Goal: Task Accomplishment & Management: Complete application form

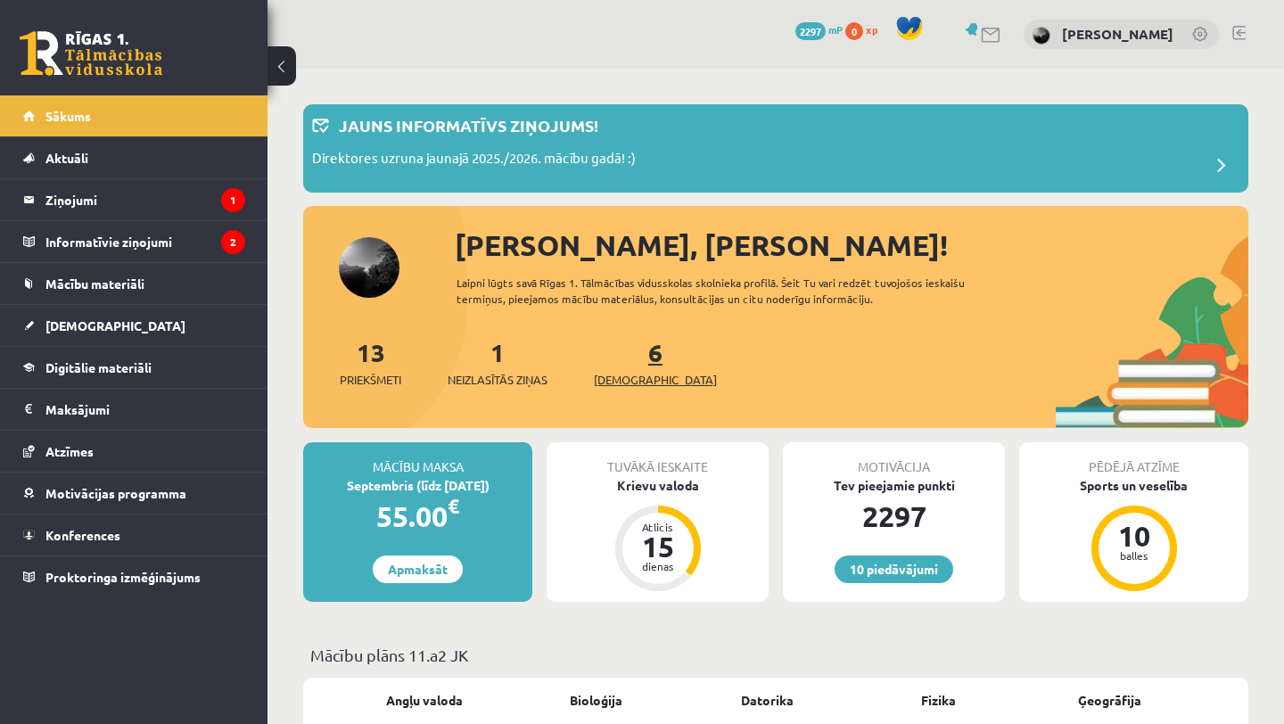
click at [620, 375] on span "[DEMOGRAPHIC_DATA]" at bounding box center [655, 380] width 123 height 18
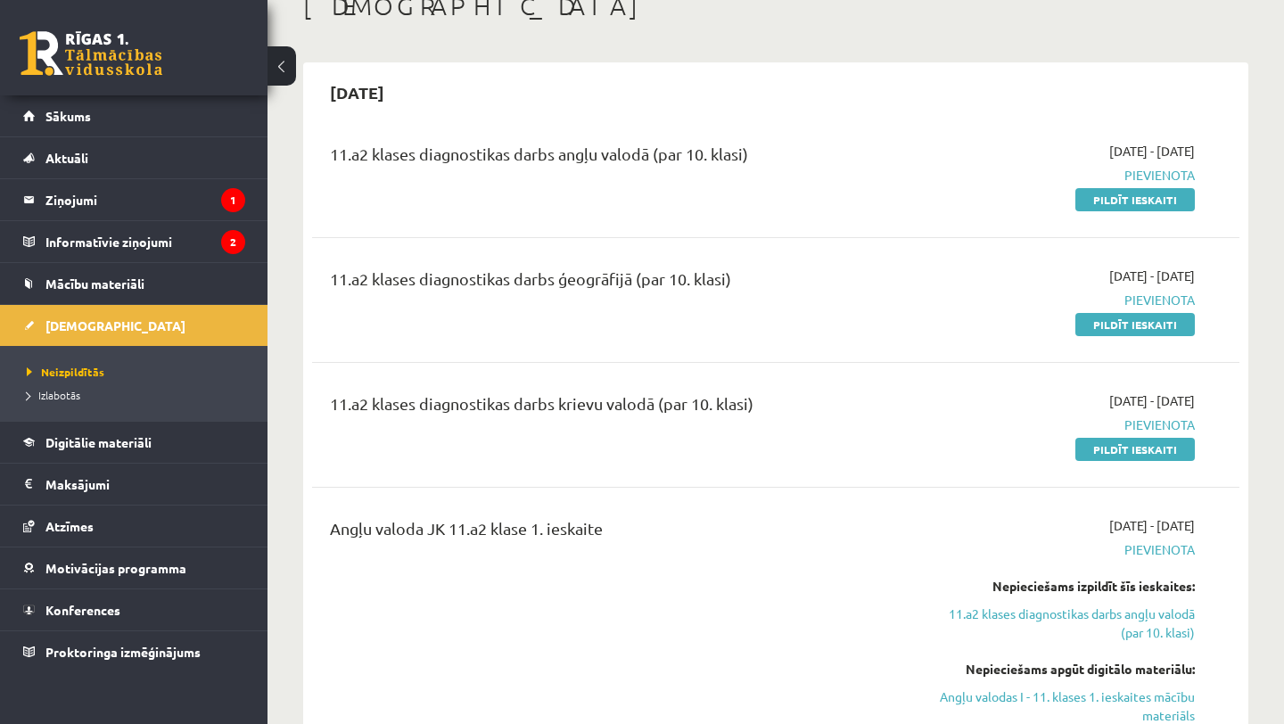
scroll to position [112, 0]
click at [1113, 208] on link "Pildīt ieskaiti" at bounding box center [1134, 200] width 119 height 23
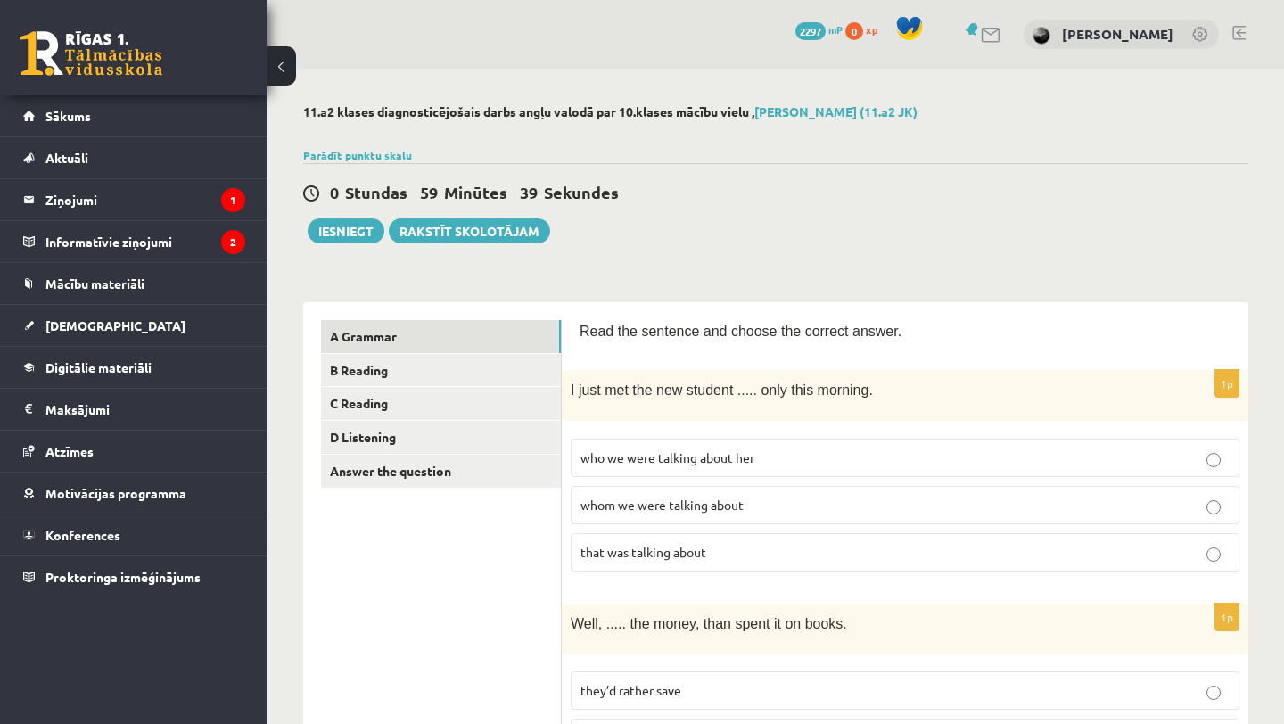
drag, startPoint x: 558, startPoint y: 310, endPoint x: 587, endPoint y: 316, distance: 30.1
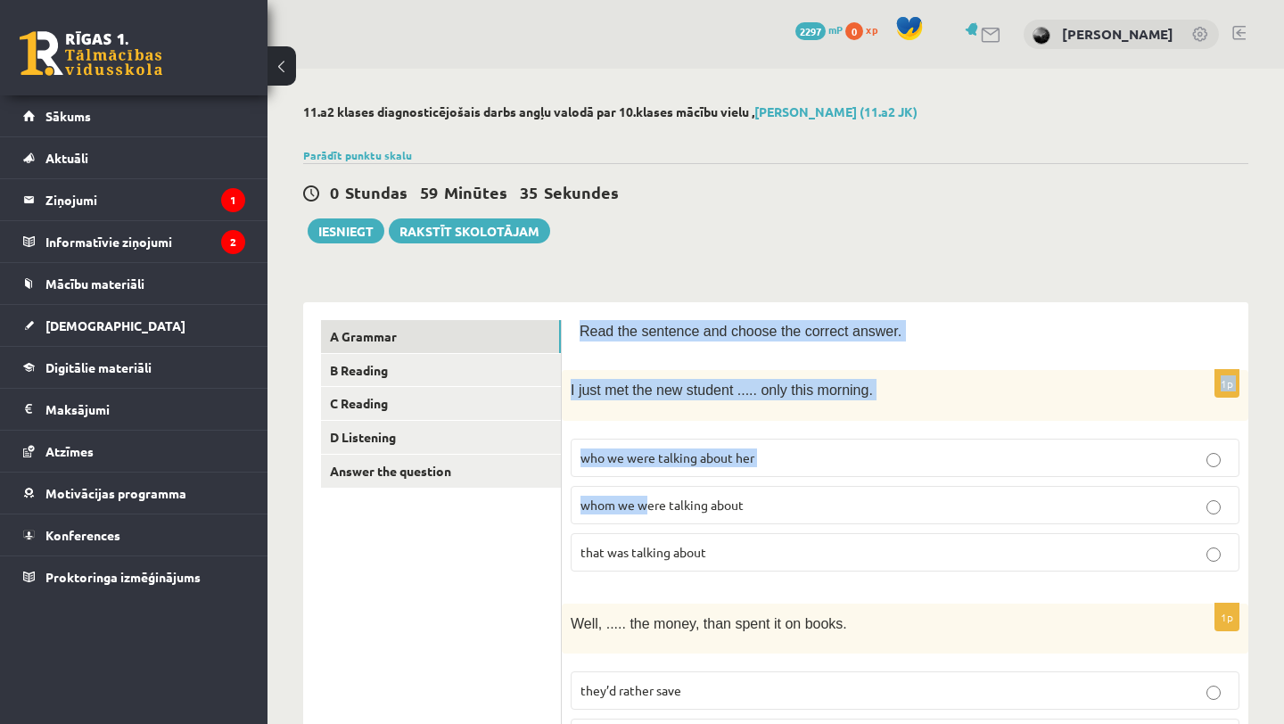
drag, startPoint x: 579, startPoint y: 316, endPoint x: 647, endPoint y: 510, distance: 204.9
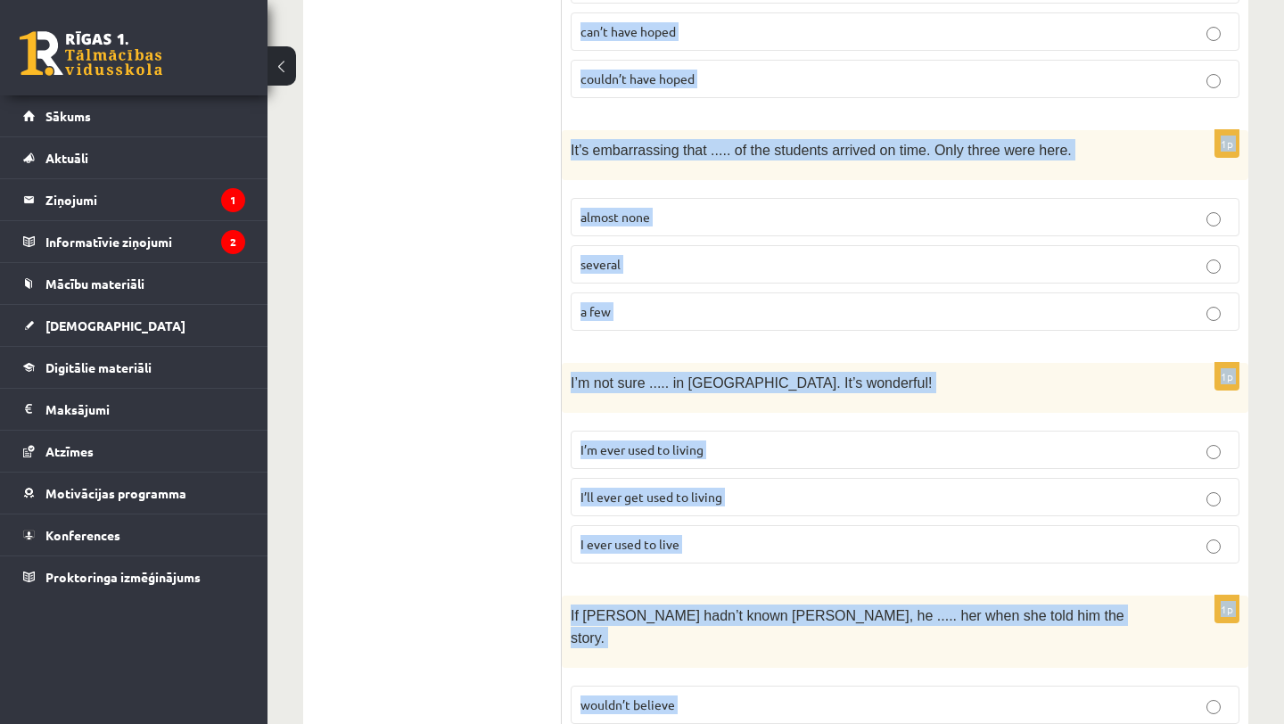
scroll to position [4481, 0]
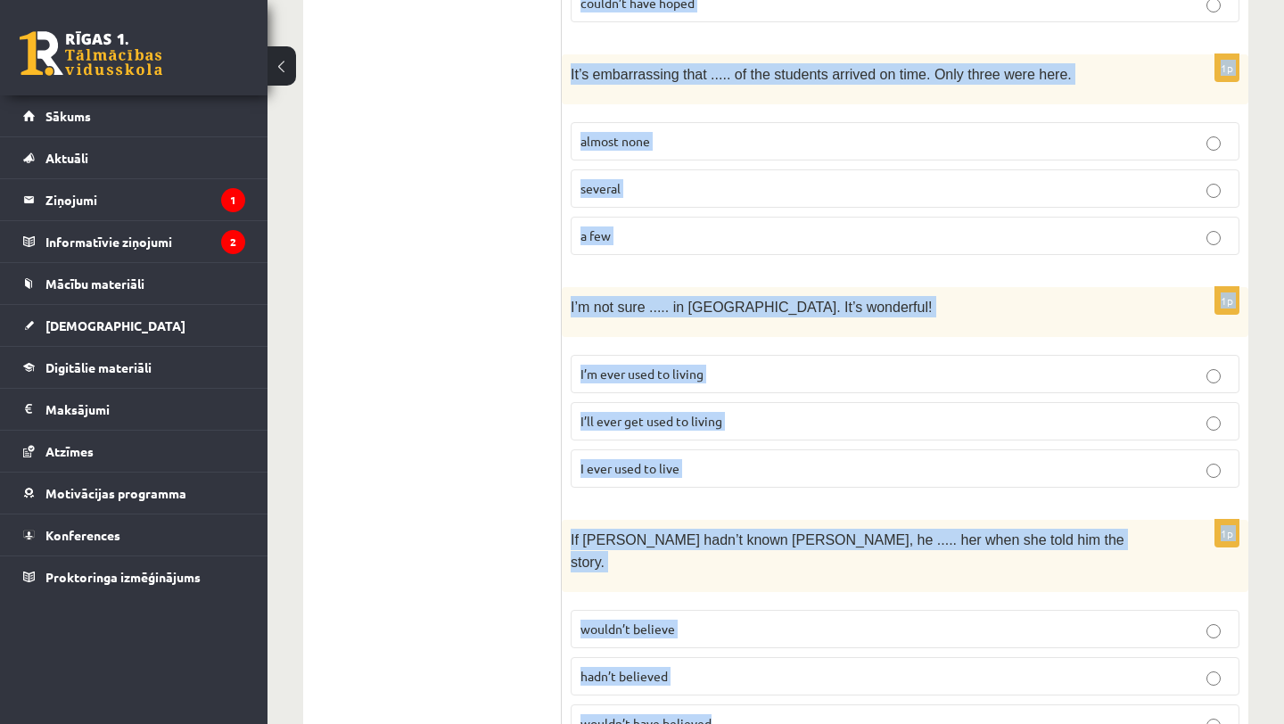
drag, startPoint x: 570, startPoint y: 317, endPoint x: 764, endPoint y: 723, distance: 449.3
copy form "Read the sentence and choose the correct answer. 1p I just met the new student …"
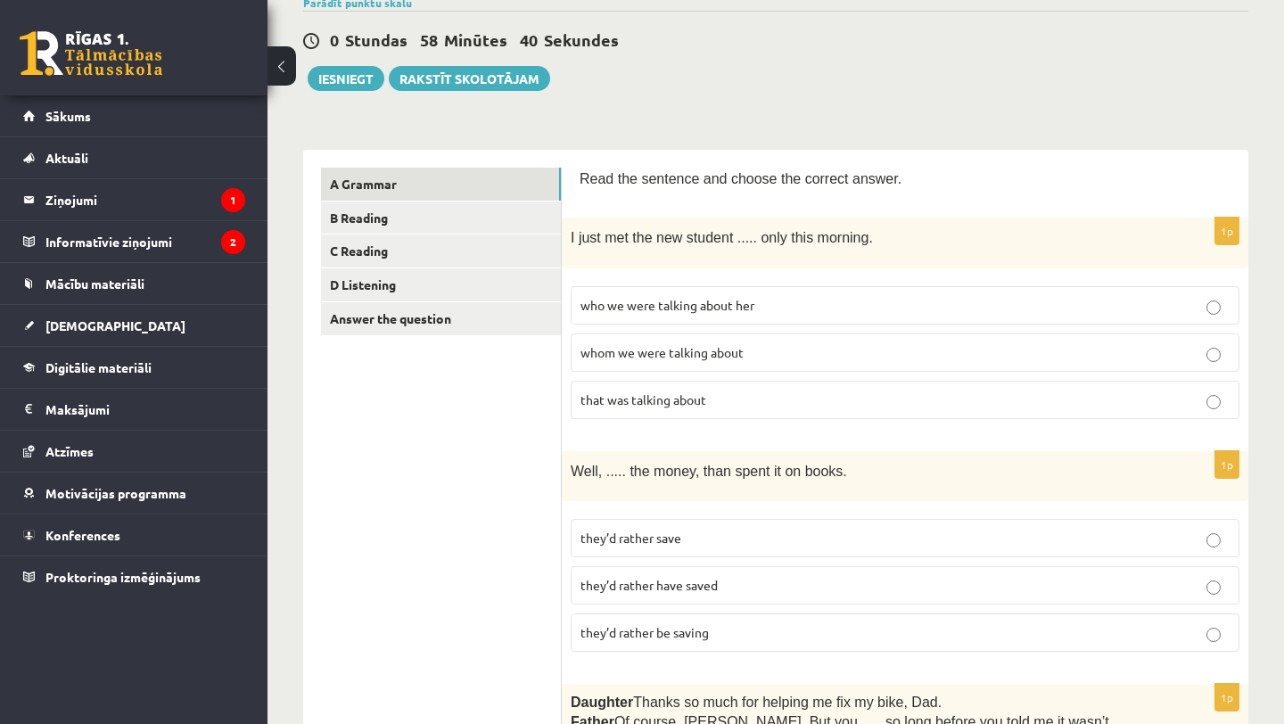
scroll to position [157, 0]
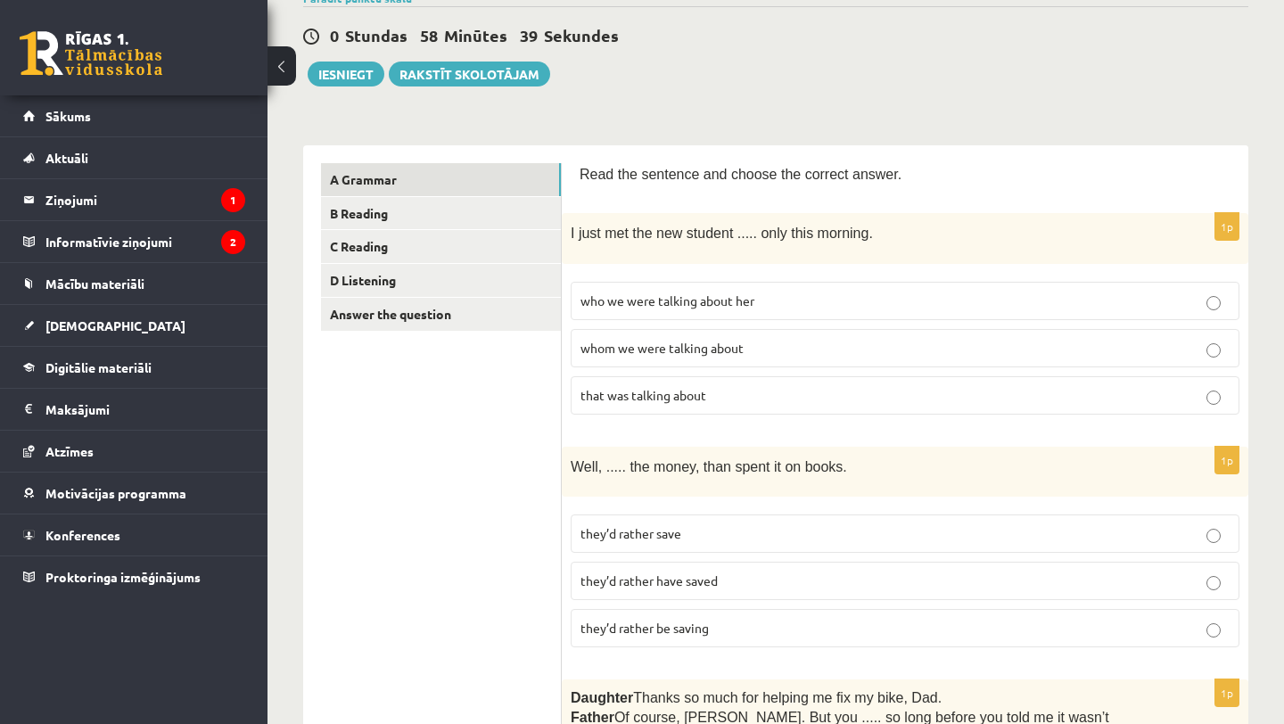
click at [761, 339] on p "whom we were talking about" at bounding box center [904, 348] width 649 height 19
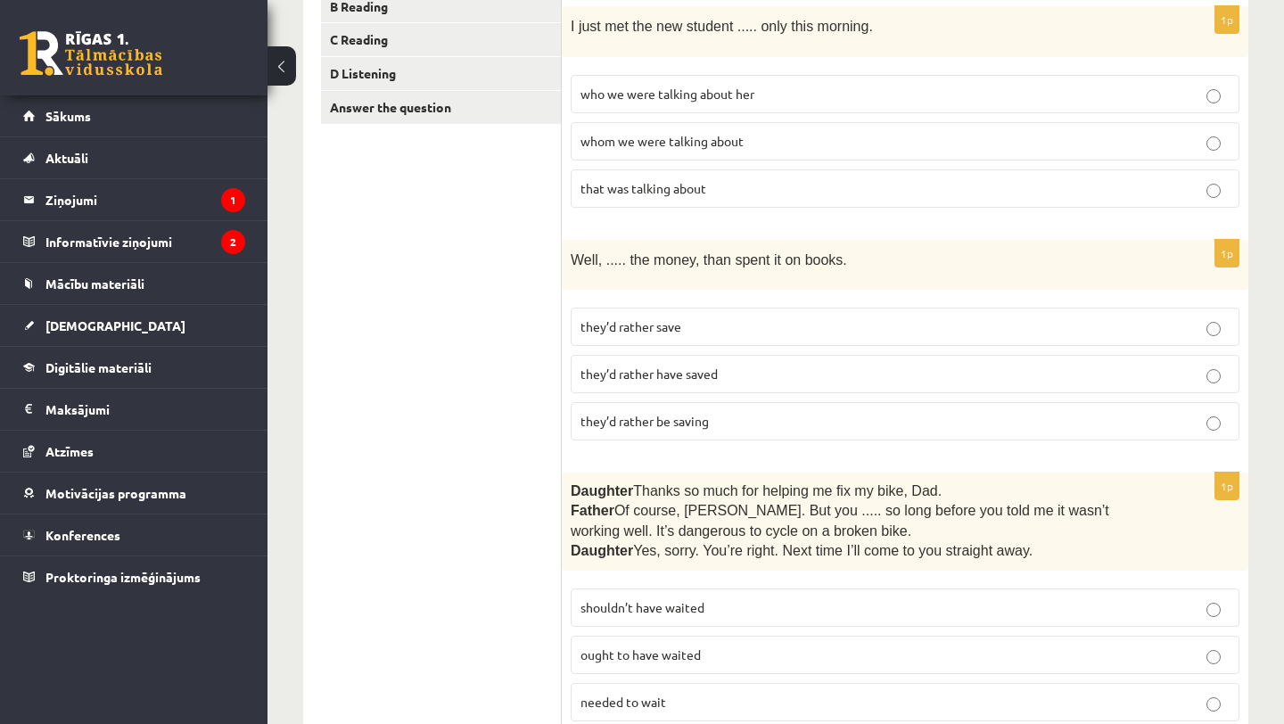
scroll to position [366, 0]
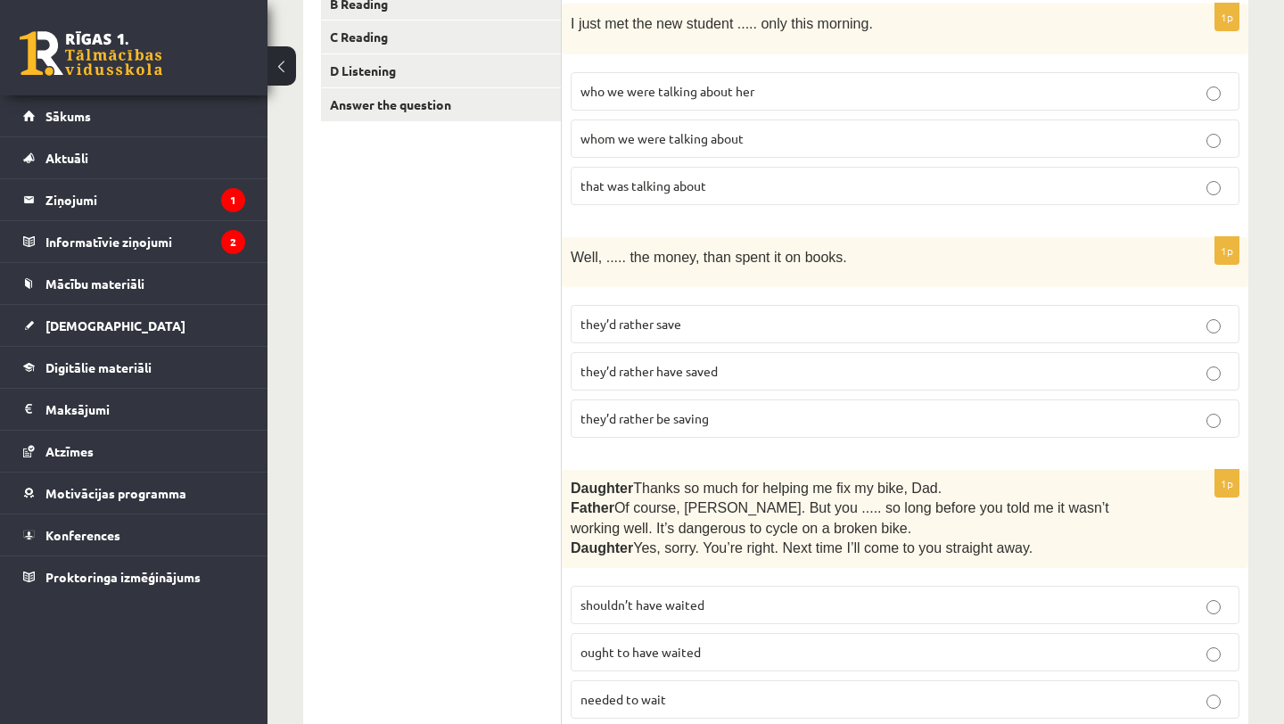
click at [711, 326] on p "they’d rather save" at bounding box center [904, 324] width 649 height 19
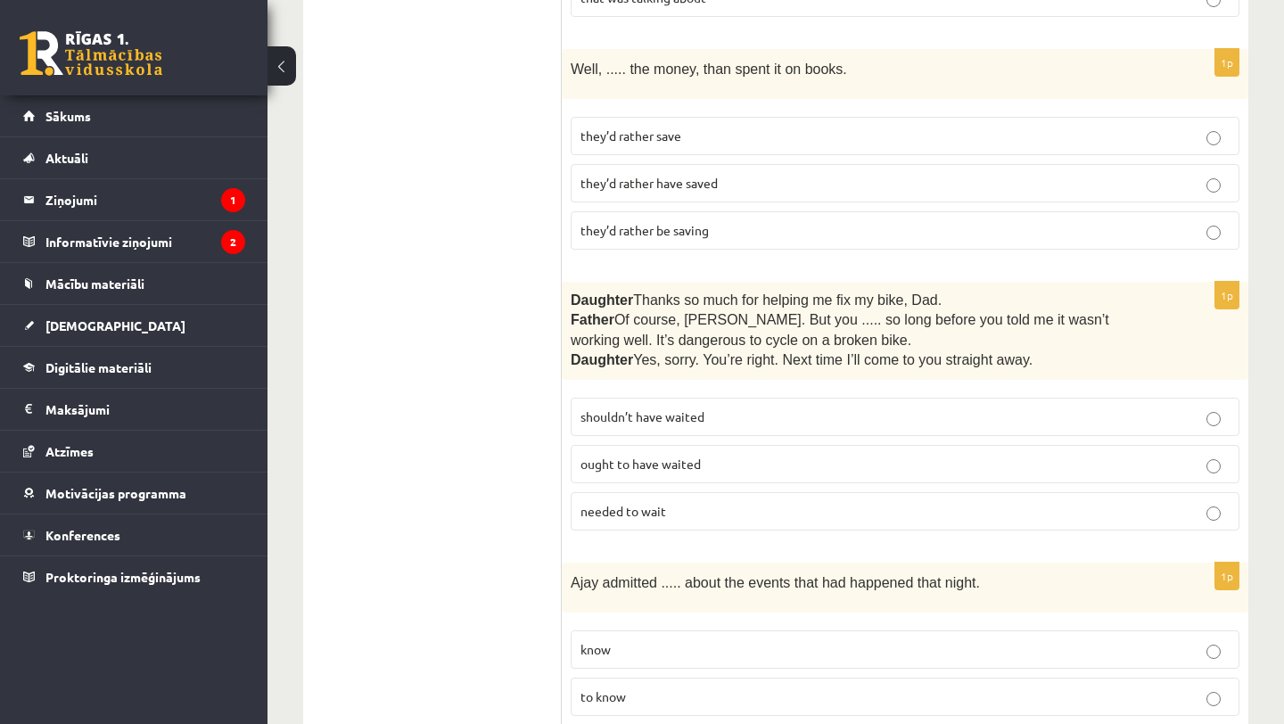
scroll to position [561, 0]
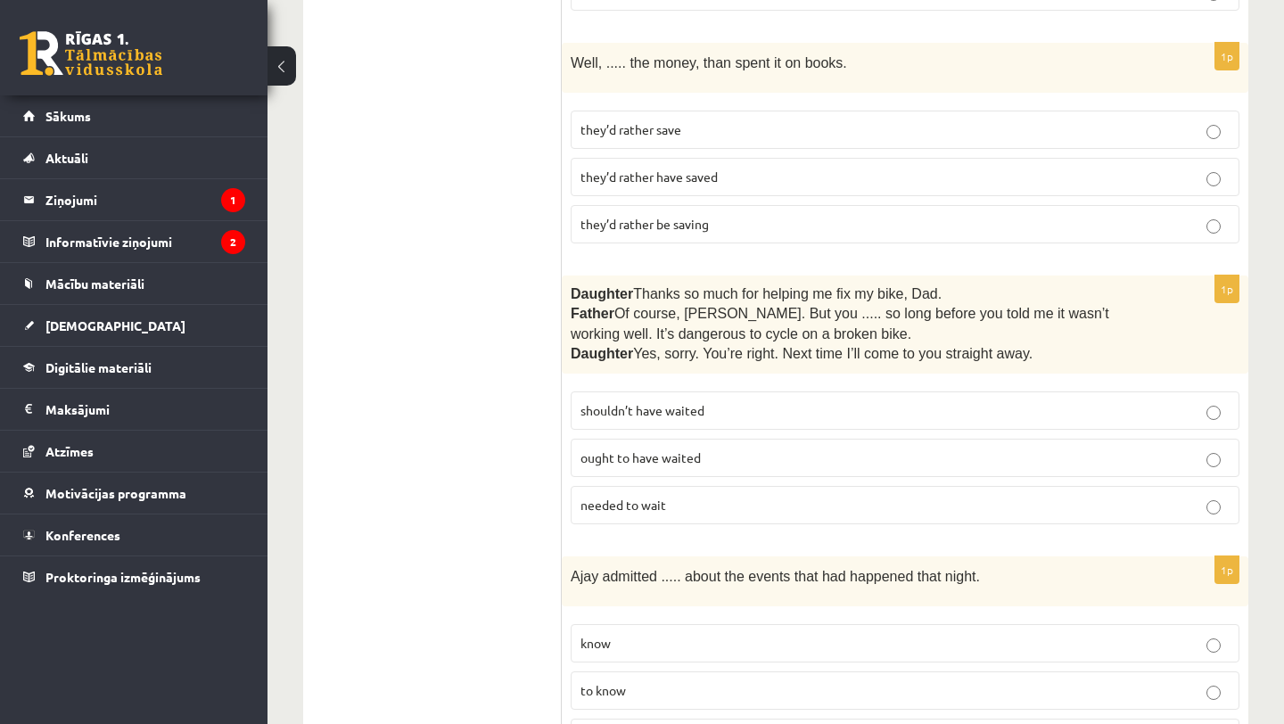
click at [738, 417] on label "shouldn’t have waited" at bounding box center [904, 410] width 669 height 38
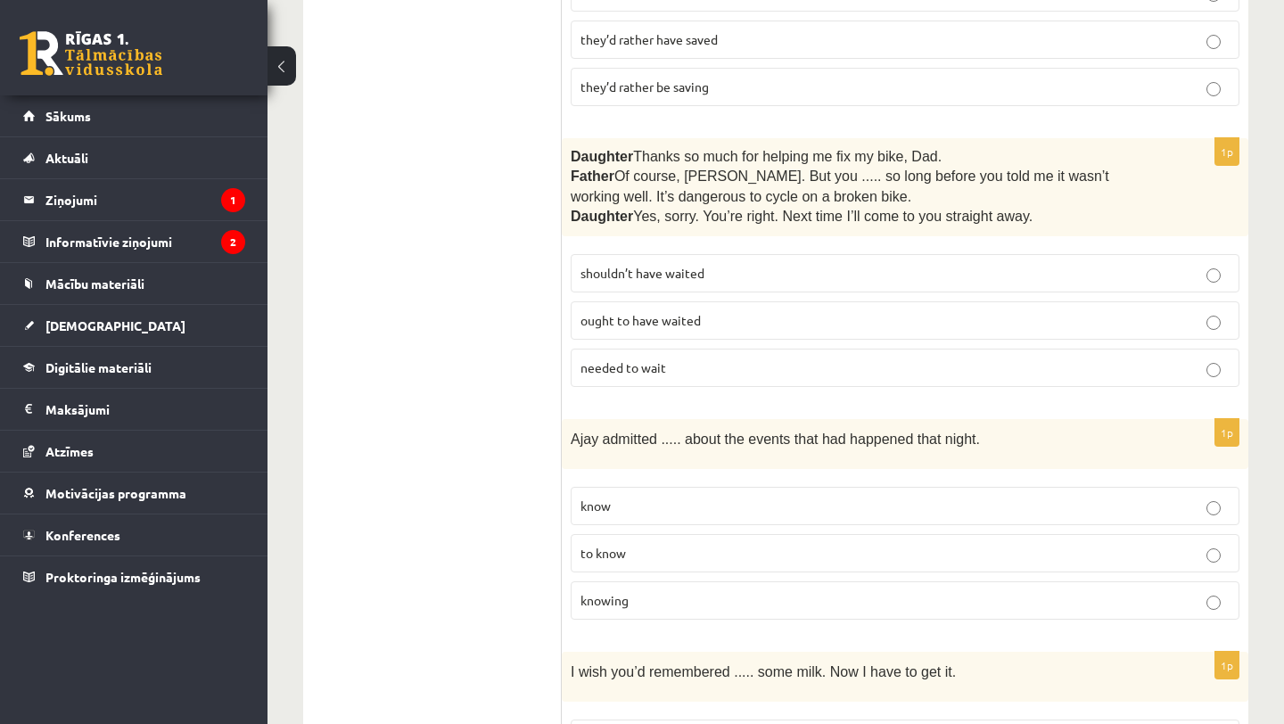
scroll to position [710, 0]
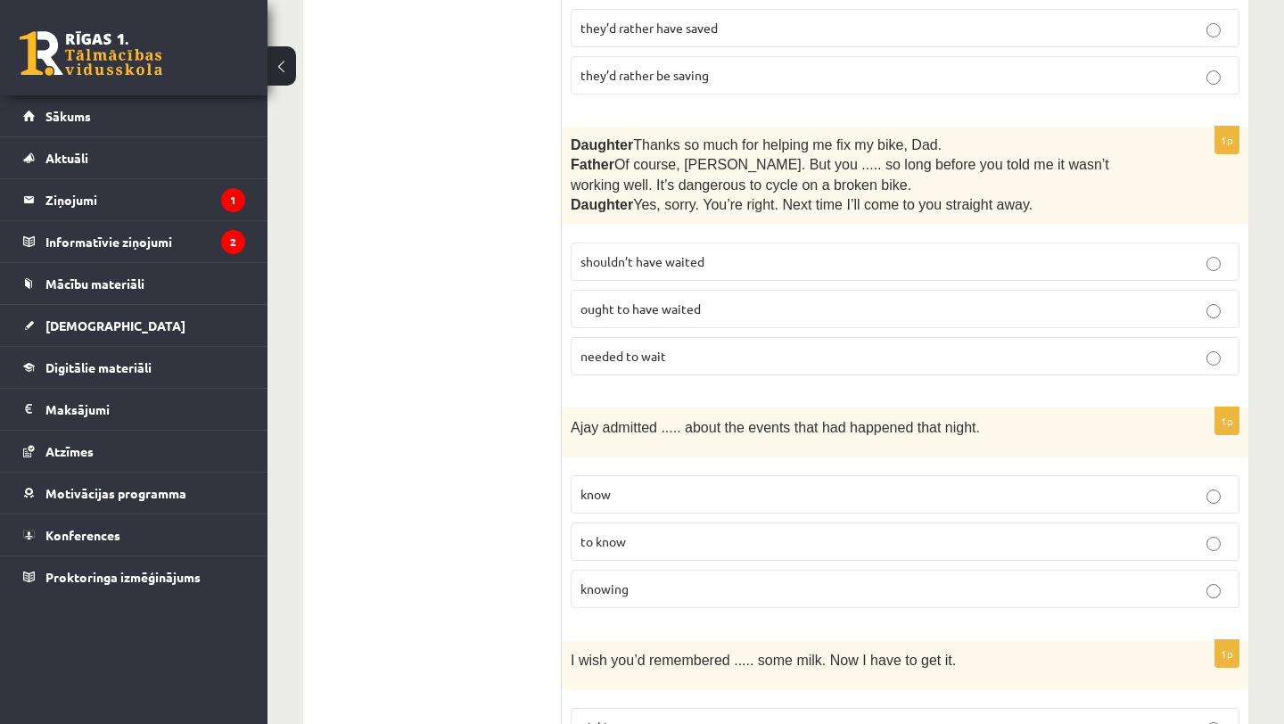
click at [700, 583] on p "knowing" at bounding box center [904, 588] width 649 height 19
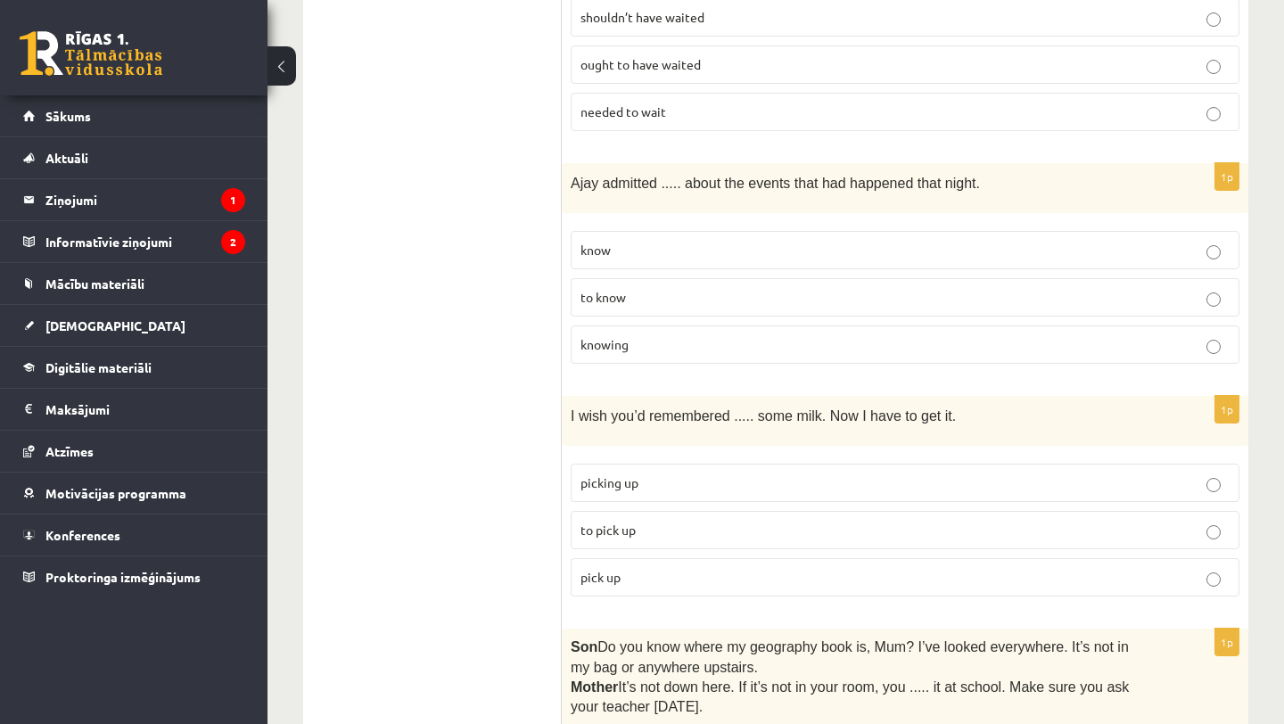
scroll to position [977, 0]
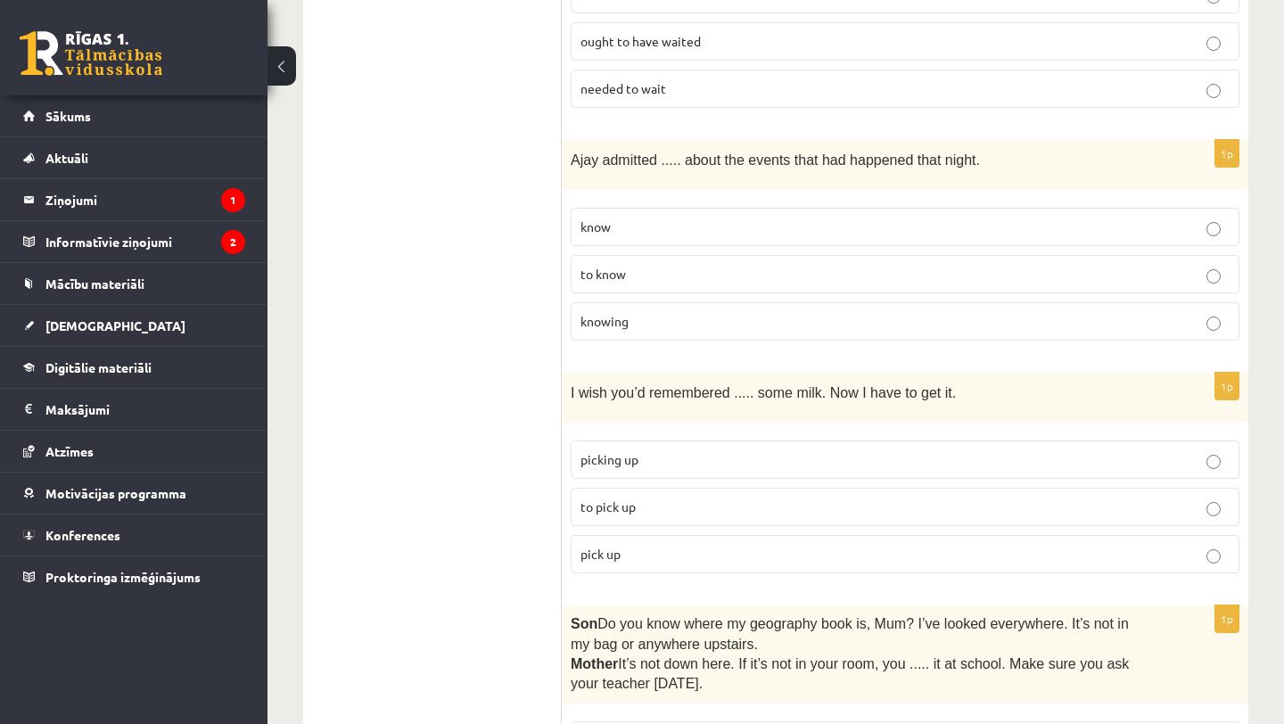
click at [689, 503] on p "to pick up" at bounding box center [904, 506] width 649 height 19
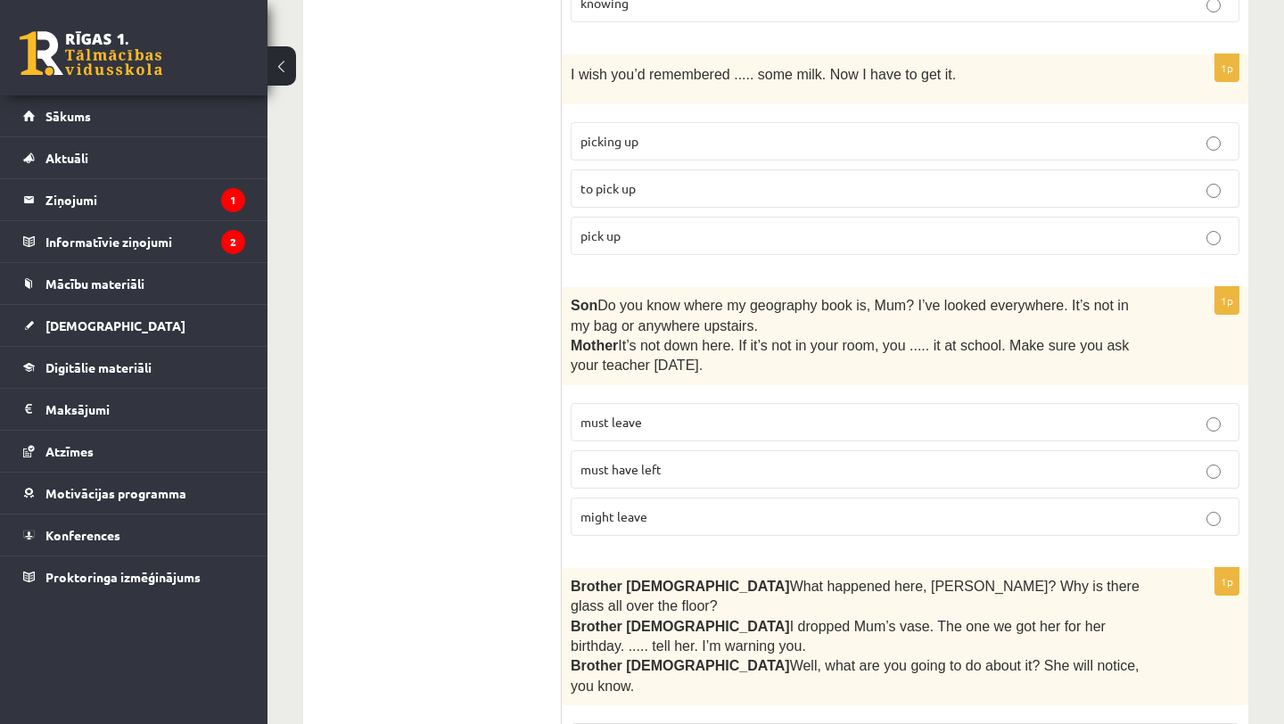
scroll to position [1329, 0]
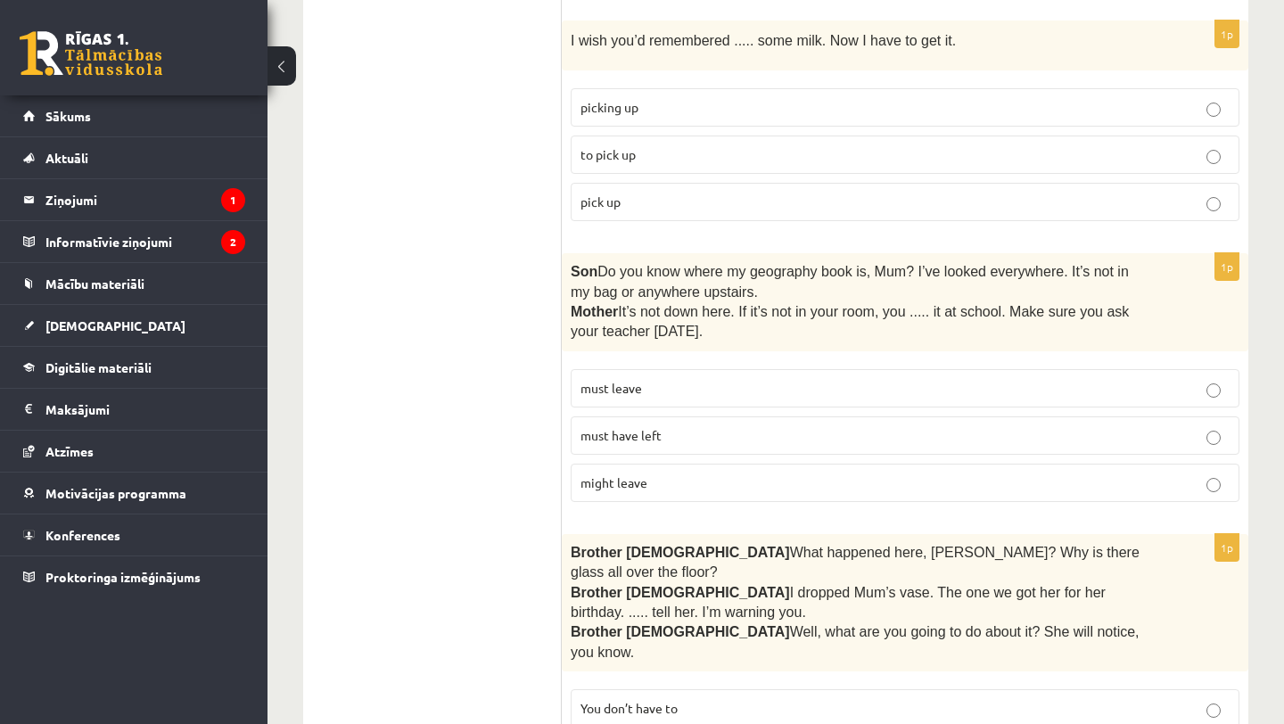
click at [683, 428] on p "must have left" at bounding box center [904, 435] width 649 height 19
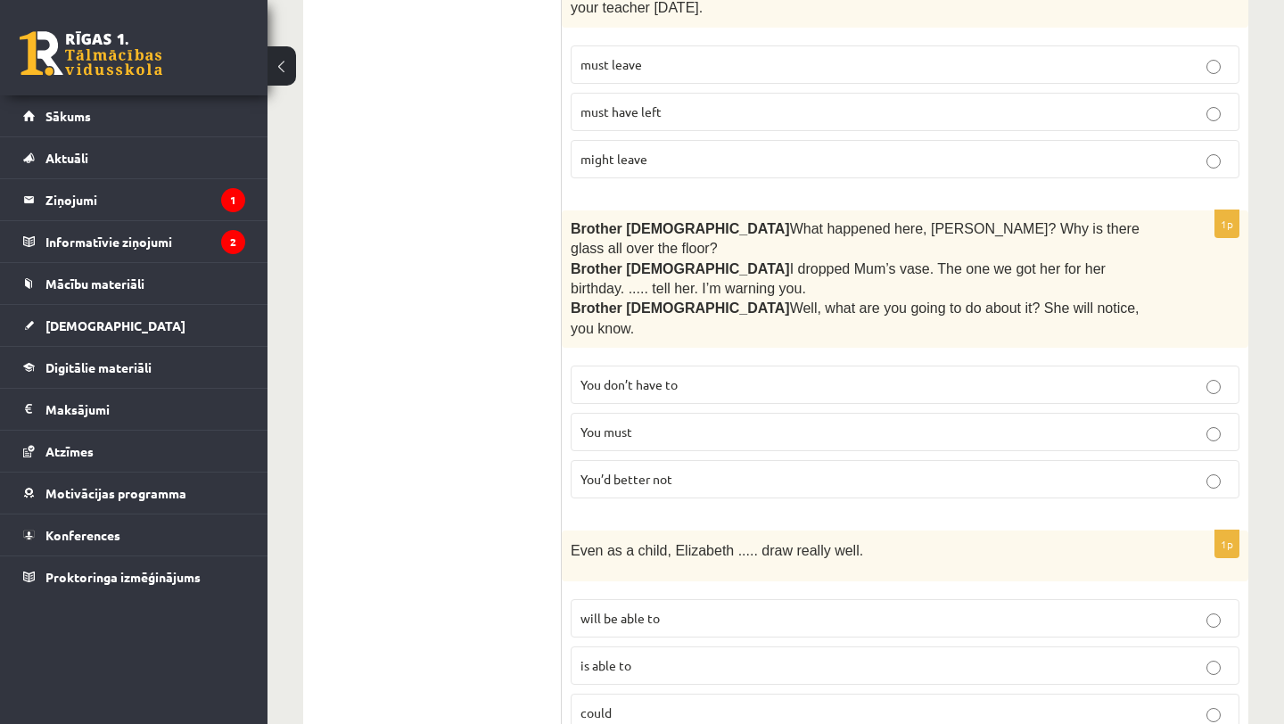
scroll to position [1657, 0]
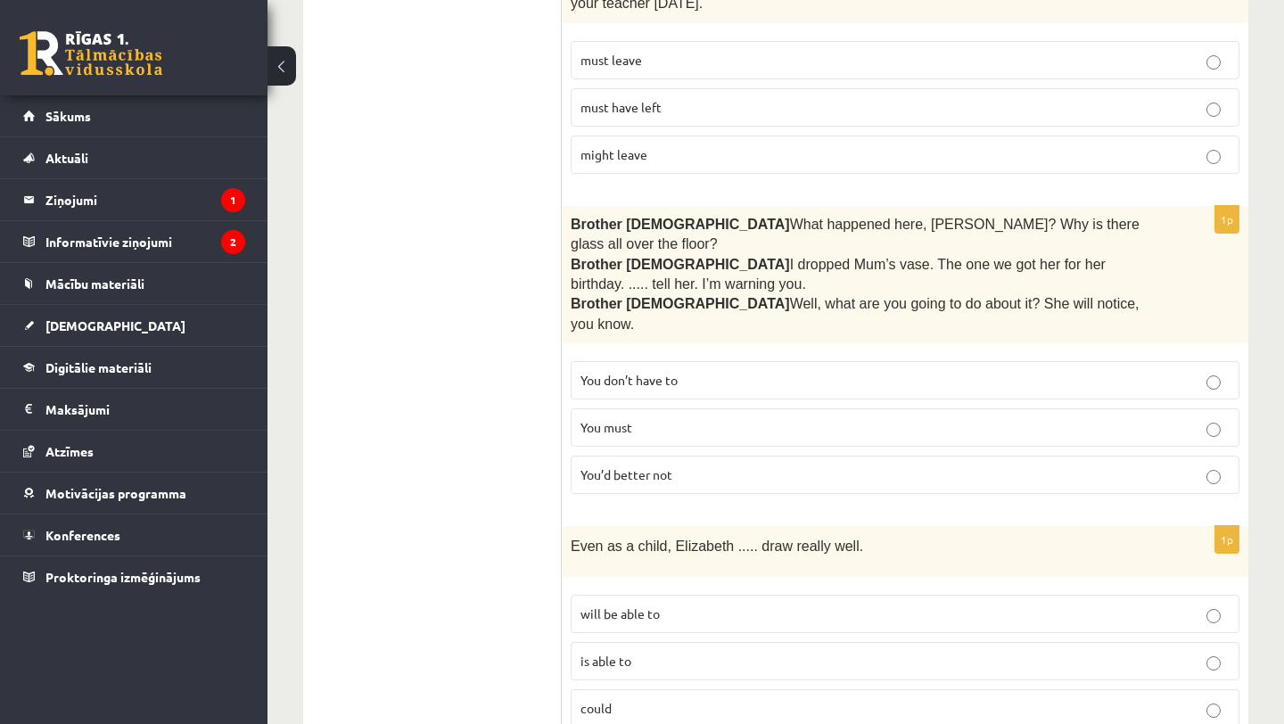
click at [718, 418] on p "You must" at bounding box center [904, 427] width 649 height 19
click at [694, 465] on p "You’d better not" at bounding box center [904, 474] width 649 height 19
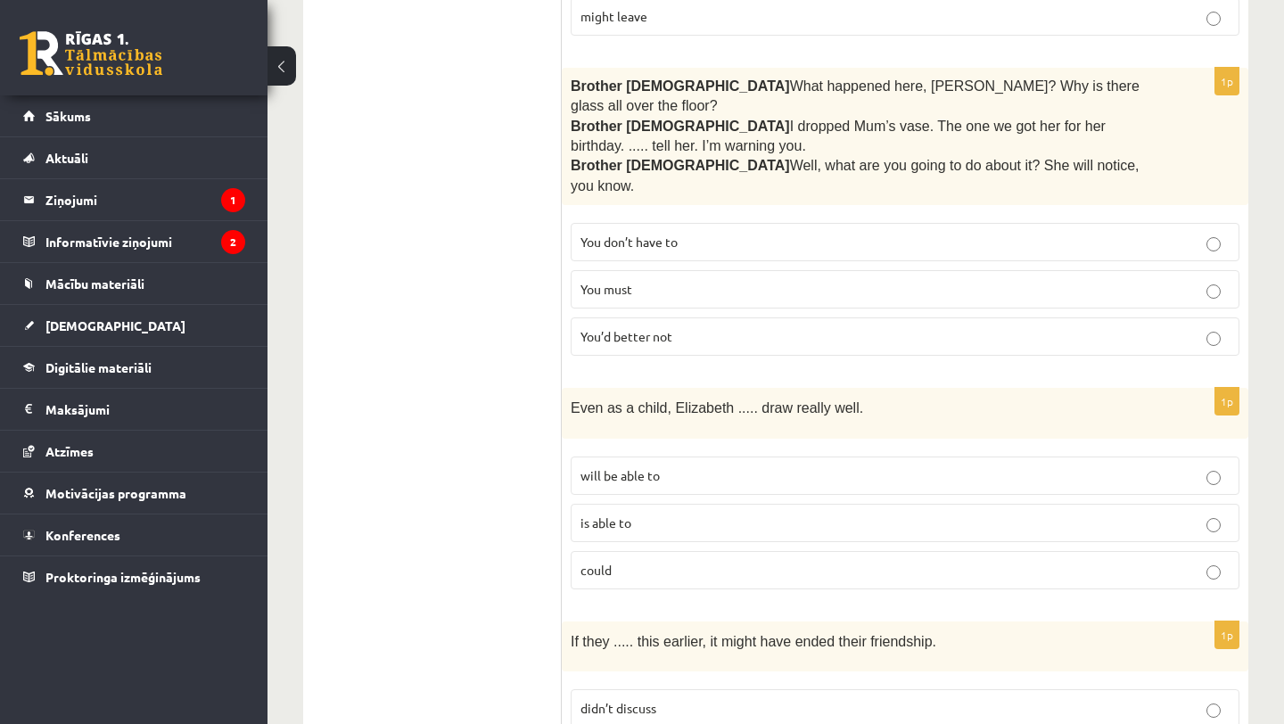
scroll to position [1796, 0]
click at [693, 550] on label "could" at bounding box center [904, 569] width 669 height 38
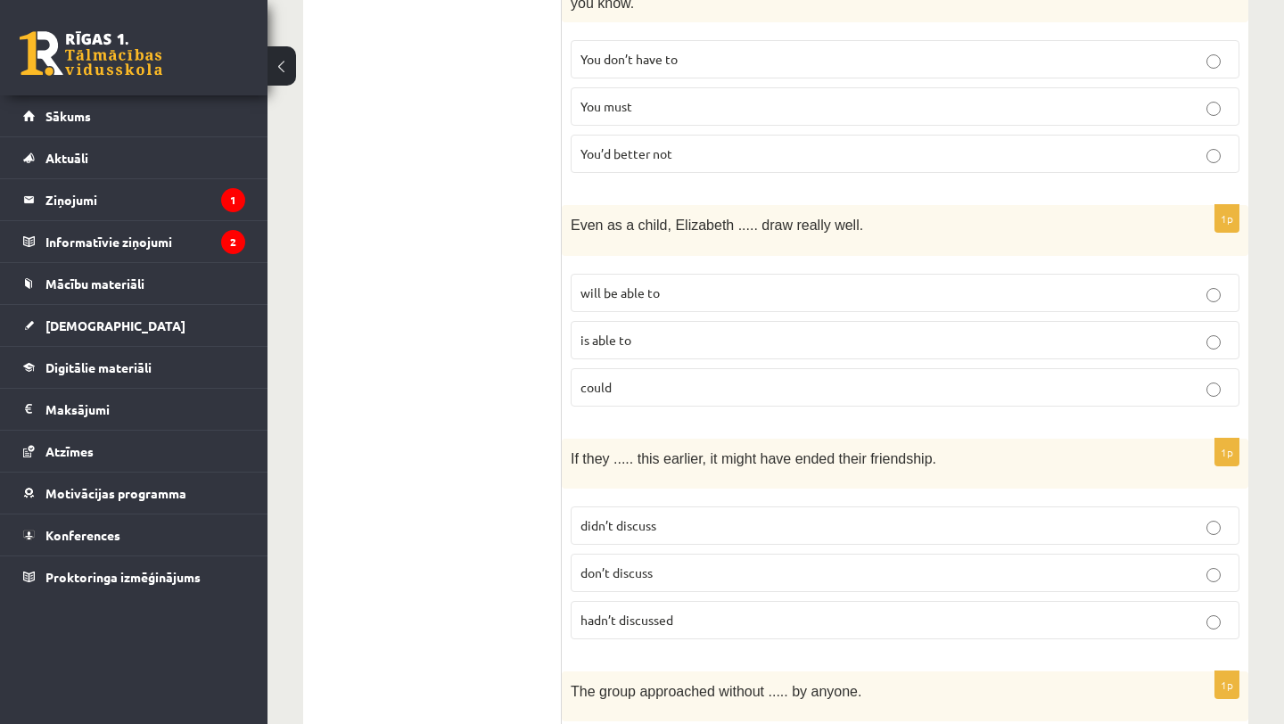
scroll to position [2008, 0]
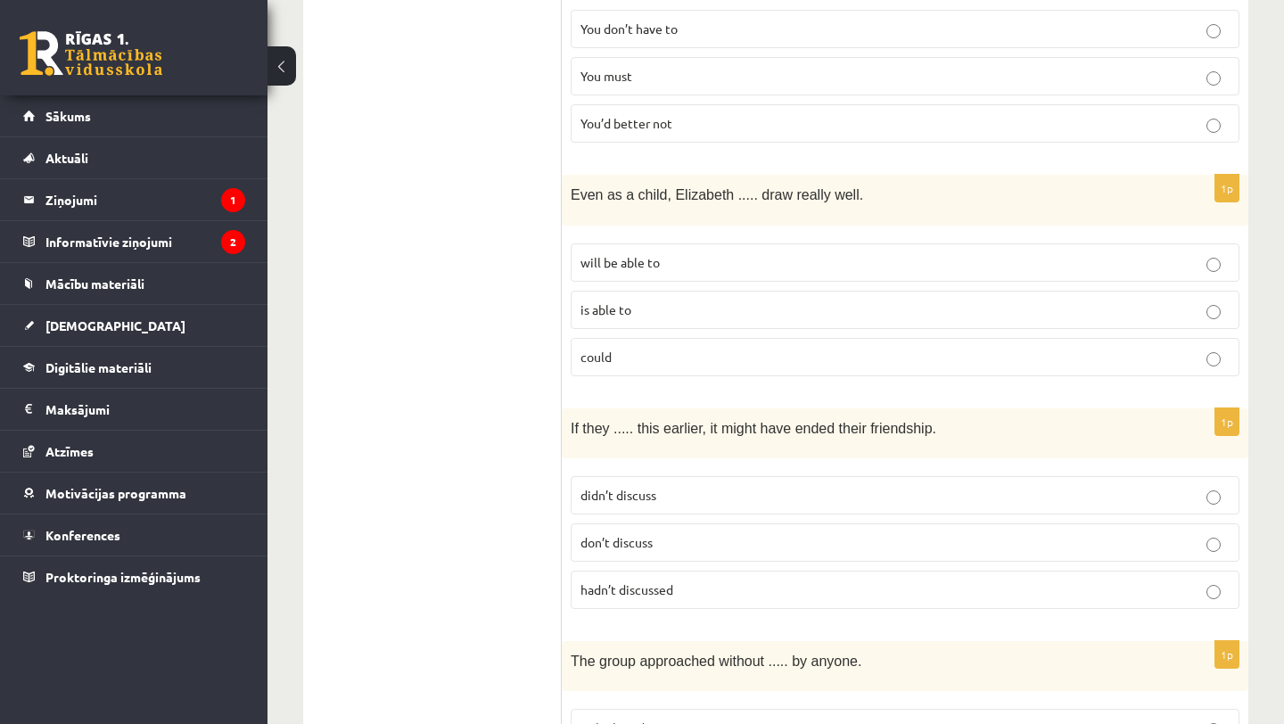
click at [718, 580] on p "hadn’t discussed" at bounding box center [904, 589] width 649 height 19
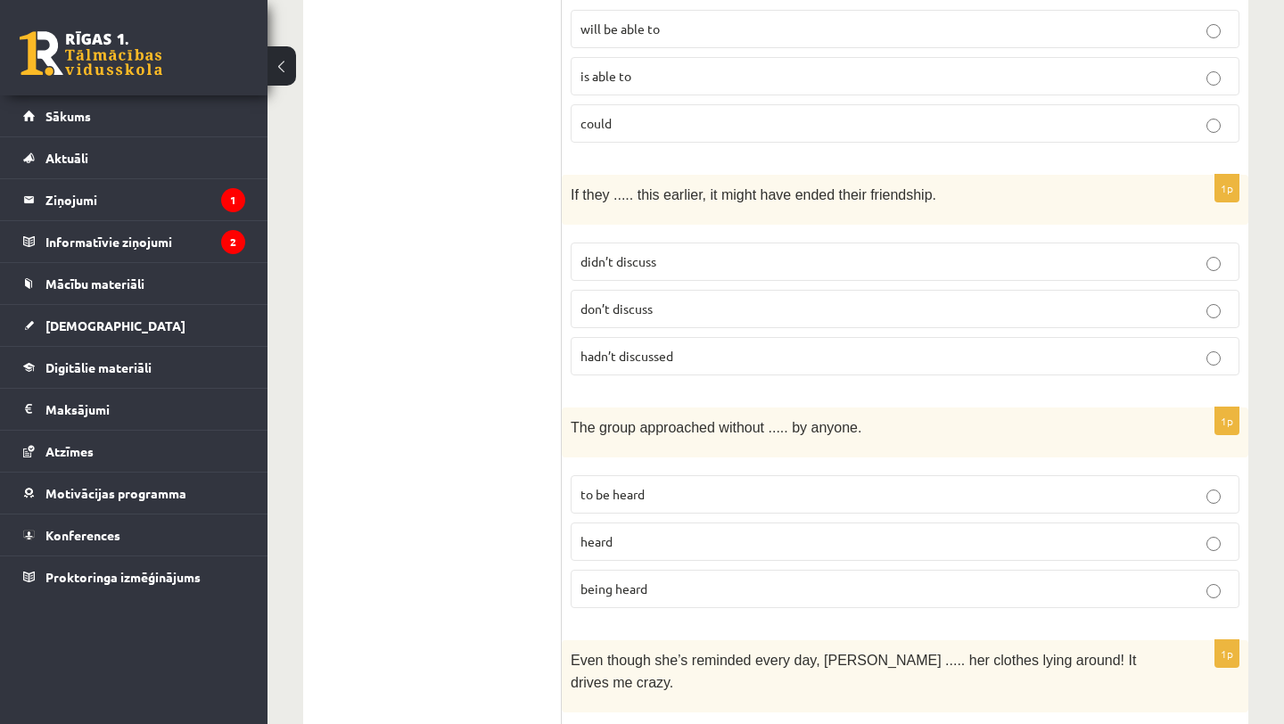
scroll to position [2244, 0]
click at [718, 578] on p "being heard" at bounding box center [904, 587] width 649 height 19
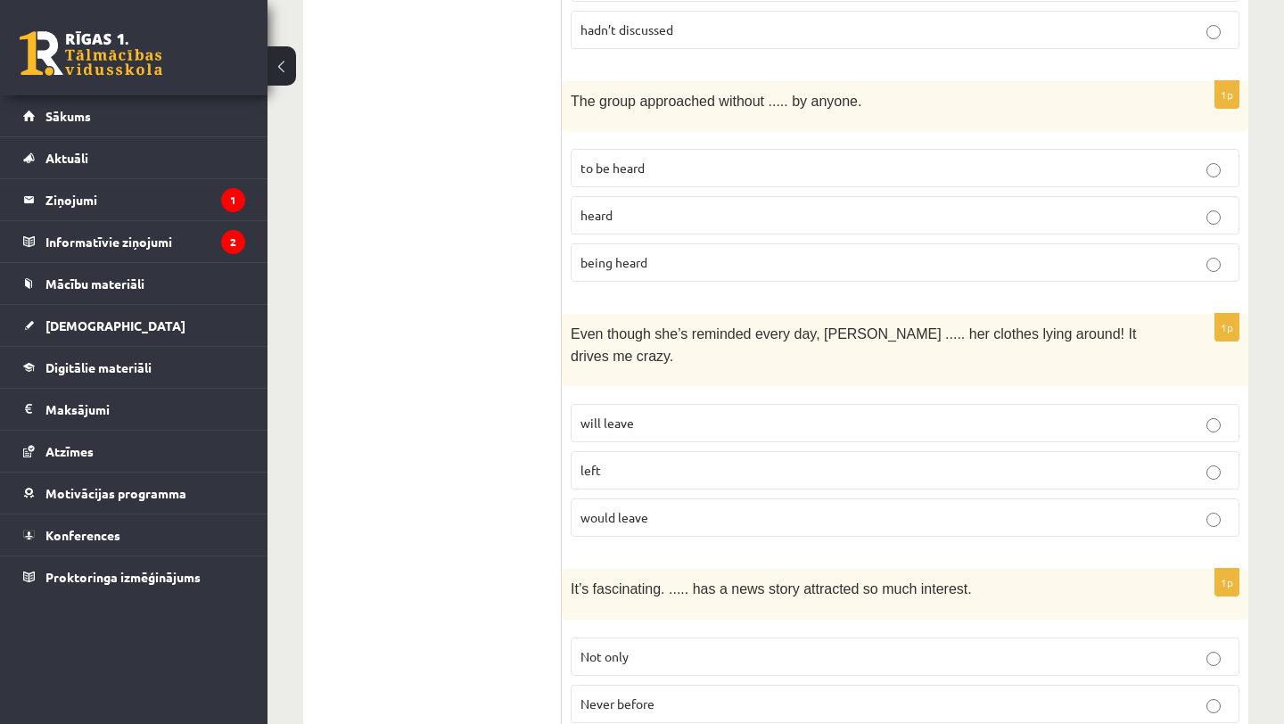
scroll to position [2585, 0]
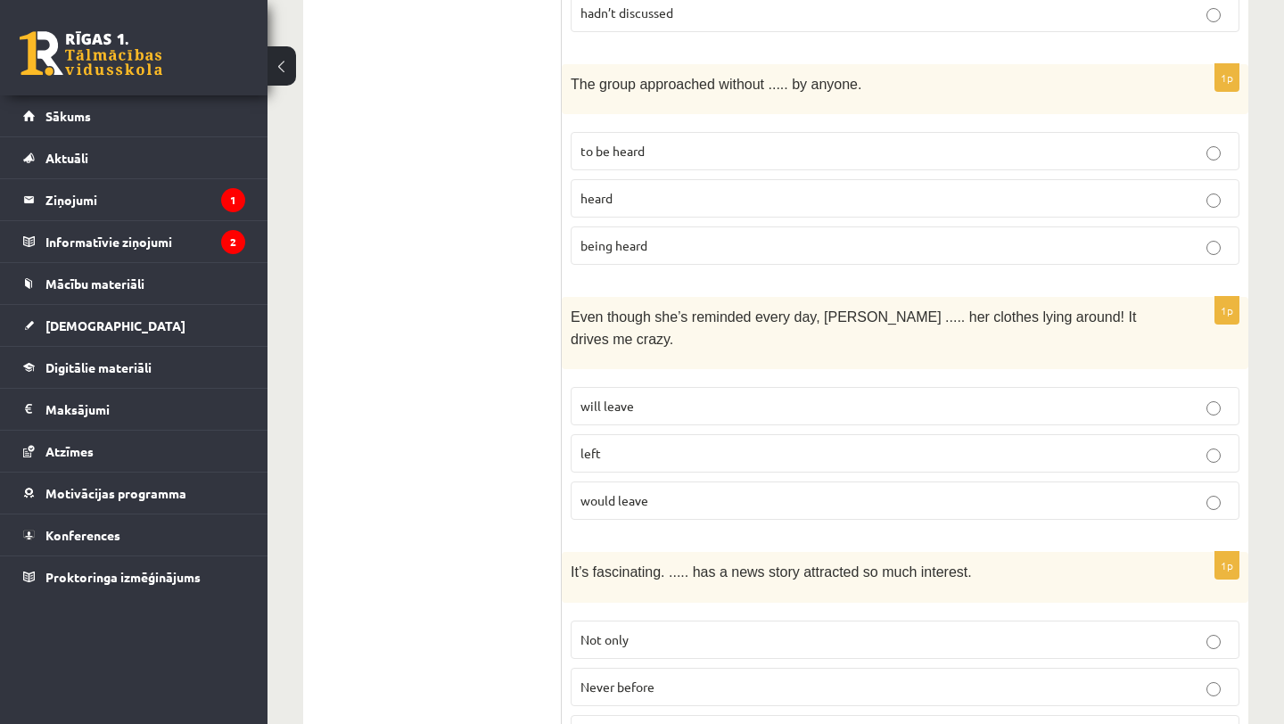
click at [723, 387] on label "will leave" at bounding box center [904, 406] width 669 height 38
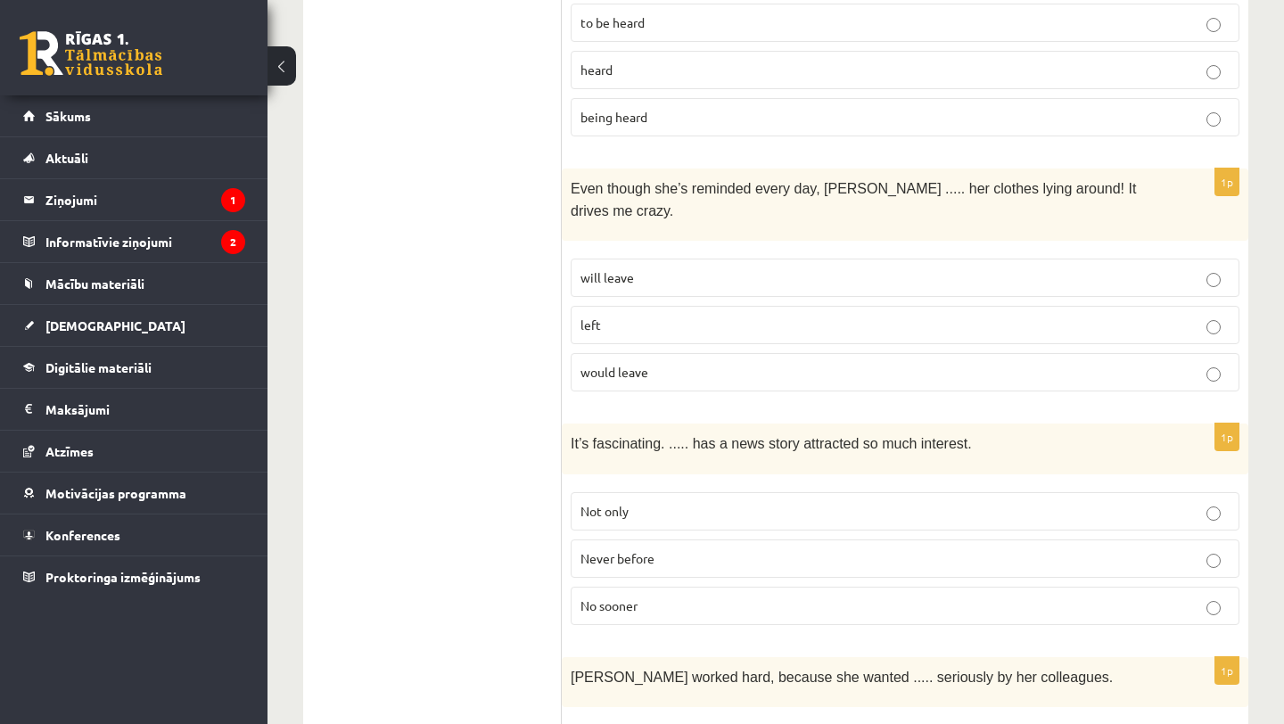
scroll to position [2715, 0]
click at [673, 537] on label "Never before" at bounding box center [904, 556] width 669 height 38
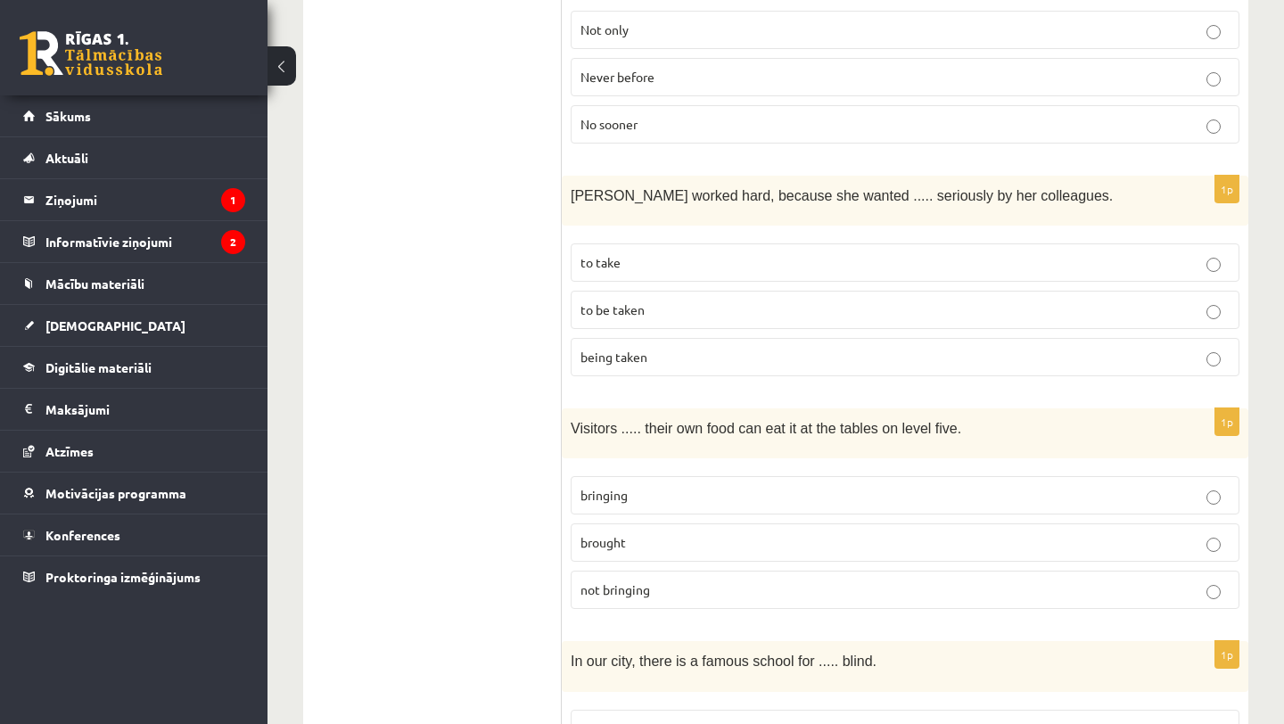
scroll to position [3204, 0]
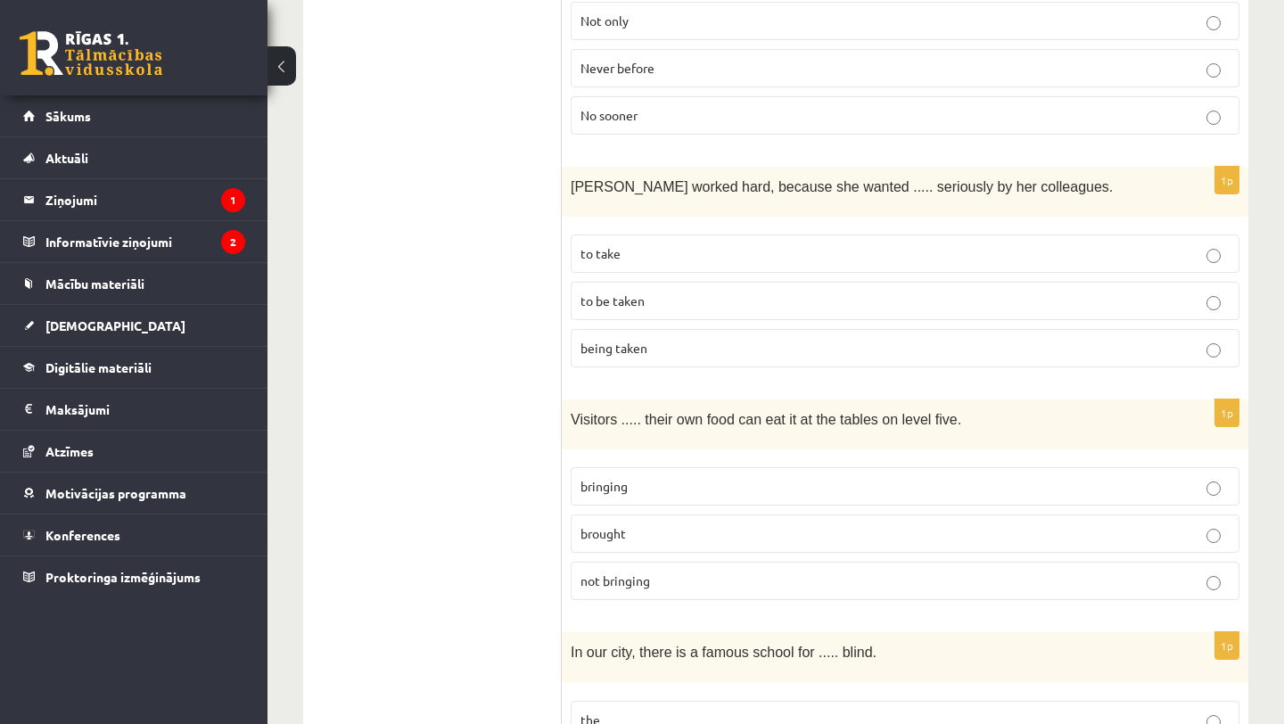
click at [676, 282] on label "to be taken" at bounding box center [904, 301] width 669 height 38
click at [632, 572] on span "not bringing" at bounding box center [615, 580] width 70 height 16
click at [651, 467] on label "bringing" at bounding box center [904, 486] width 669 height 38
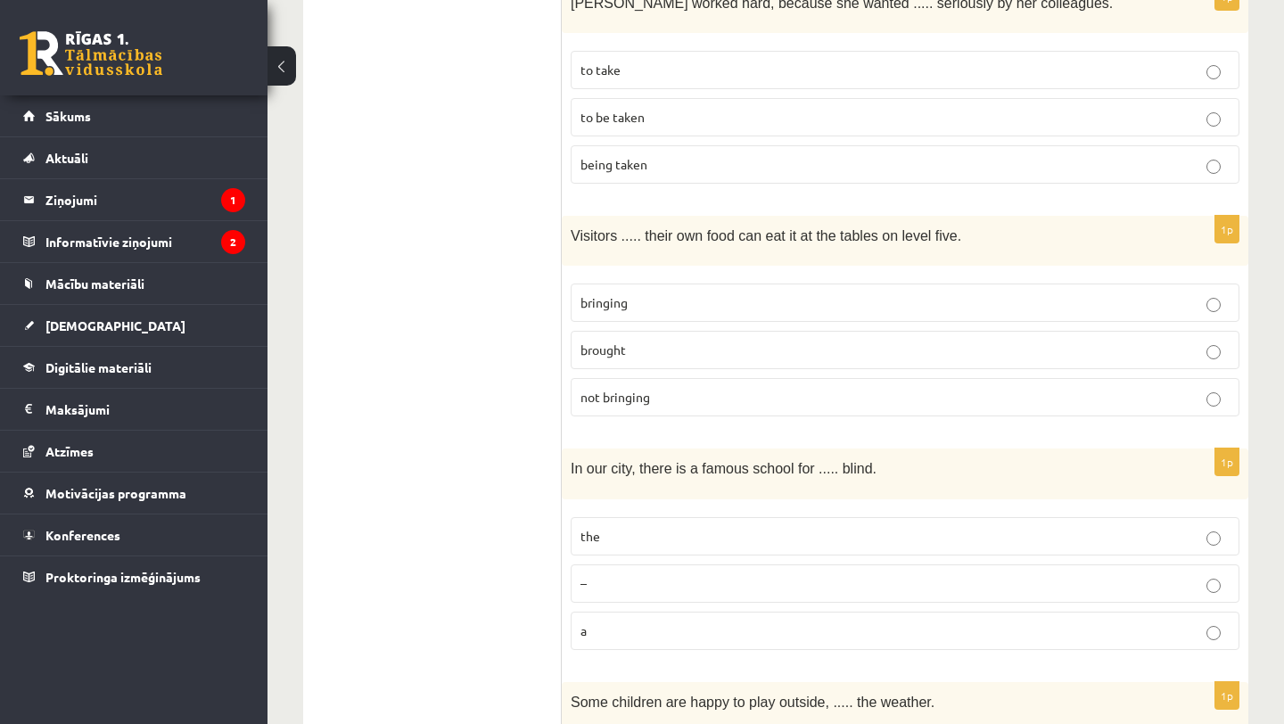
scroll to position [3390, 0]
click at [651, 524] on p "the" at bounding box center [904, 533] width 649 height 19
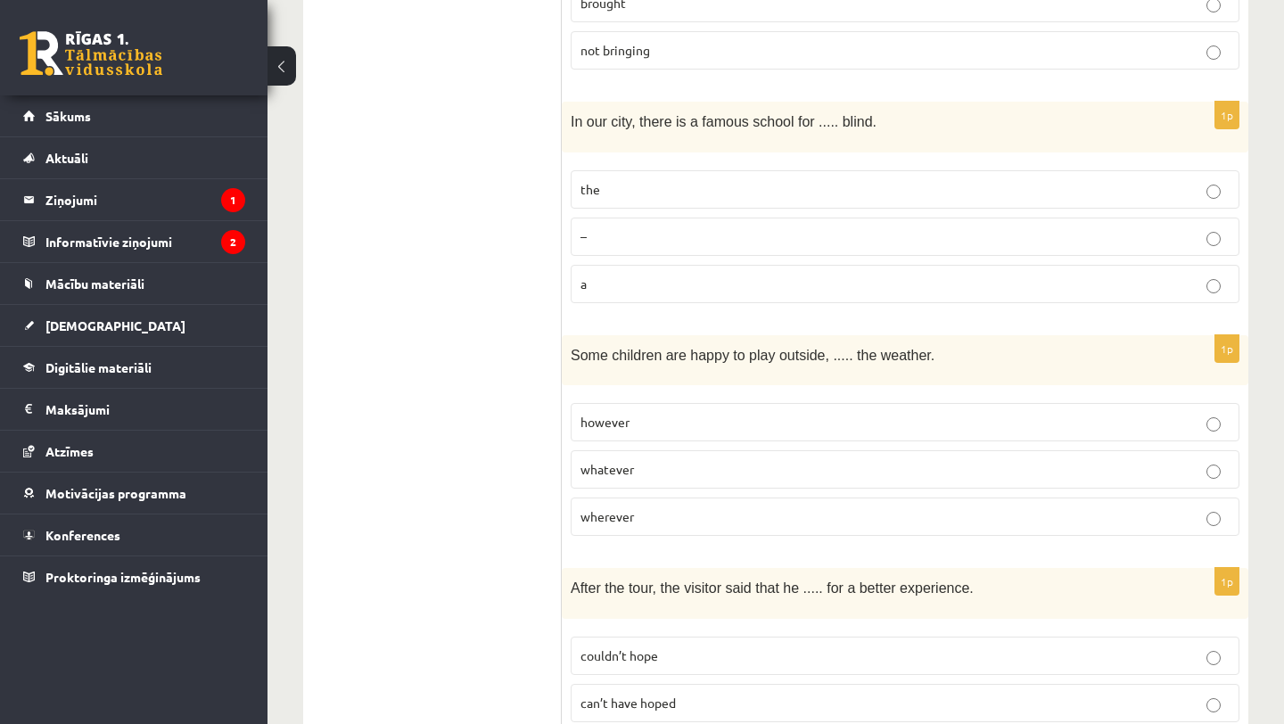
scroll to position [3747, 0]
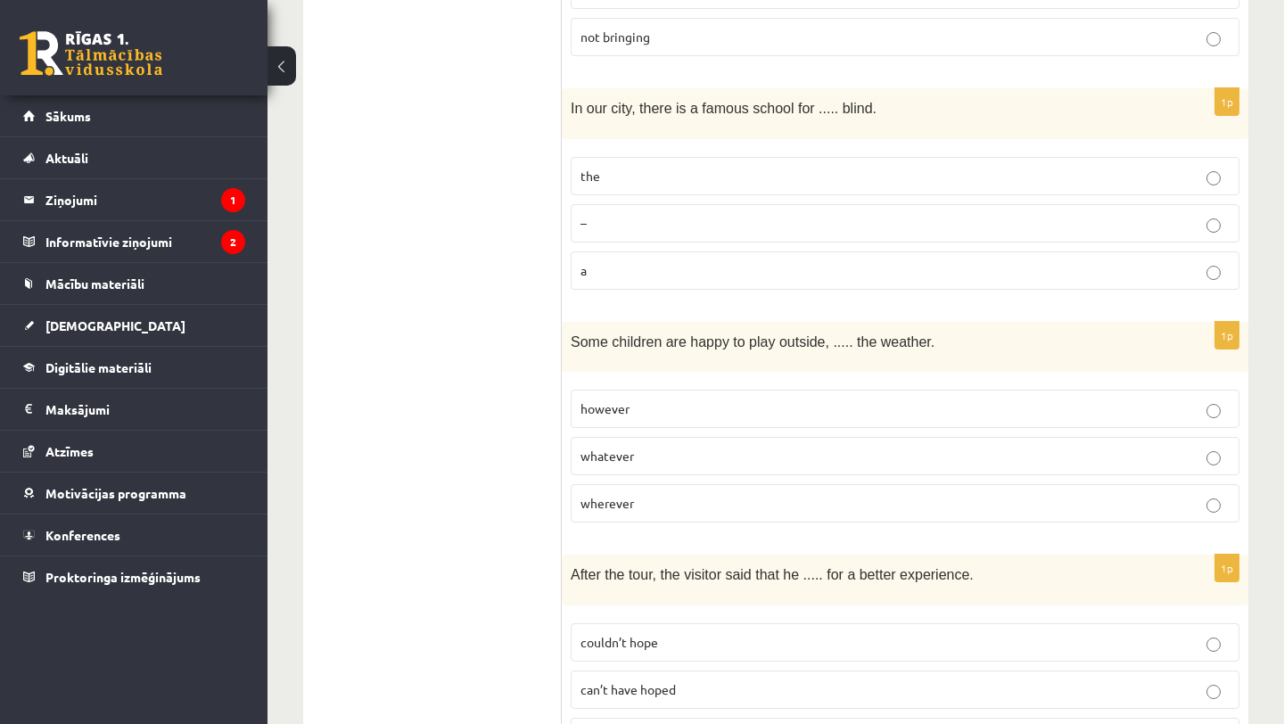
click at [751, 447] on p "whatever" at bounding box center [904, 456] width 649 height 19
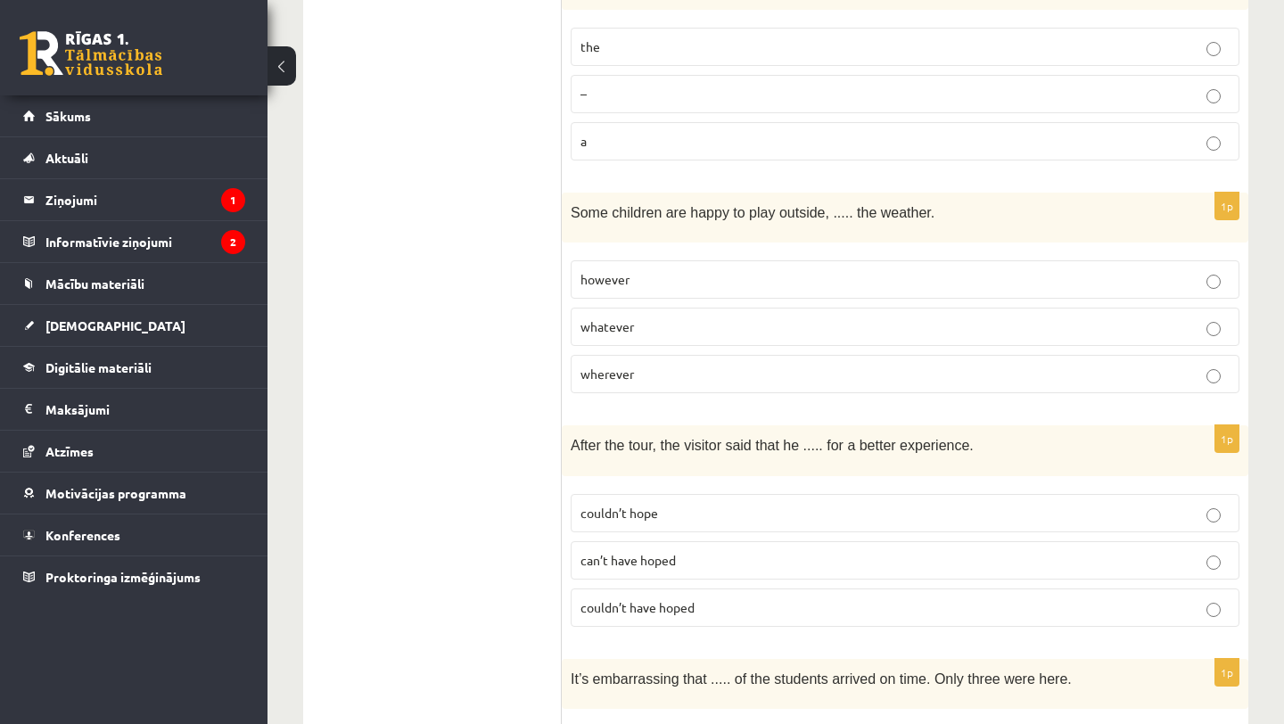
scroll to position [3880, 0]
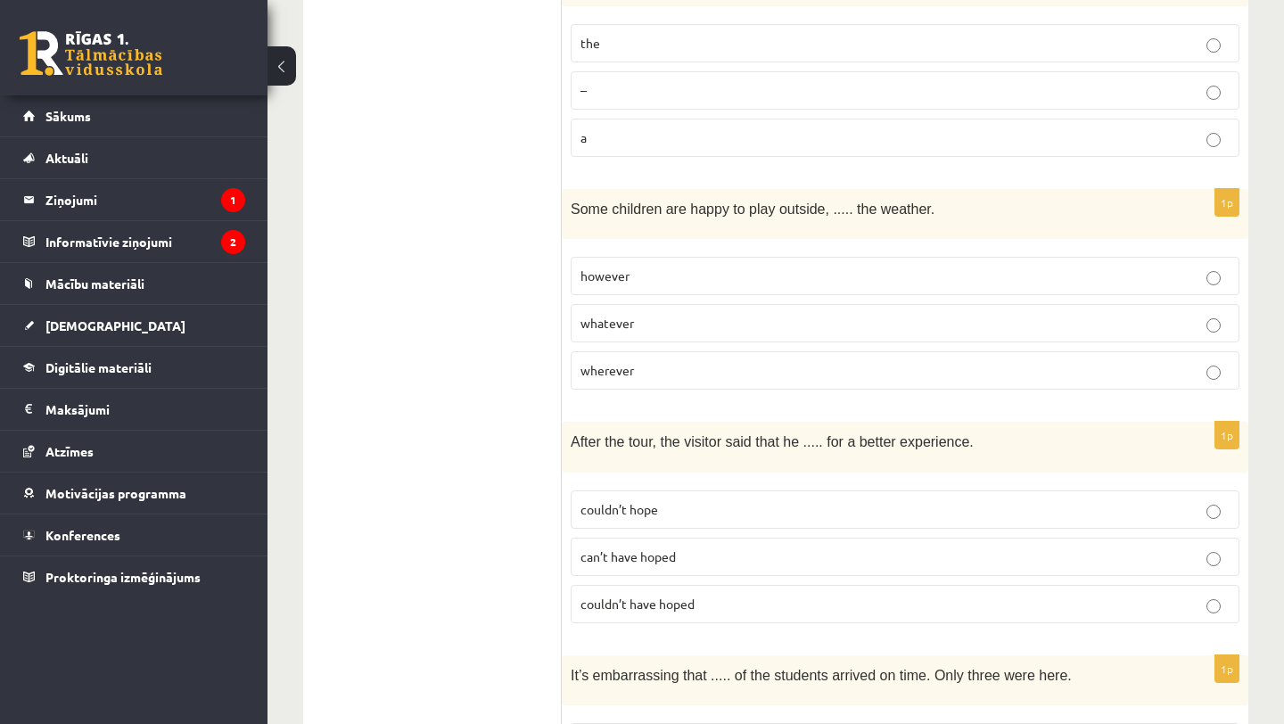
click at [725, 547] on p "can’t have hoped" at bounding box center [904, 556] width 649 height 19
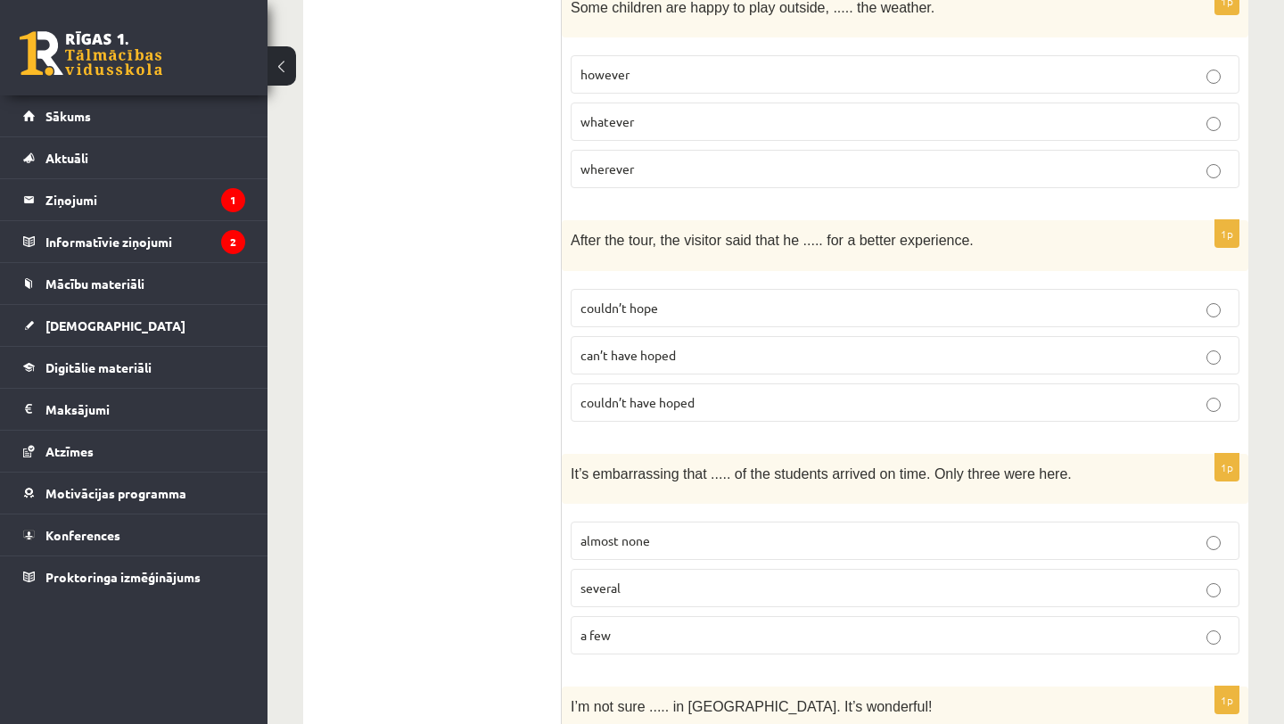
scroll to position [4083, 0]
click at [739, 520] on label "almost none" at bounding box center [904, 539] width 669 height 38
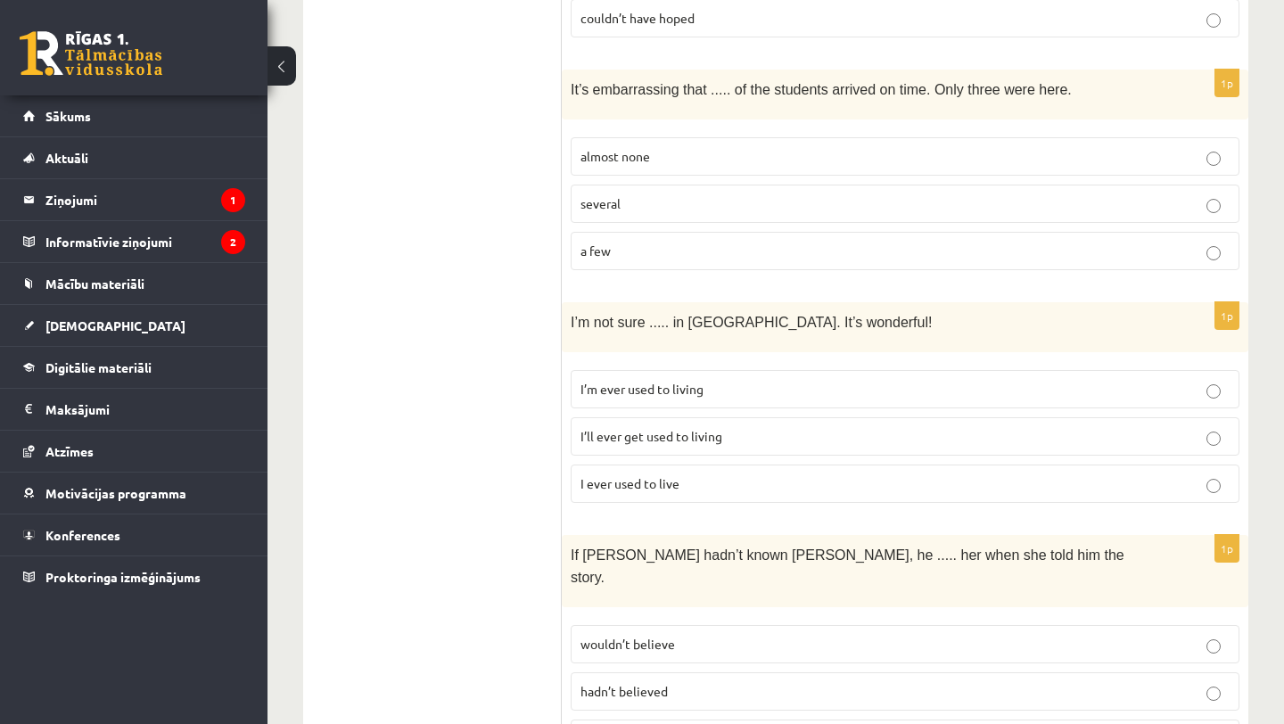
scroll to position [4467, 0]
click at [703, 378] on p "I’m ever used to living" at bounding box center [904, 387] width 649 height 19
click at [693, 426] on span "I’ll ever get used to living" at bounding box center [651, 434] width 142 height 16
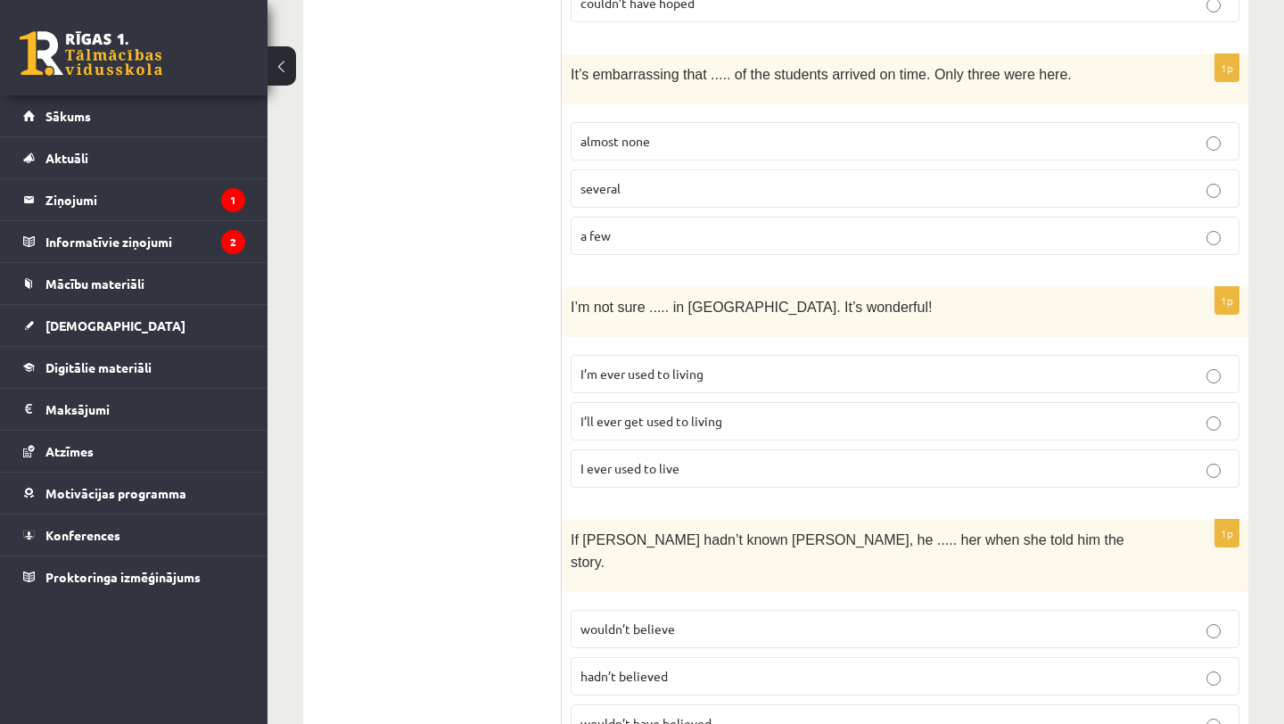
click at [726, 714] on p "wouldn’t have believed" at bounding box center [904, 723] width 649 height 19
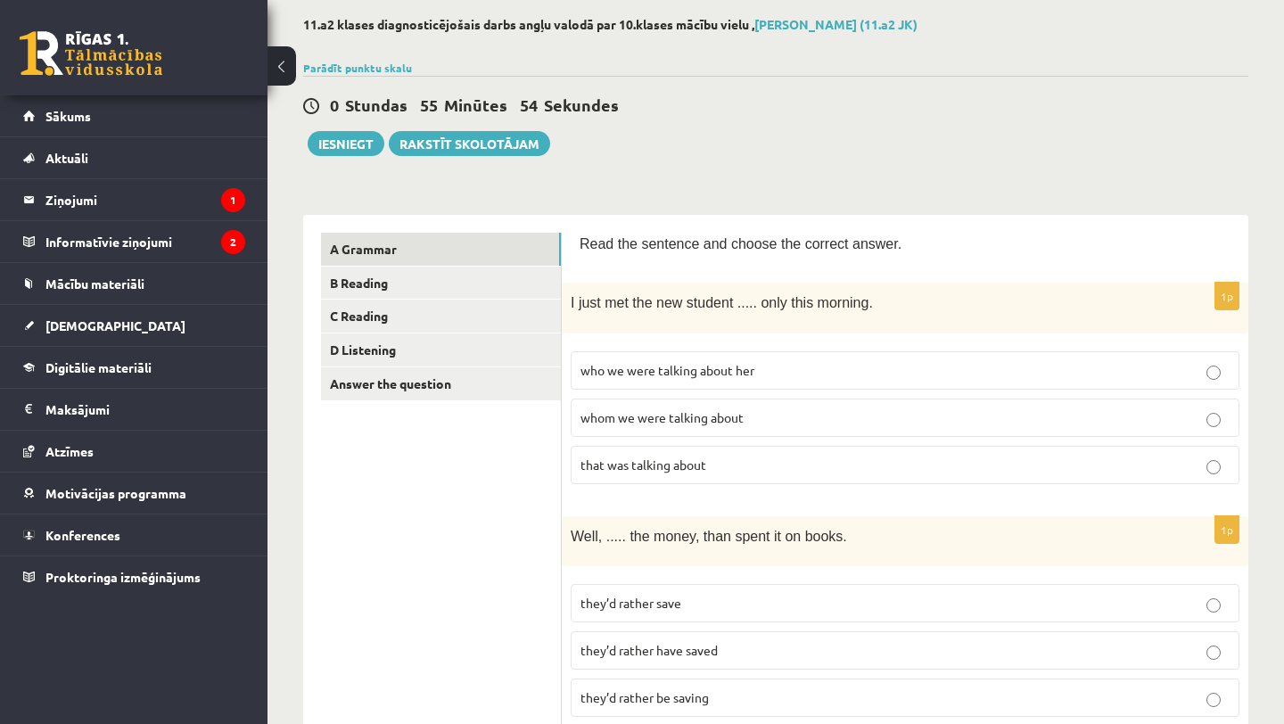
scroll to position [0, 0]
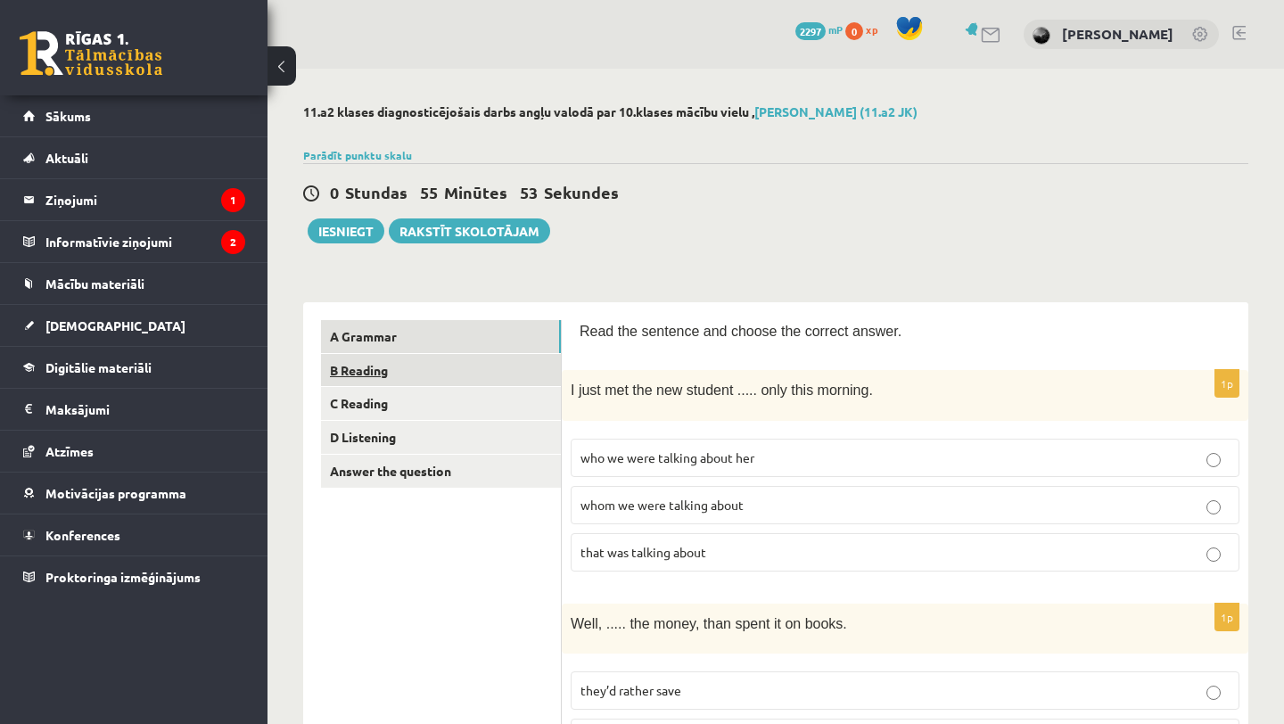
click at [480, 371] on link "B Reading" at bounding box center [441, 370] width 240 height 33
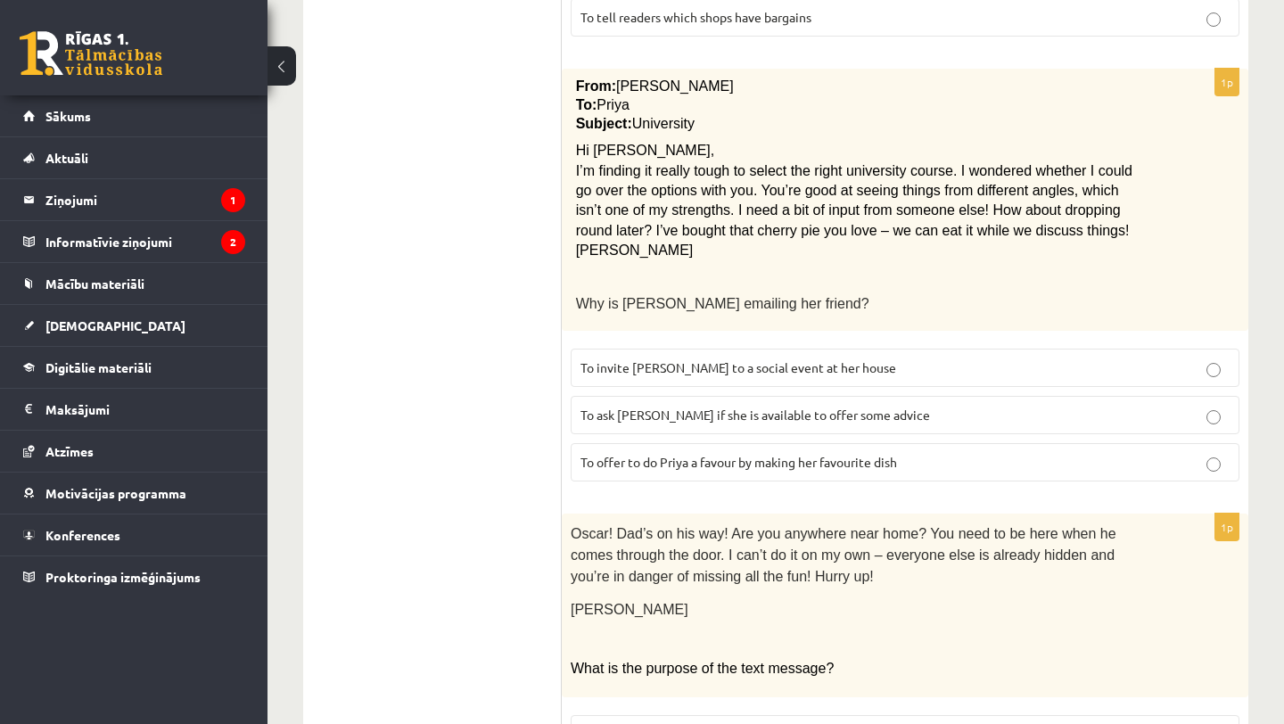
scroll to position [228, 0]
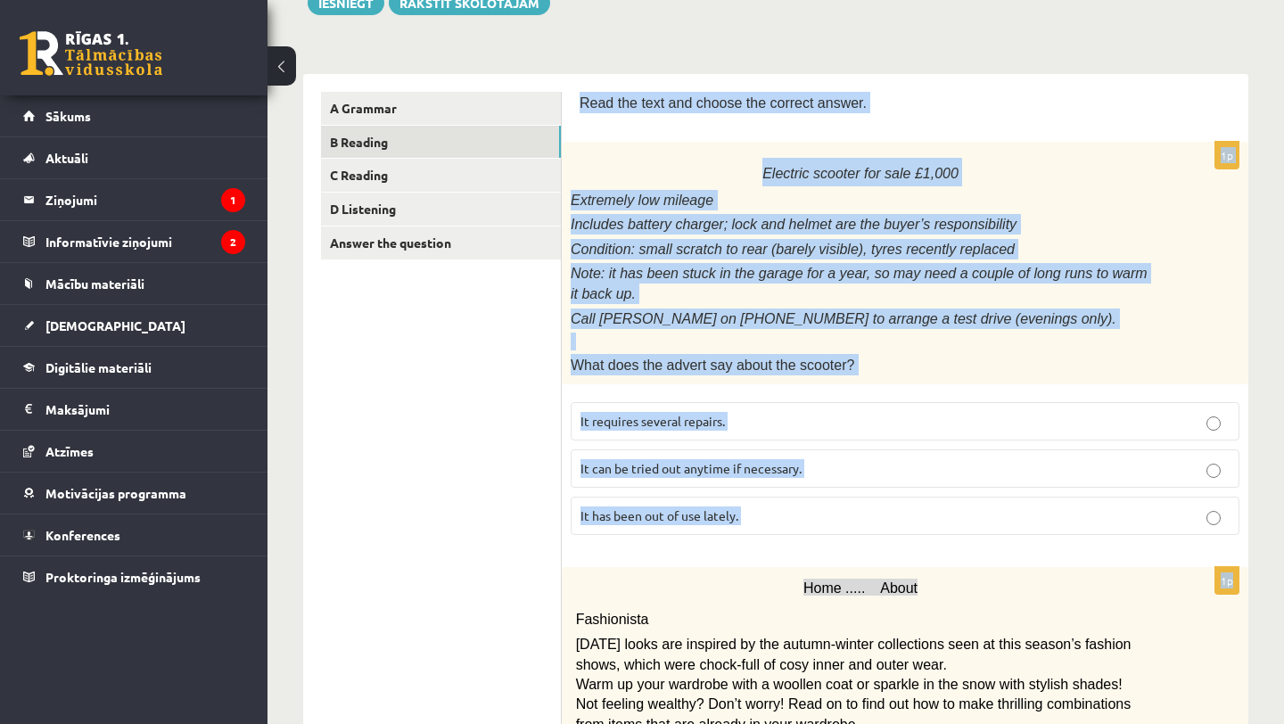
drag, startPoint x: 577, startPoint y: 111, endPoint x: 724, endPoint y: 543, distance: 456.6
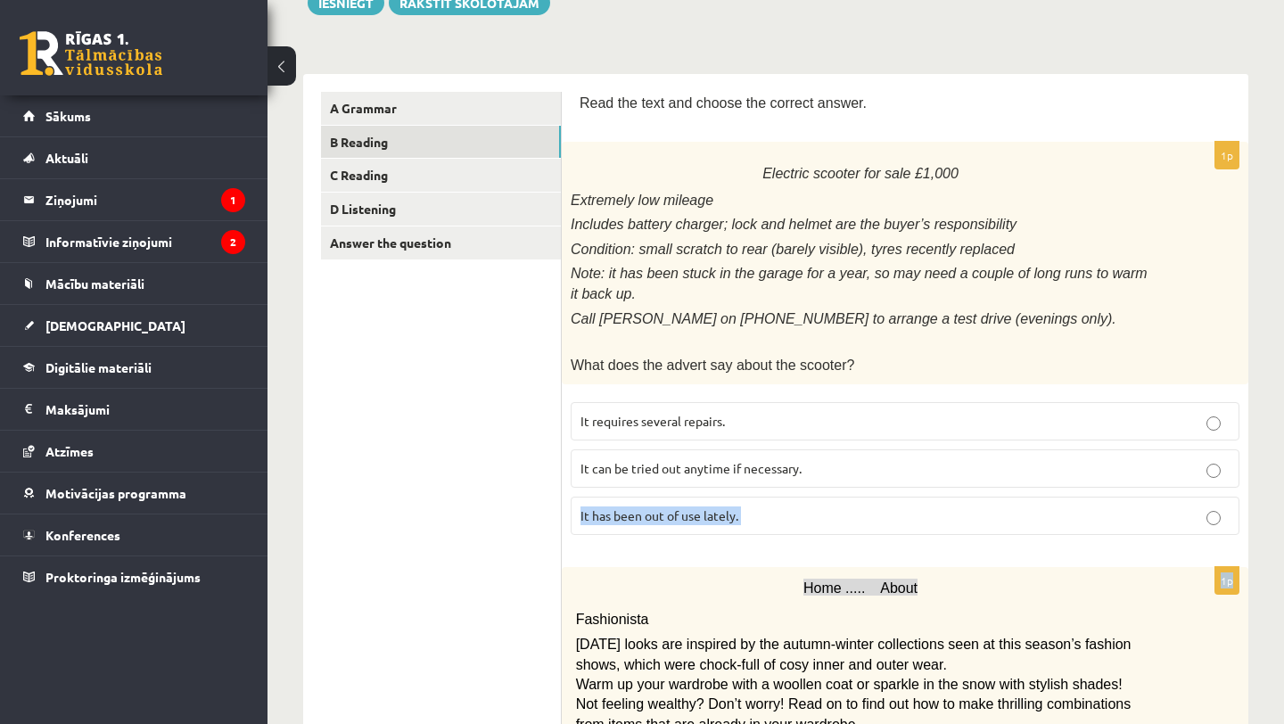
drag, startPoint x: 726, startPoint y: 543, endPoint x: 709, endPoint y: 493, distance: 53.0
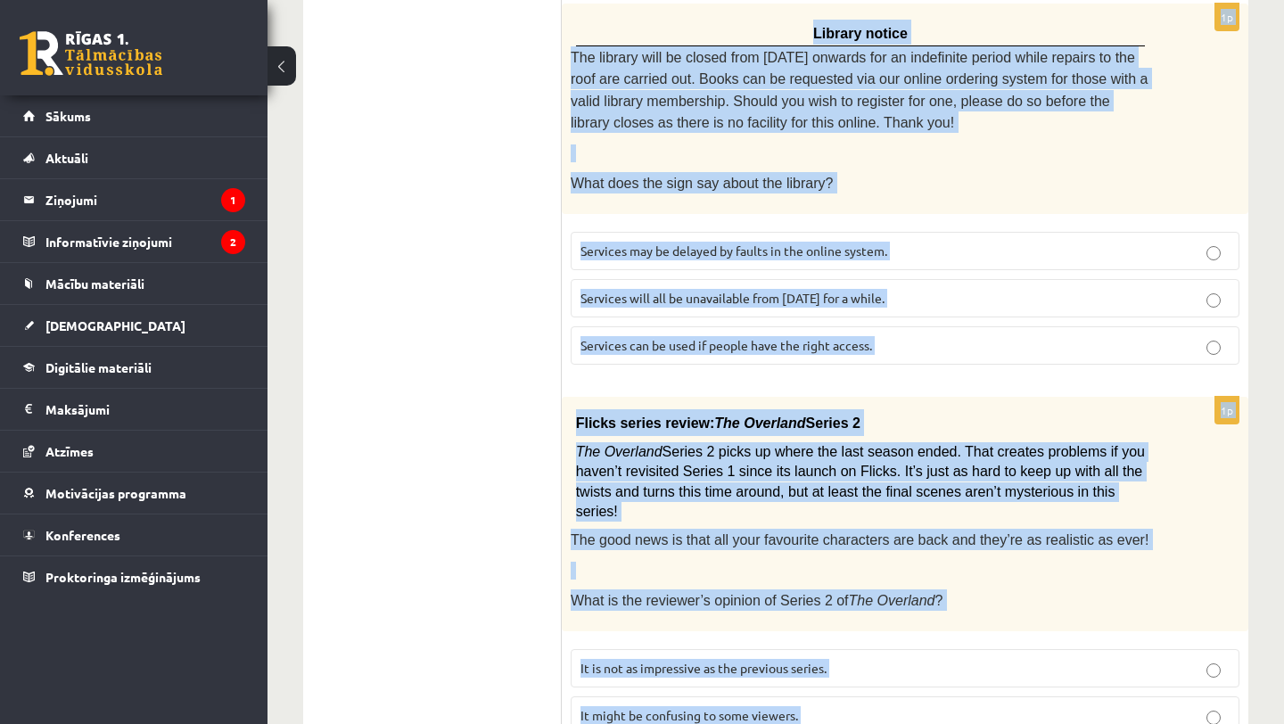
scroll to position [2114, 0]
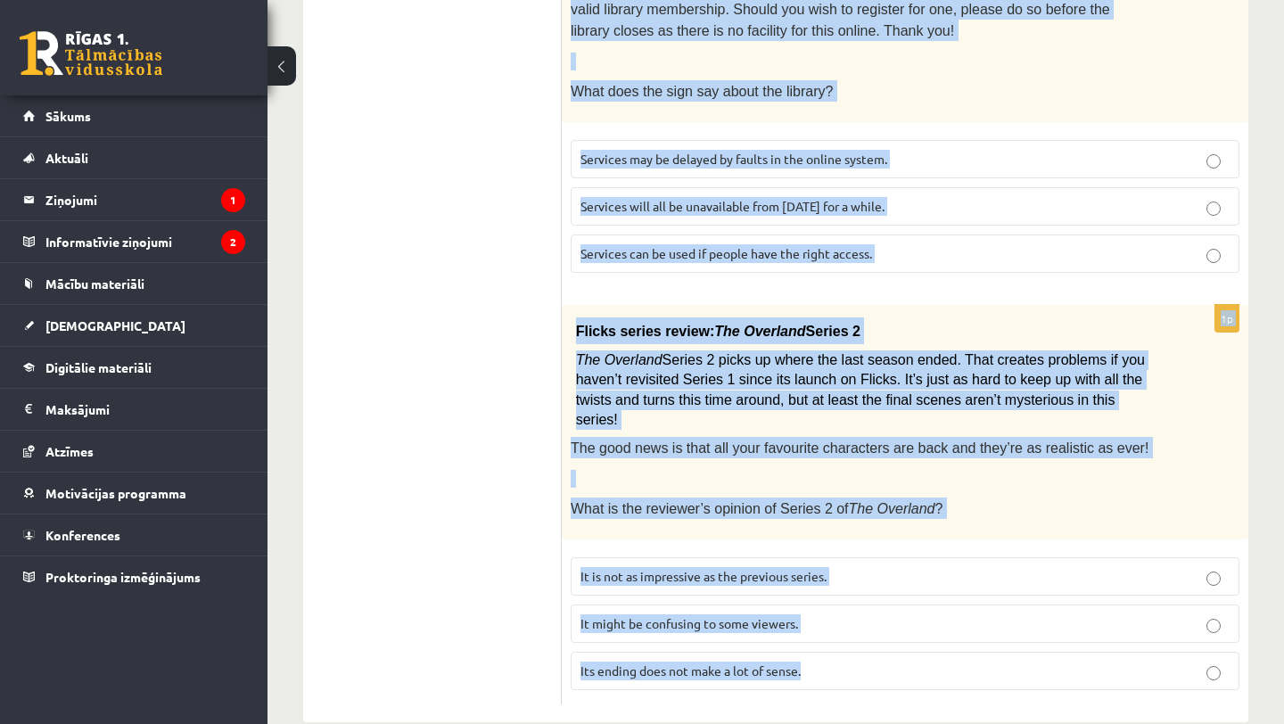
drag, startPoint x: 578, startPoint y: 87, endPoint x: 767, endPoint y: 718, distance: 658.2
copy form "Read the text and choose the correct answer. 1p Electric scooter for sale £1,00…"
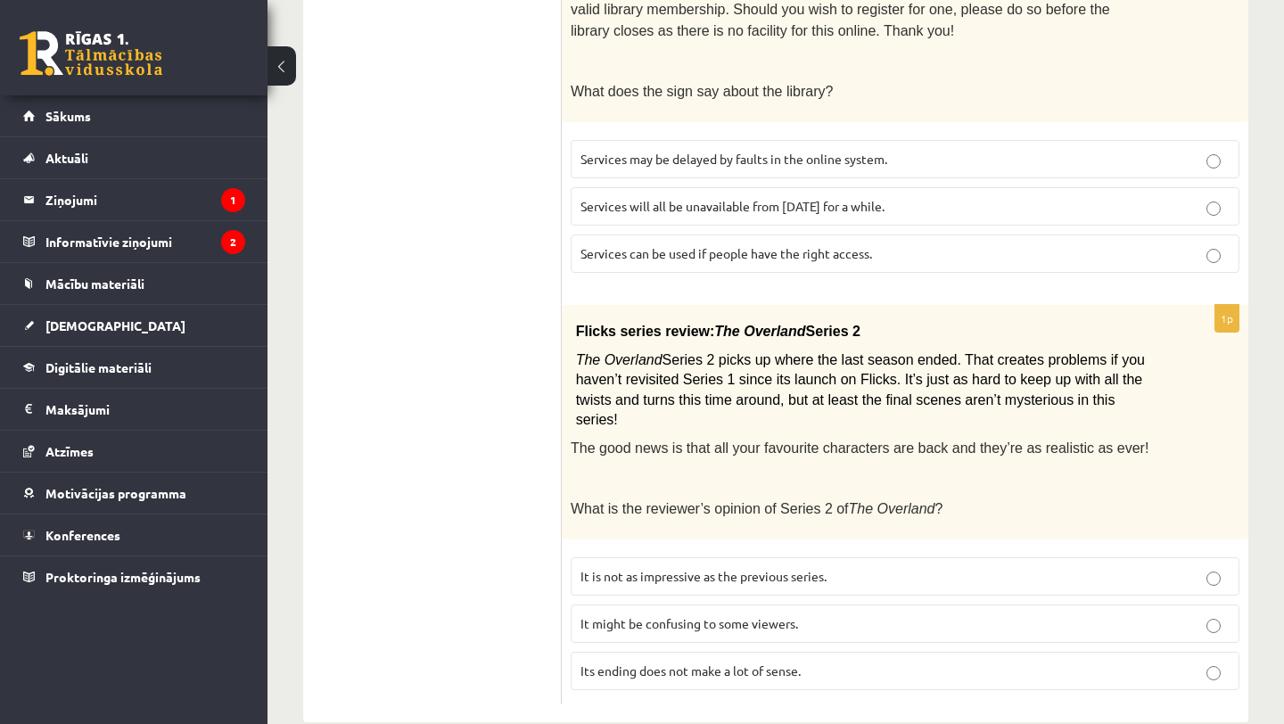
click at [1083, 131] on fieldset "Services may be delayed by faults in the online system. Services will all be un…" at bounding box center [904, 204] width 669 height 147
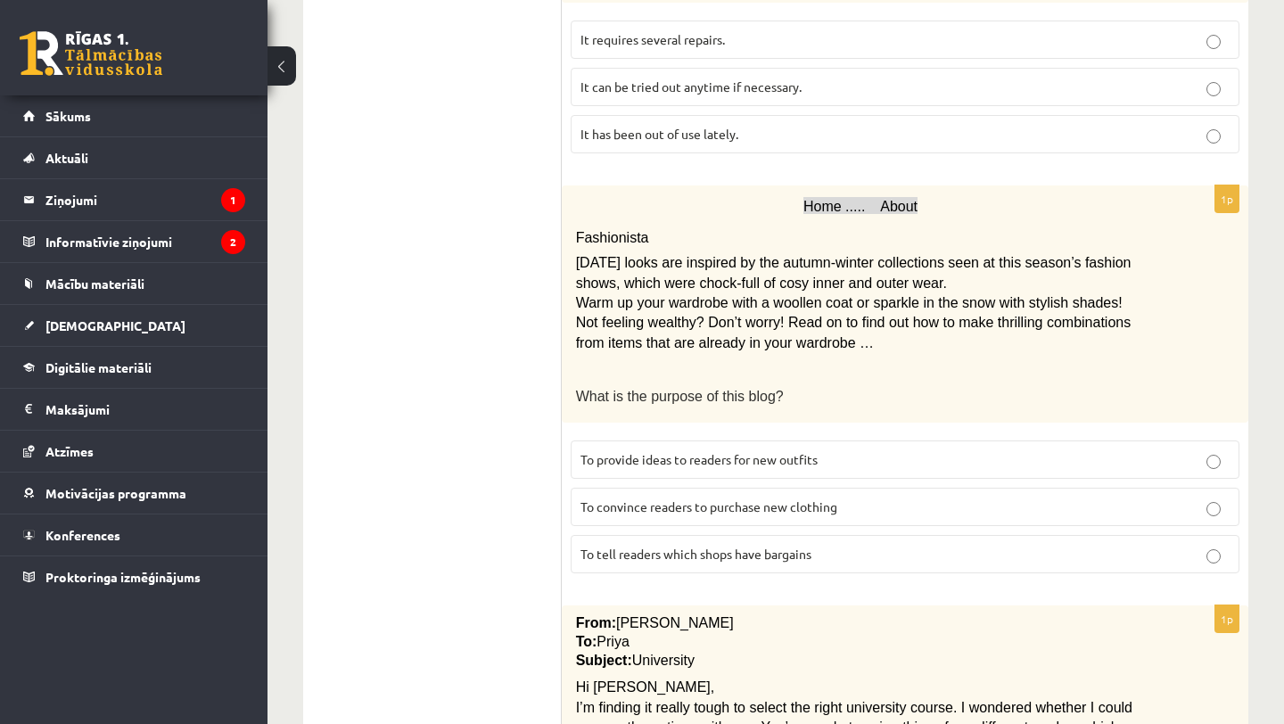
scroll to position [606, 0]
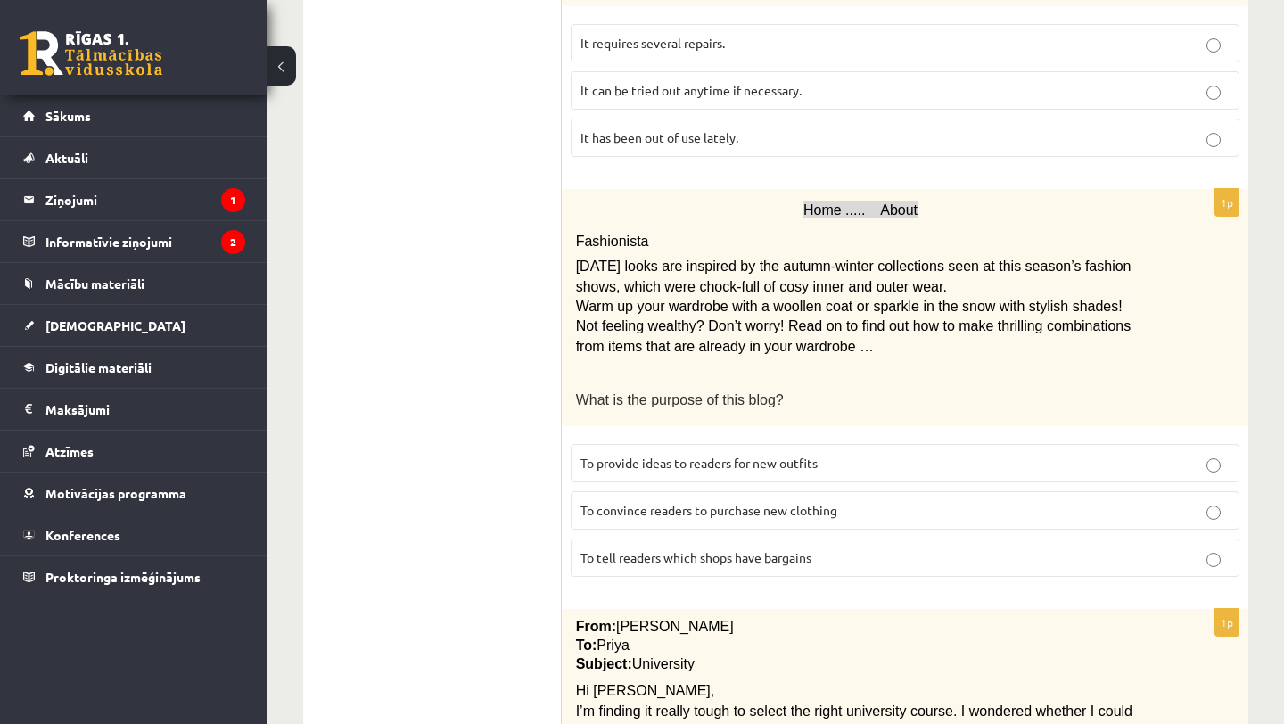
click at [1010, 128] on p "It has been out of use lately." at bounding box center [904, 137] width 649 height 19
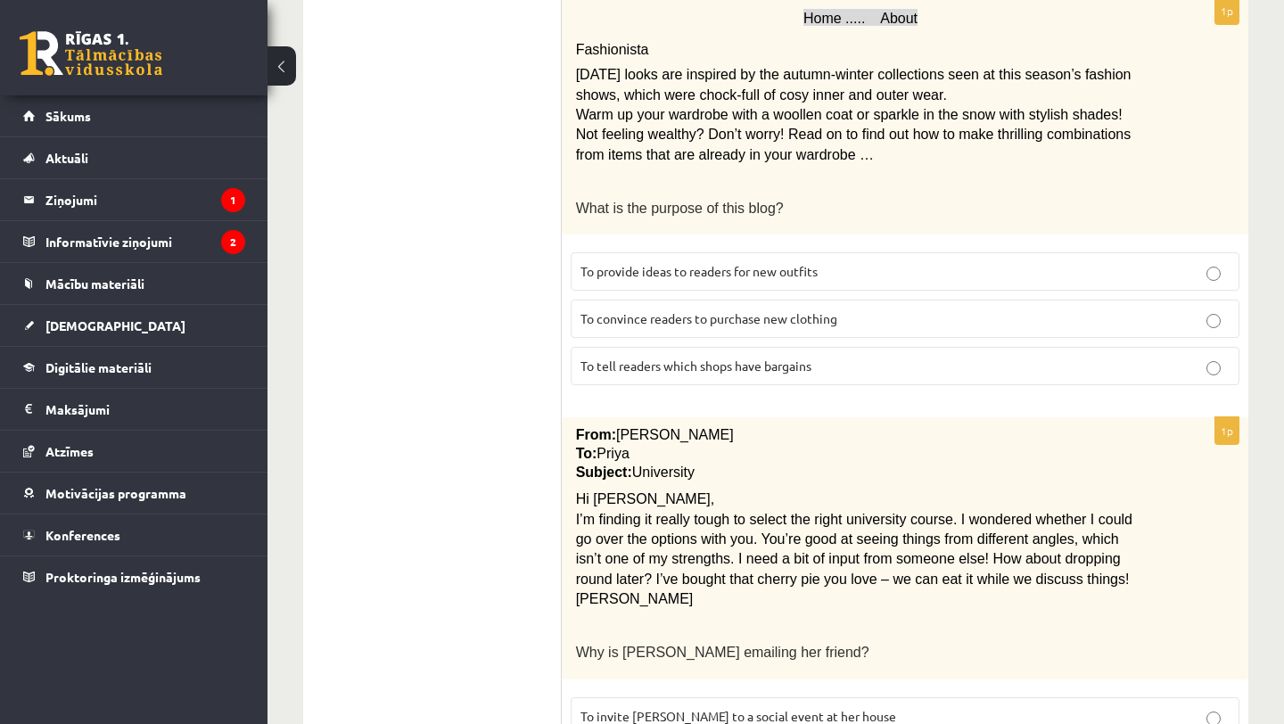
scroll to position [808, 0]
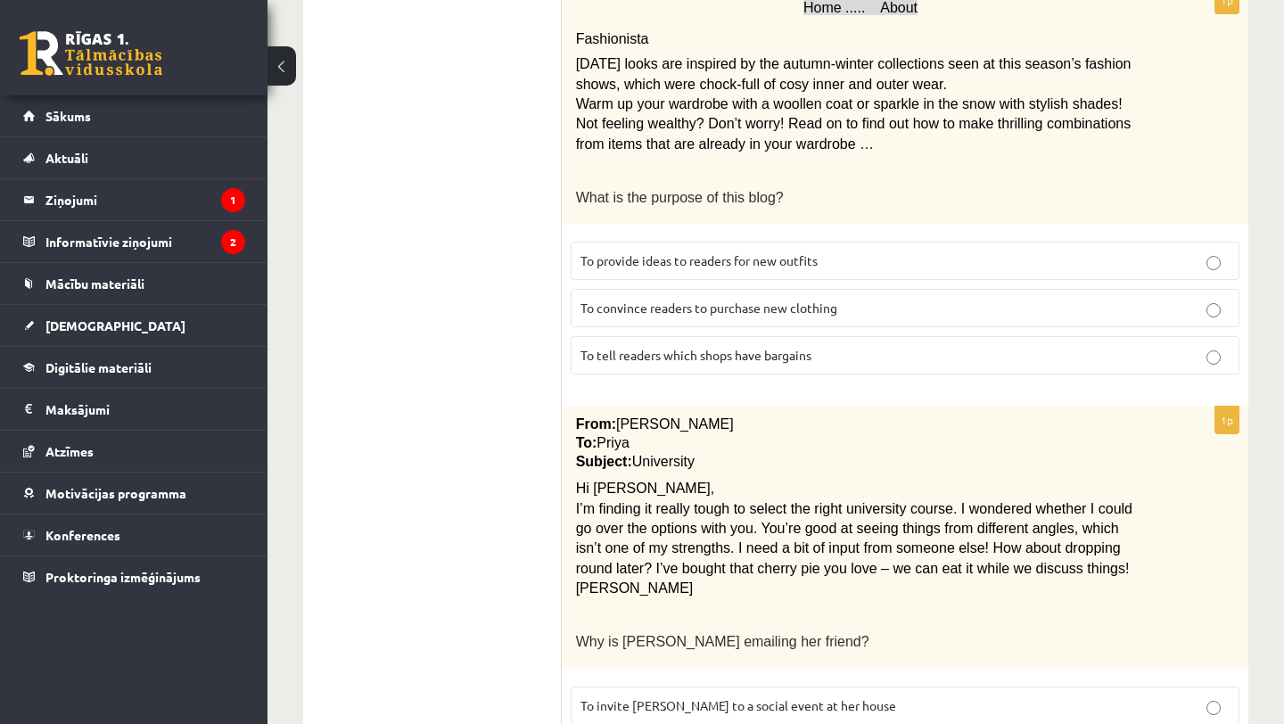
click at [806, 256] on label "To provide ideas to readers for new outfits" at bounding box center [904, 261] width 669 height 38
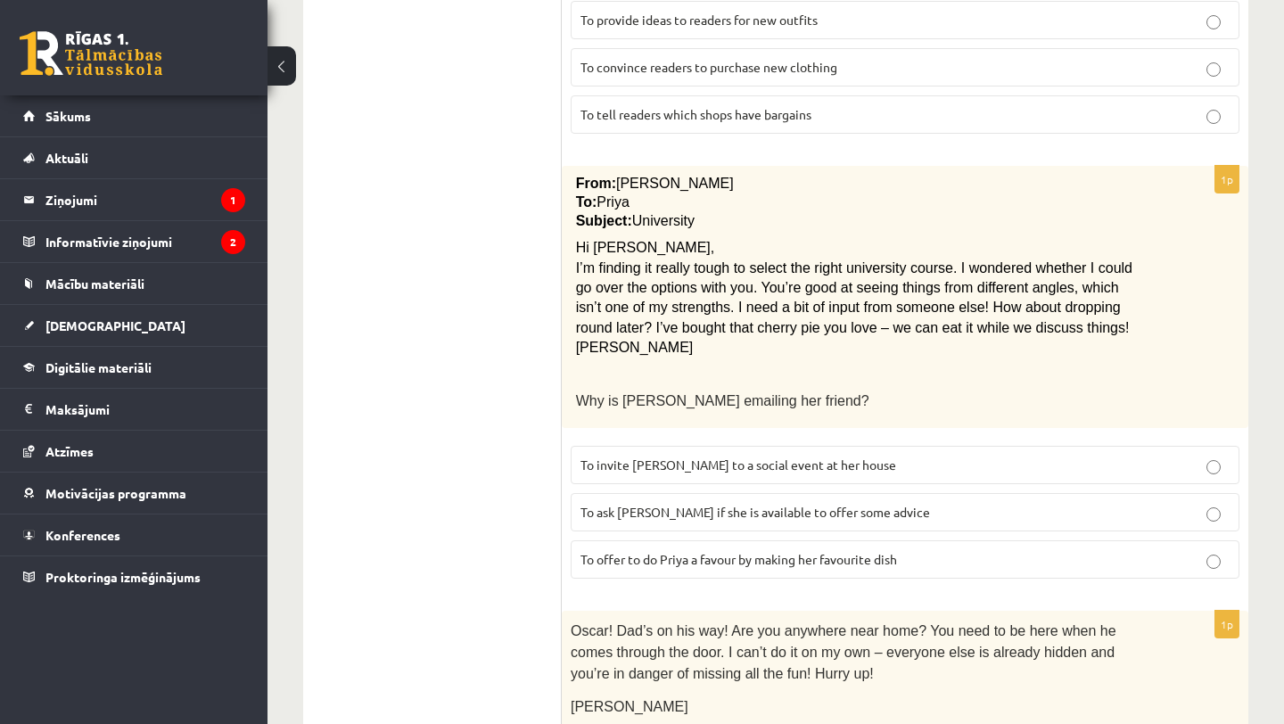
scroll to position [1054, 0]
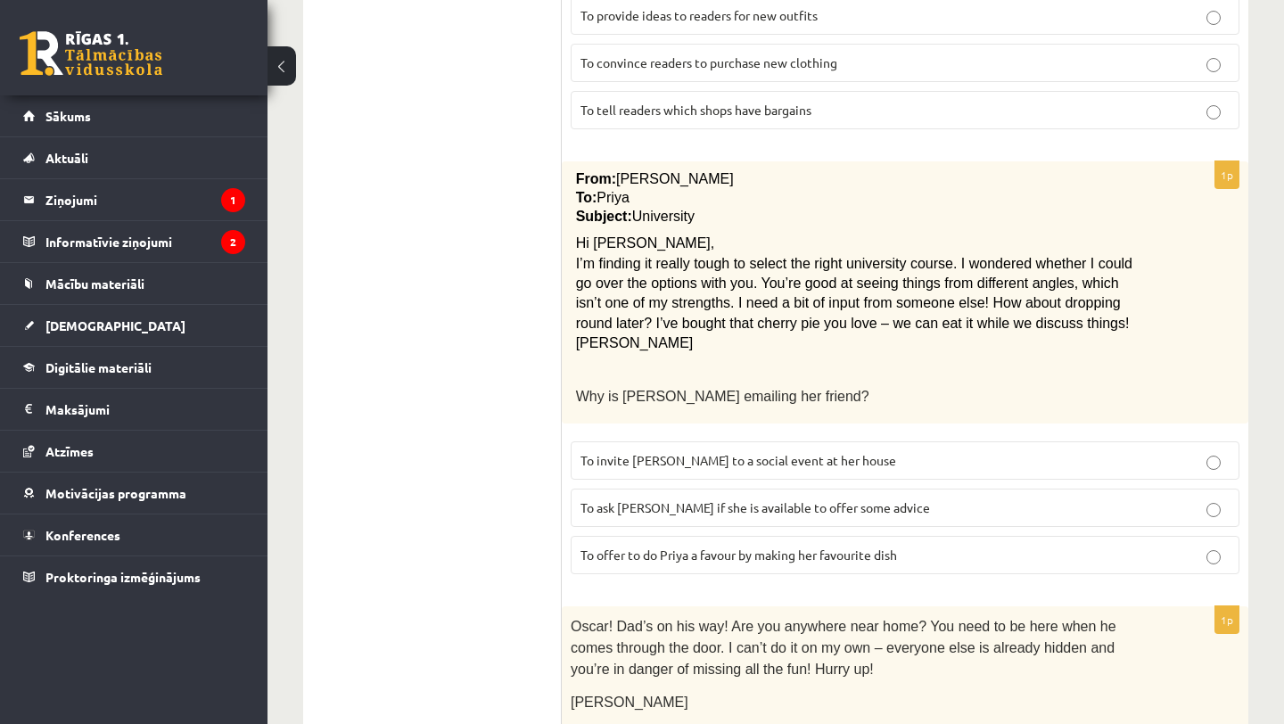
click at [776, 499] on span "To ask Priya if she is available to offer some advice" at bounding box center [754, 507] width 349 height 16
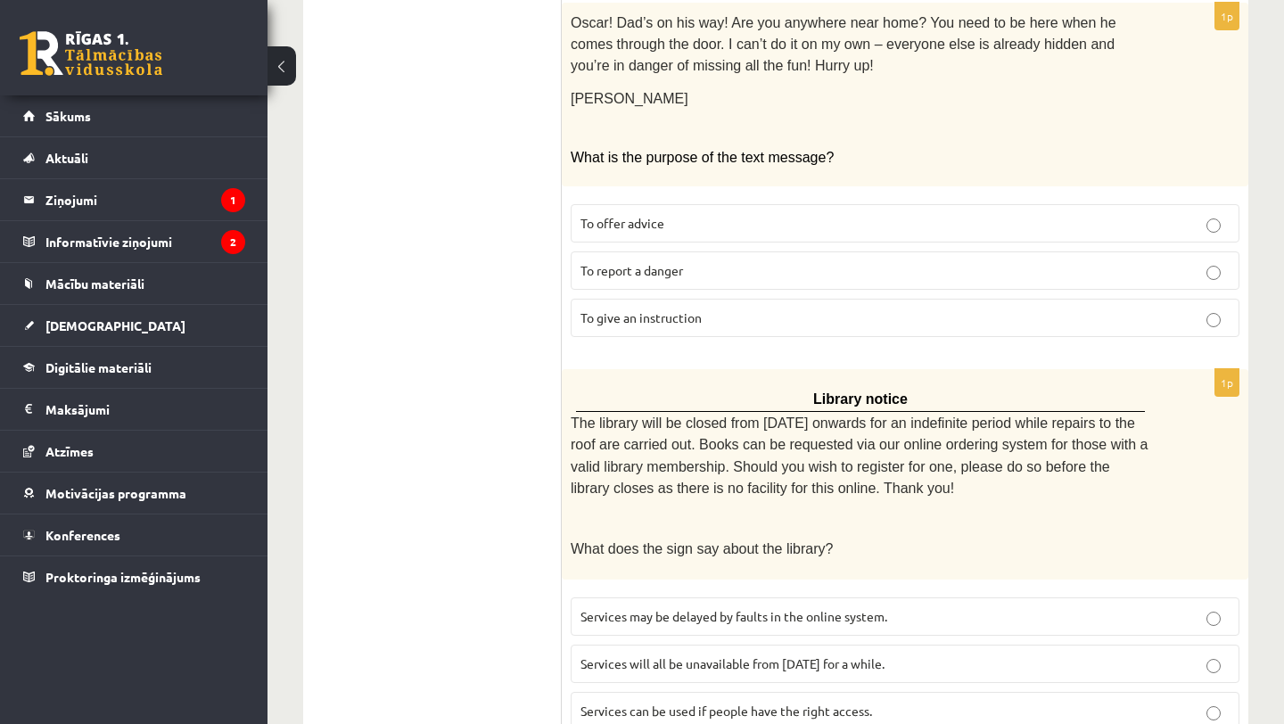
scroll to position [1669, 0]
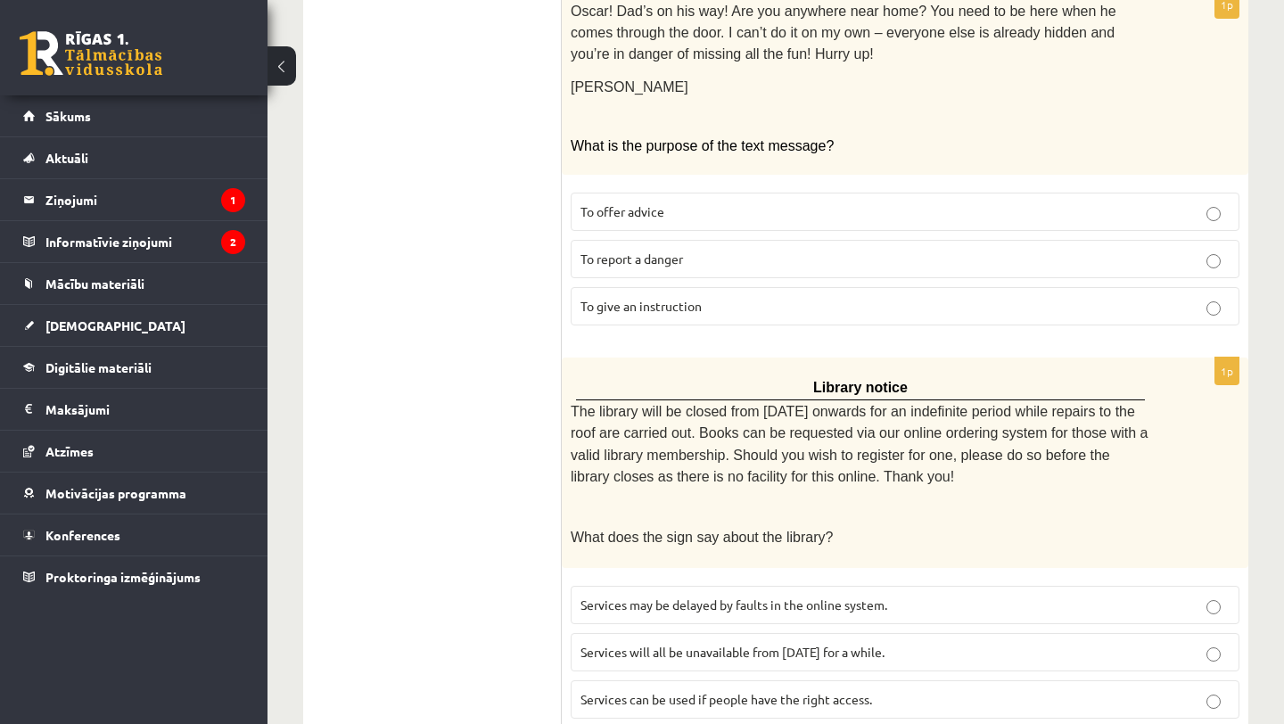
click at [746, 299] on label "To give an instruction" at bounding box center [904, 306] width 669 height 38
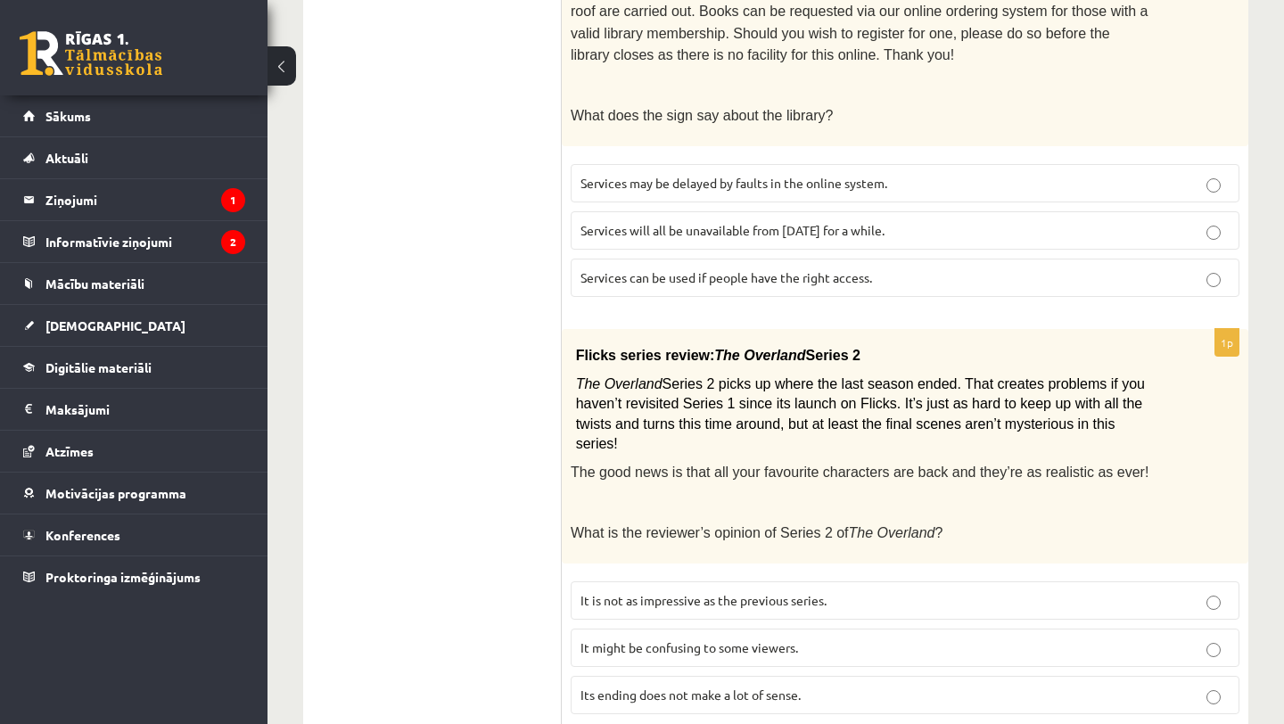
scroll to position [2091, 0]
click at [829, 264] on label "Services can be used if people have the right access." at bounding box center [904, 277] width 669 height 38
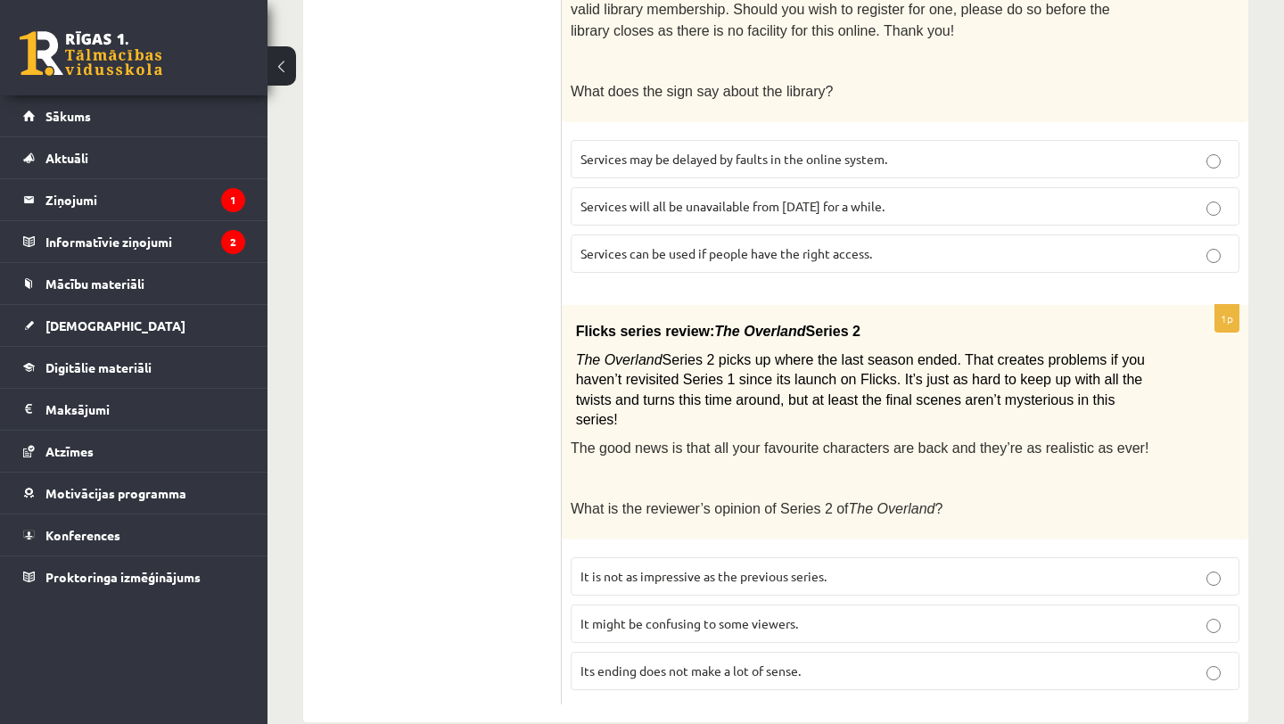
click at [751, 604] on label "It might be confusing to some viewers." at bounding box center [904, 623] width 669 height 38
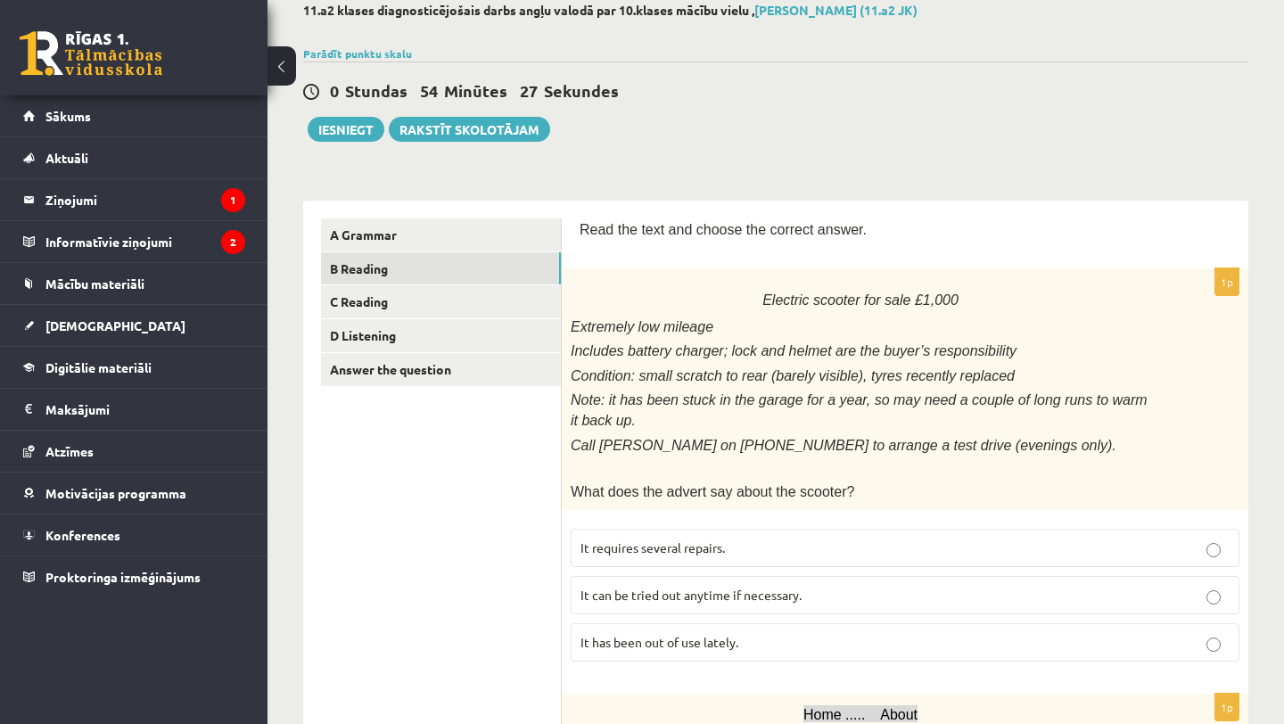
scroll to position [81, 0]
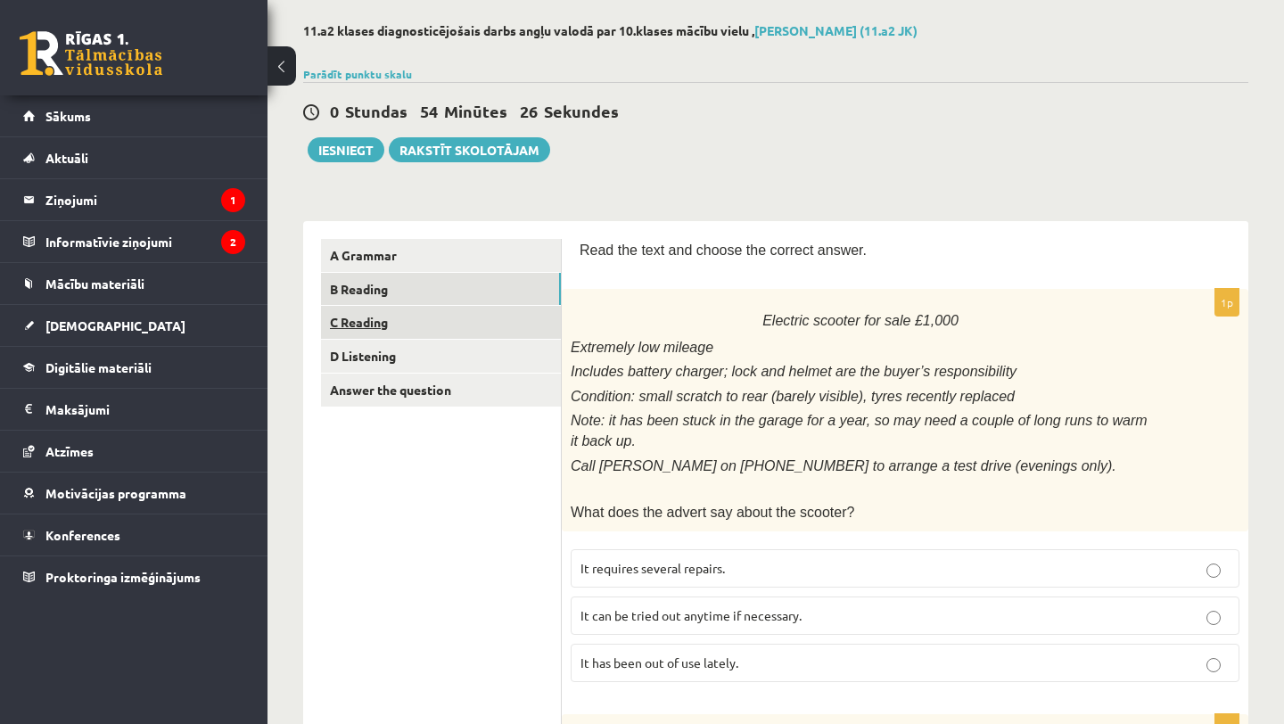
click at [472, 328] on link "C Reading" at bounding box center [441, 322] width 240 height 33
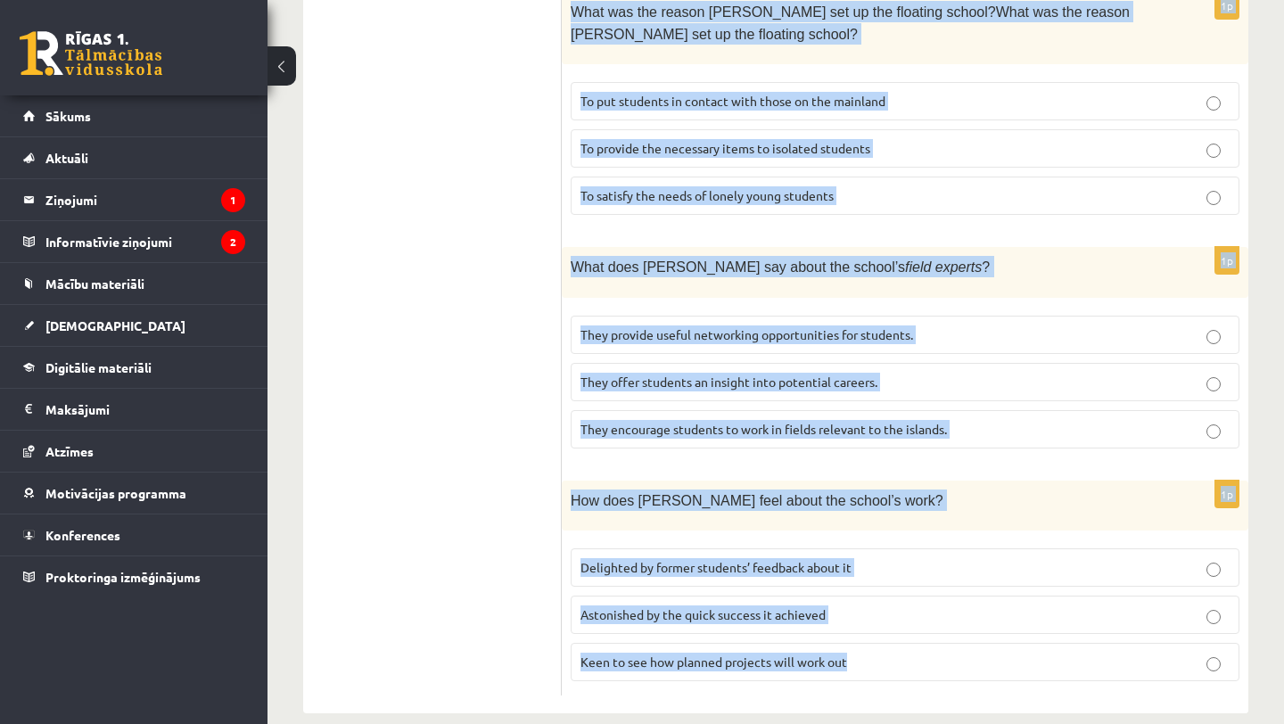
scroll to position [1821, 0]
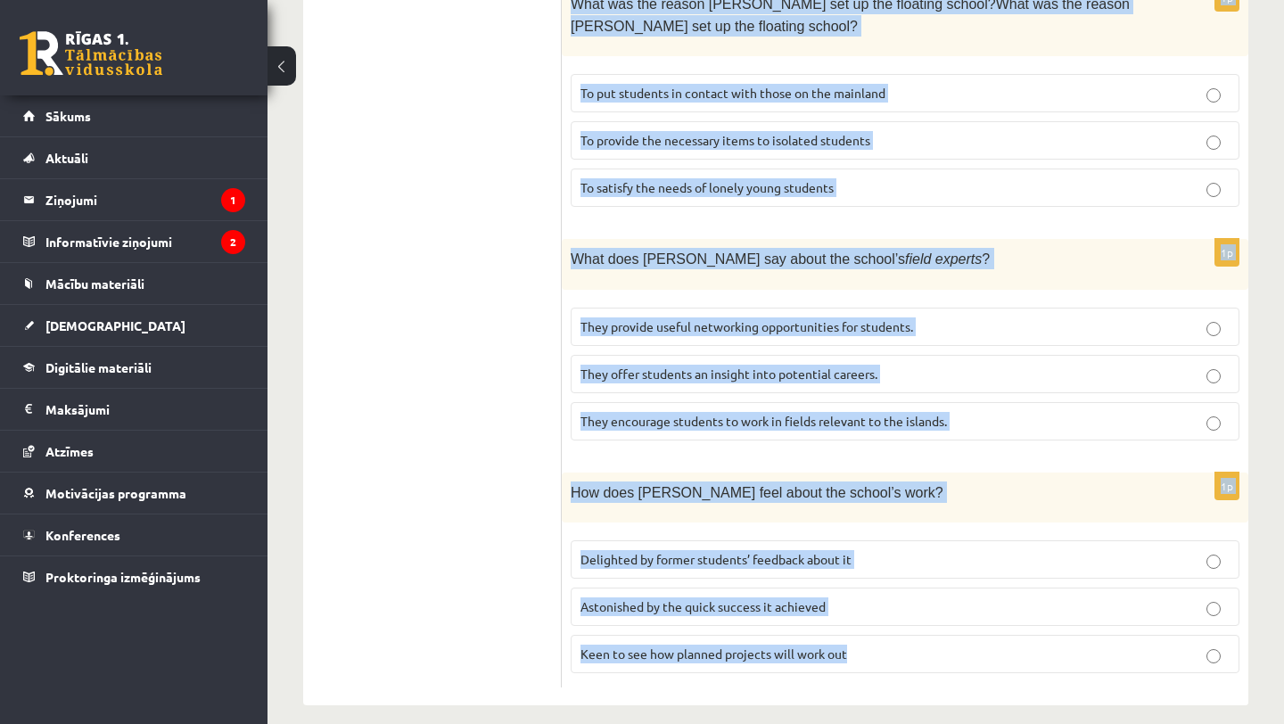
drag, startPoint x: 584, startPoint y: 299, endPoint x: 820, endPoint y: 720, distance: 482.5
copy form "Read the article about an unusual school and choose the correct answer for each…"
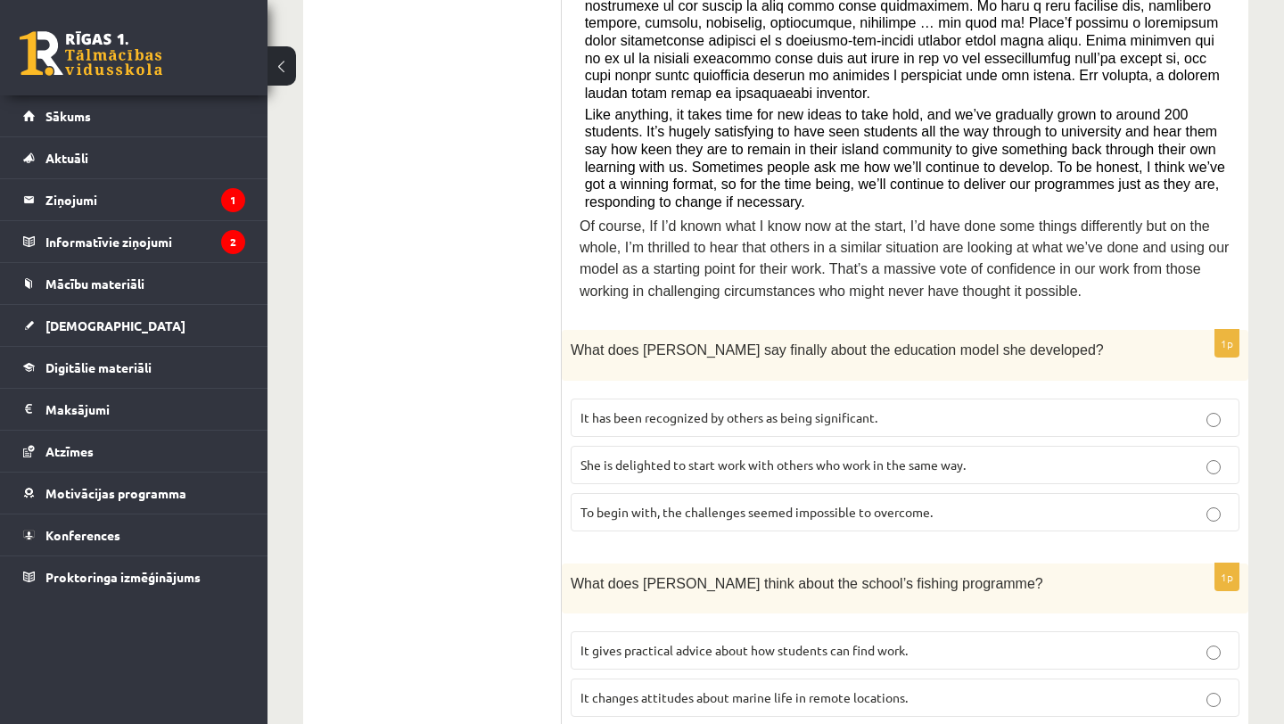
scroll to position [777, 0]
click at [726, 408] on span "It has been recognized by others as being significant." at bounding box center [728, 416] width 297 height 16
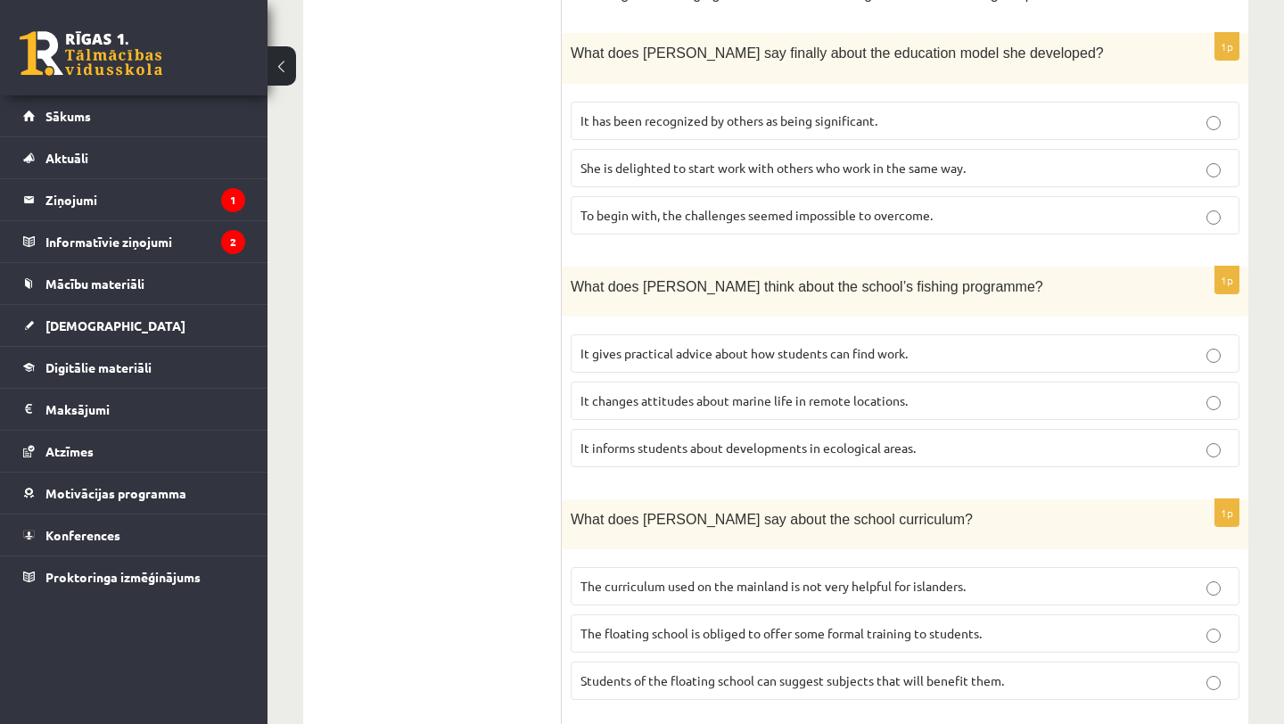
scroll to position [1142, 0]
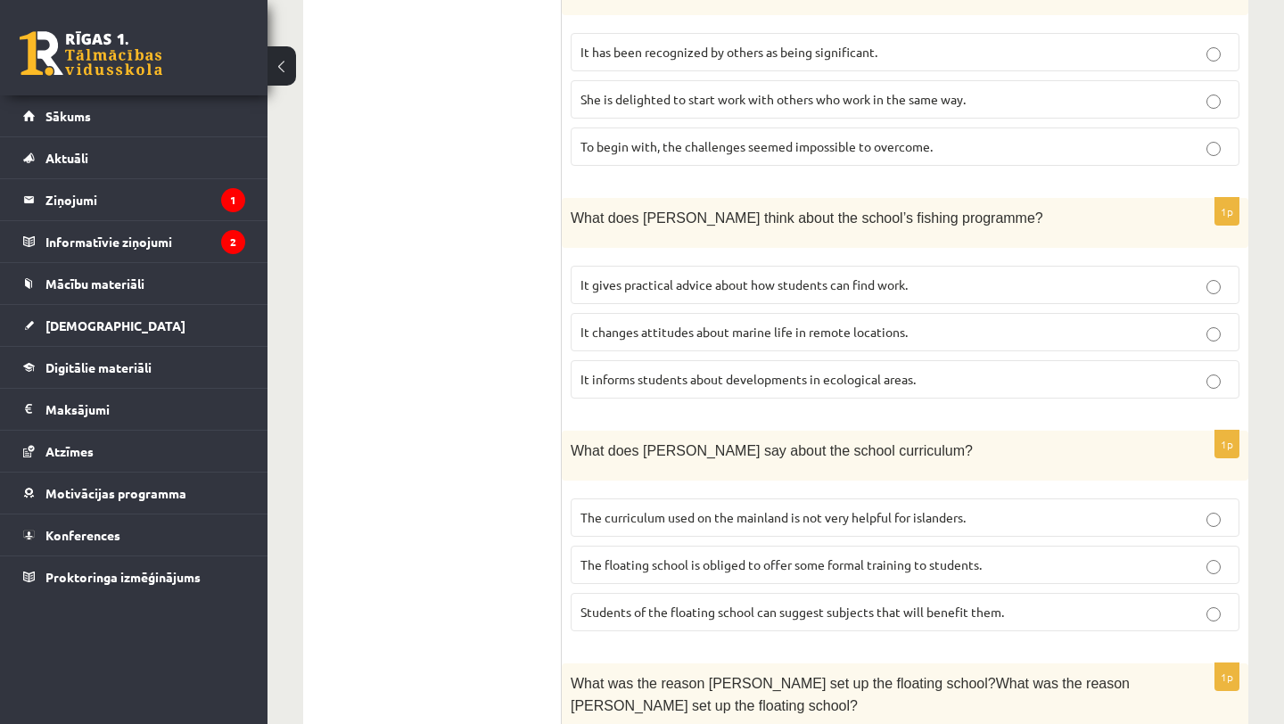
click at [803, 371] on span "It informs students about developments in ecological areas." at bounding box center [747, 379] width 335 height 16
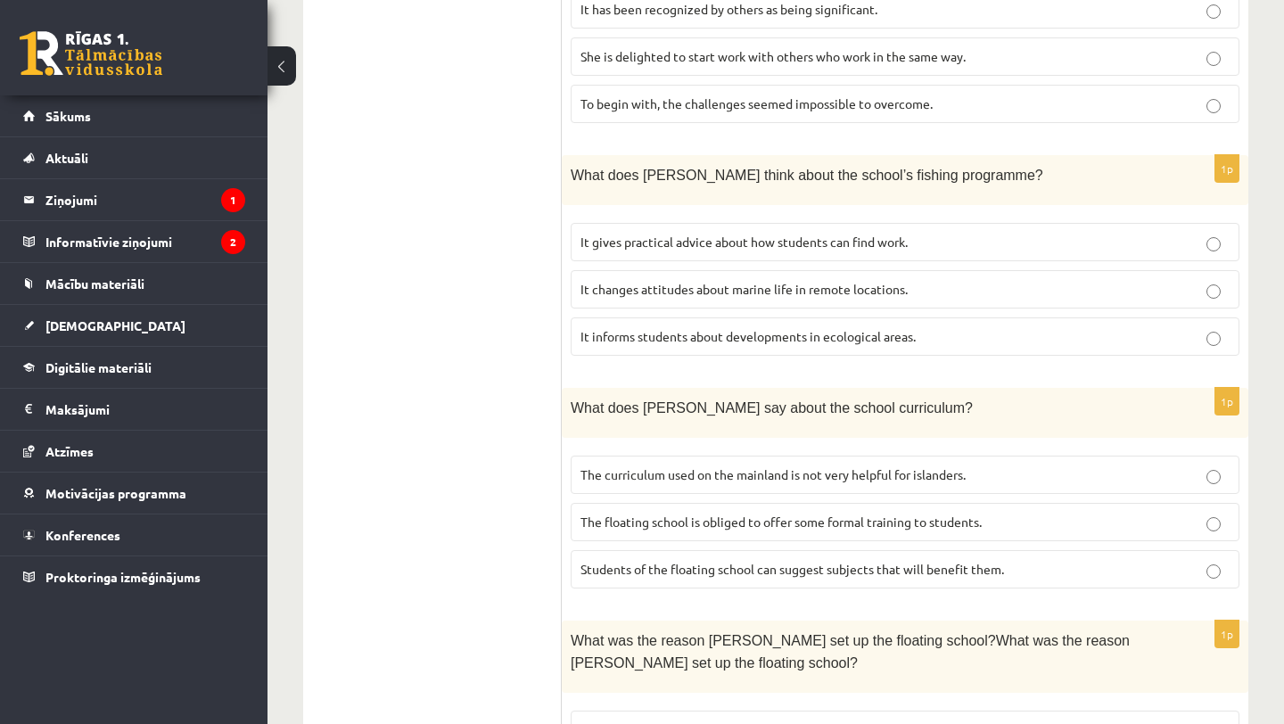
scroll to position [1241, 0]
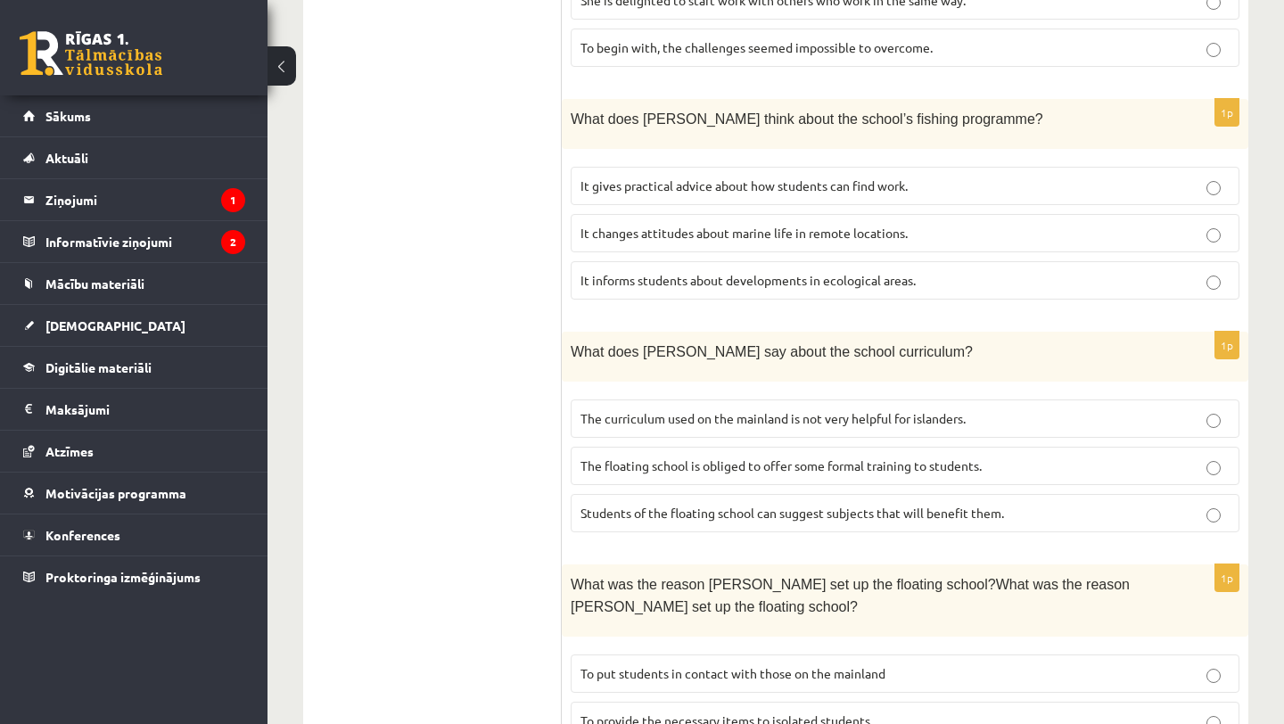
click at [825, 410] on span "The curriculum used on the mainland is not very helpful for islanders." at bounding box center [772, 418] width 385 height 16
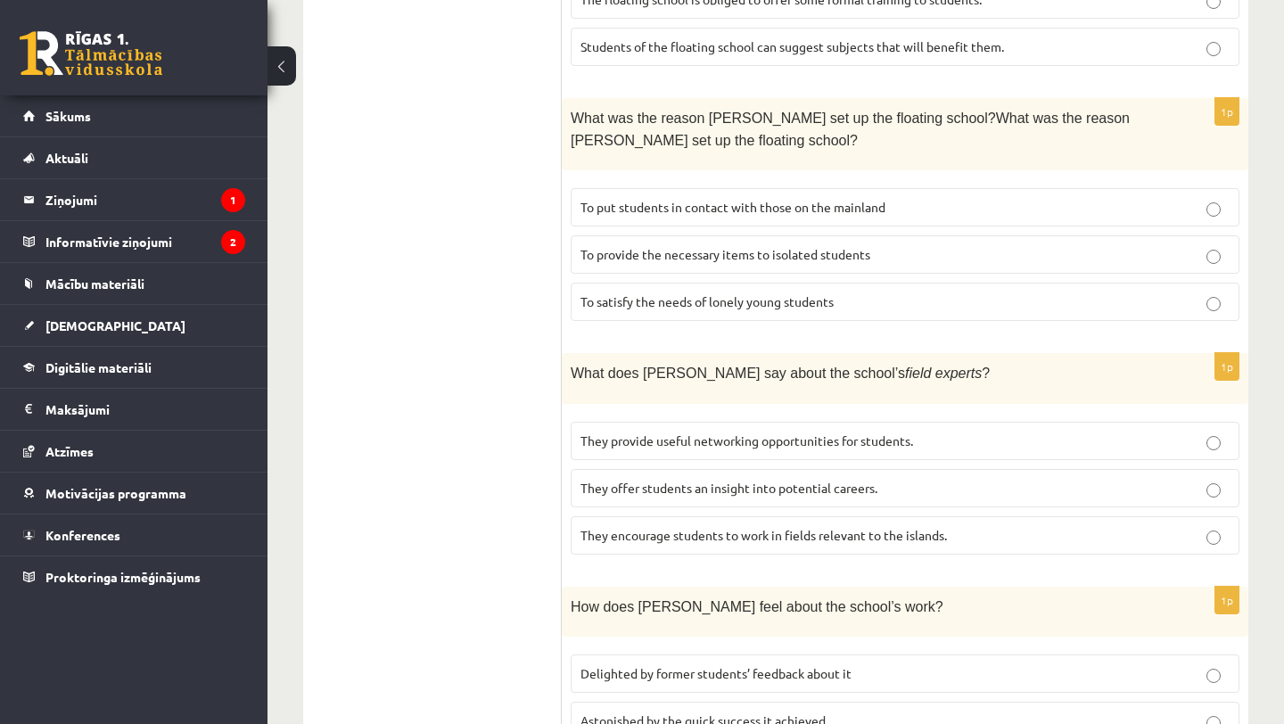
scroll to position [1719, 0]
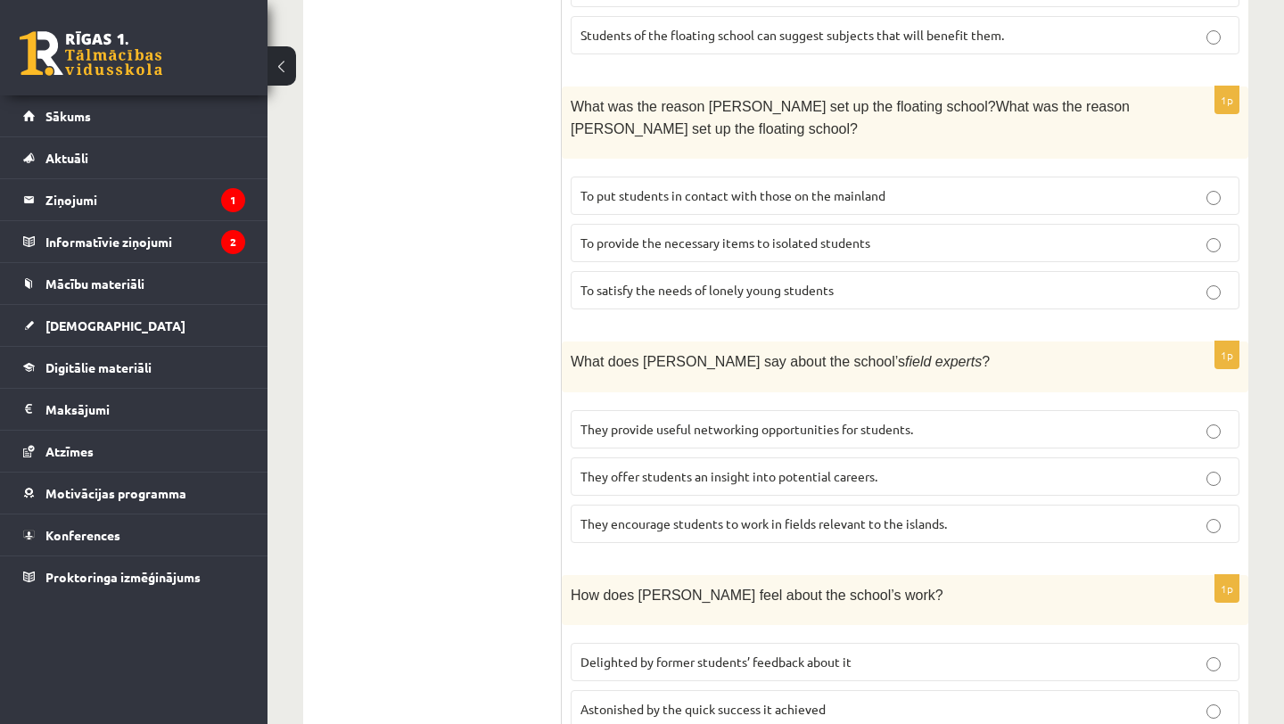
click at [757, 468] on span "They offer students an insight into potential careers." at bounding box center [728, 476] width 297 height 16
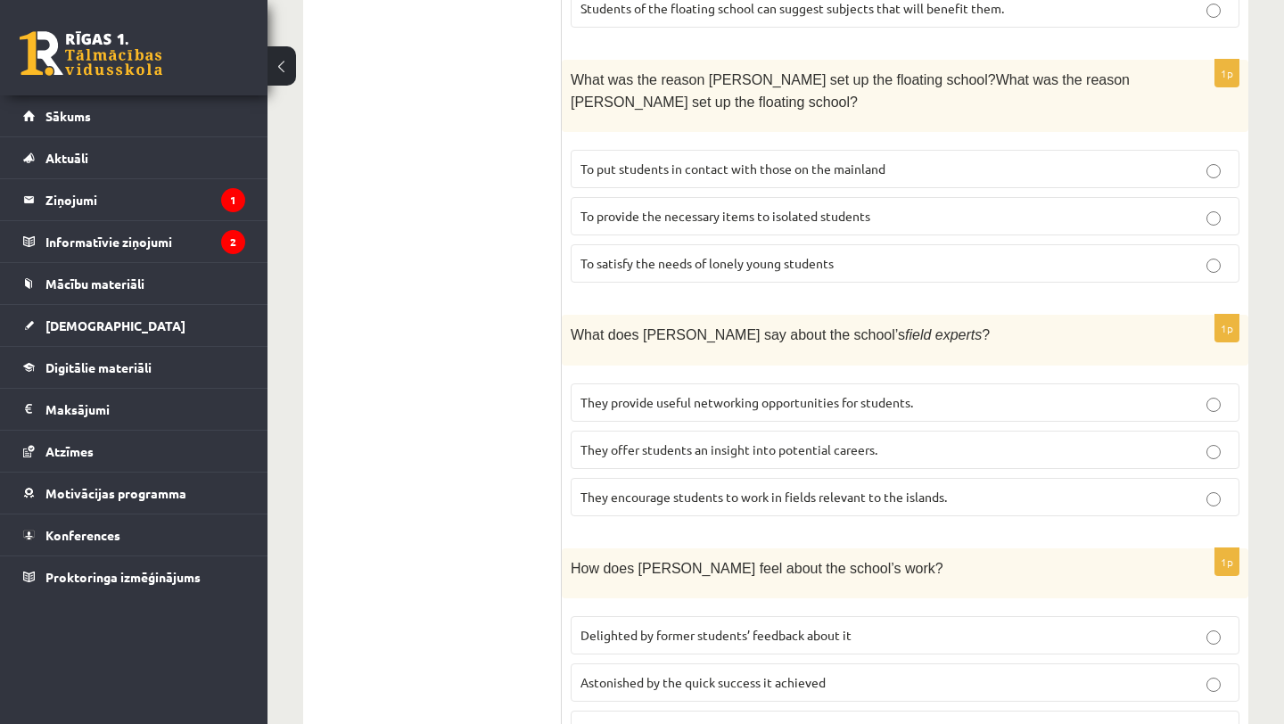
scroll to position [1821, 0]
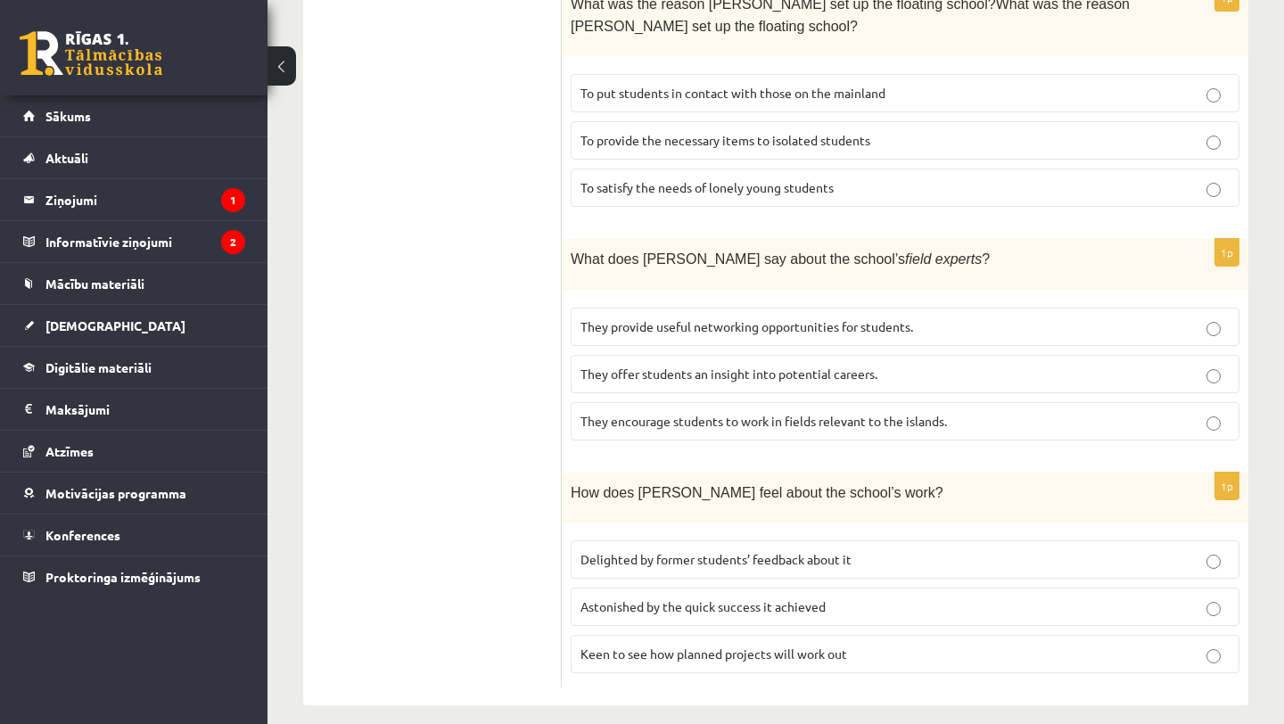
click at [732, 551] on span "Delighted by former students’ feedback about it" at bounding box center [715, 559] width 271 height 16
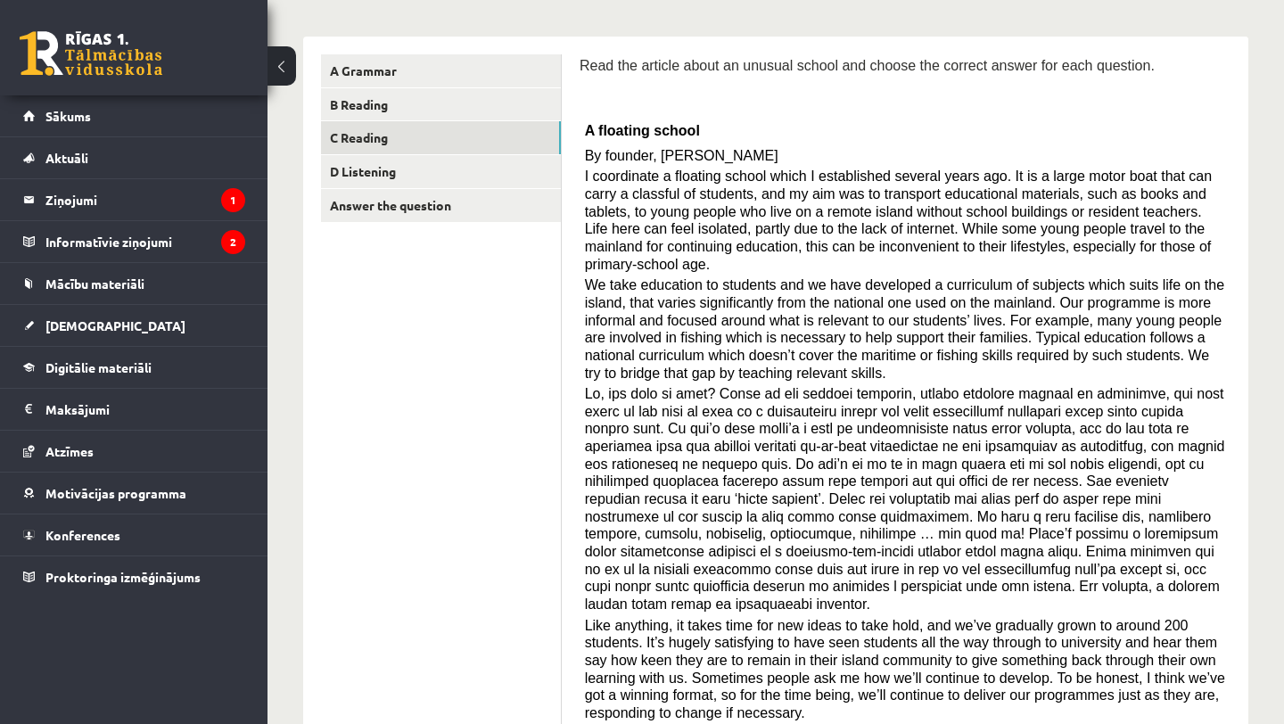
scroll to position [0, 0]
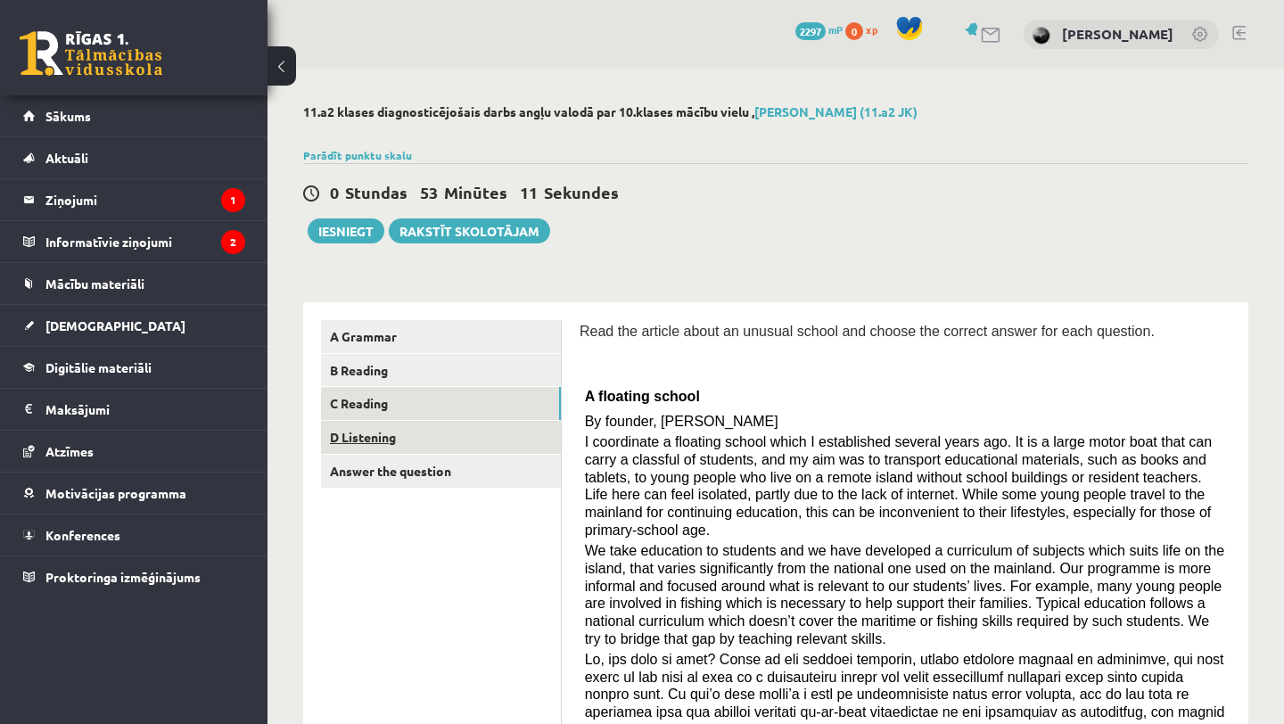
click at [539, 447] on link "D Listening" at bounding box center [441, 437] width 240 height 33
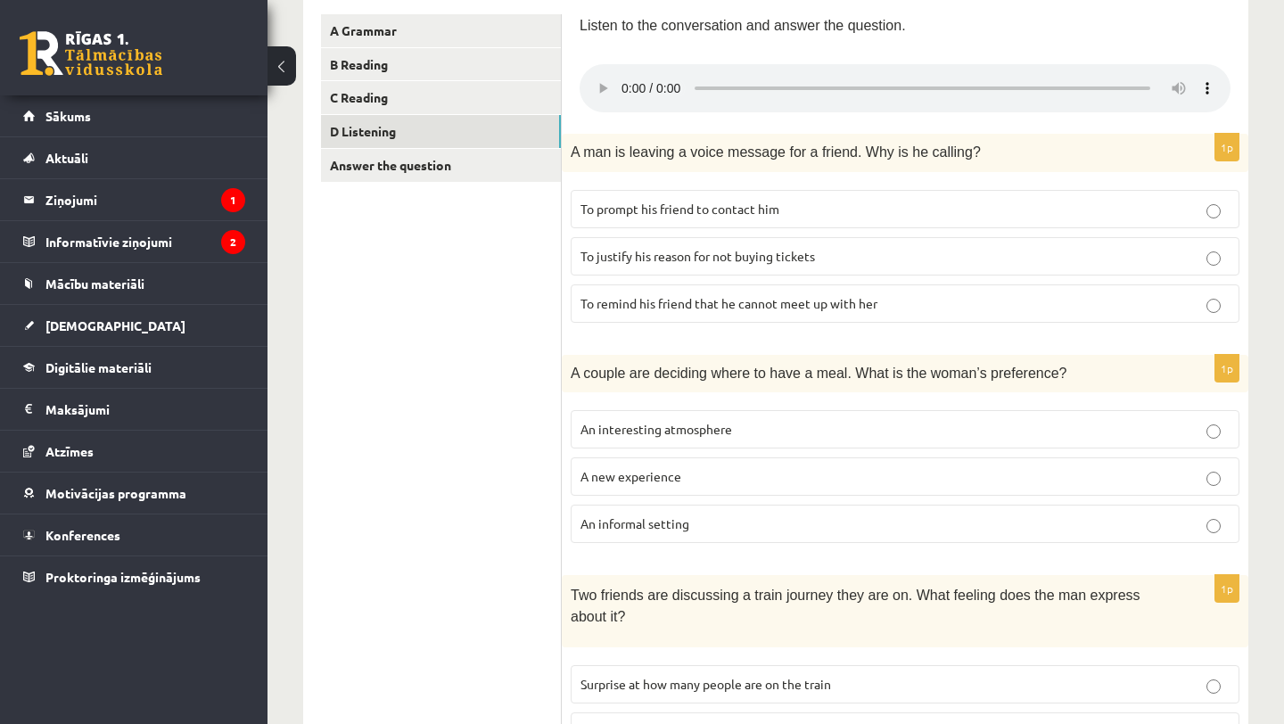
scroll to position [307, 0]
click at [744, 262] on p "To justify his reason for not buying tickets" at bounding box center [904, 255] width 649 height 19
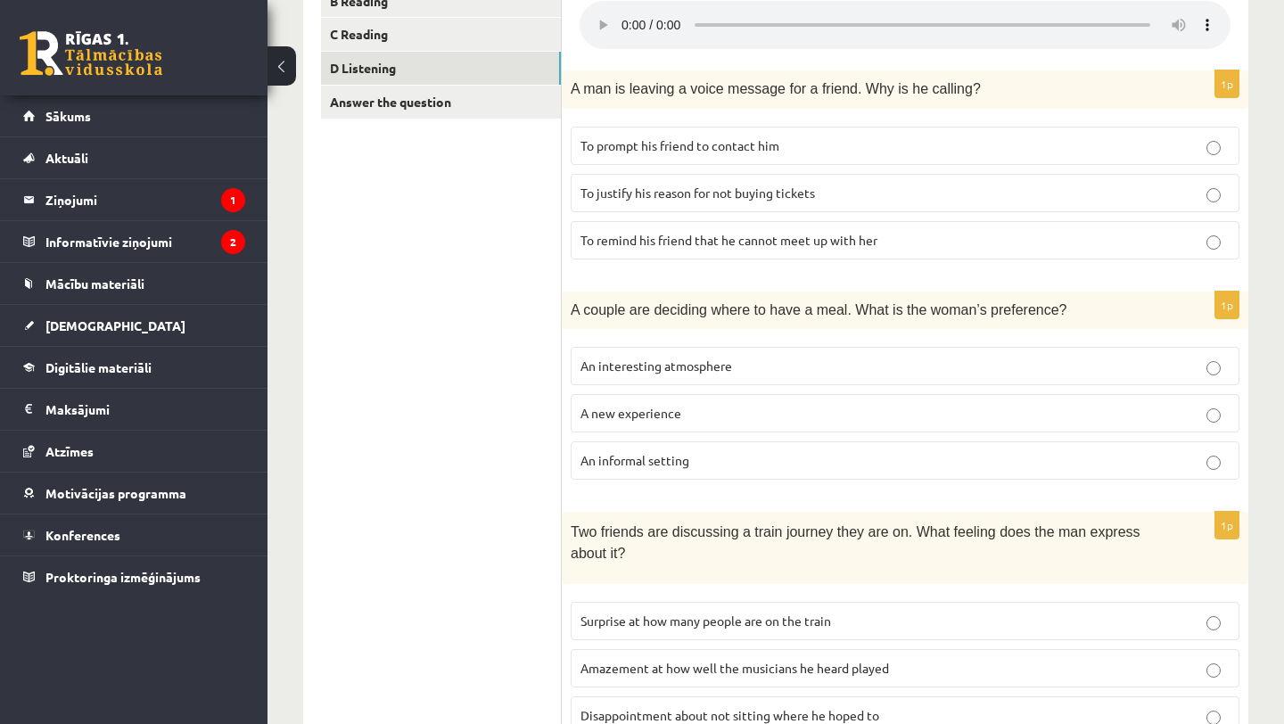
scroll to position [372, 0]
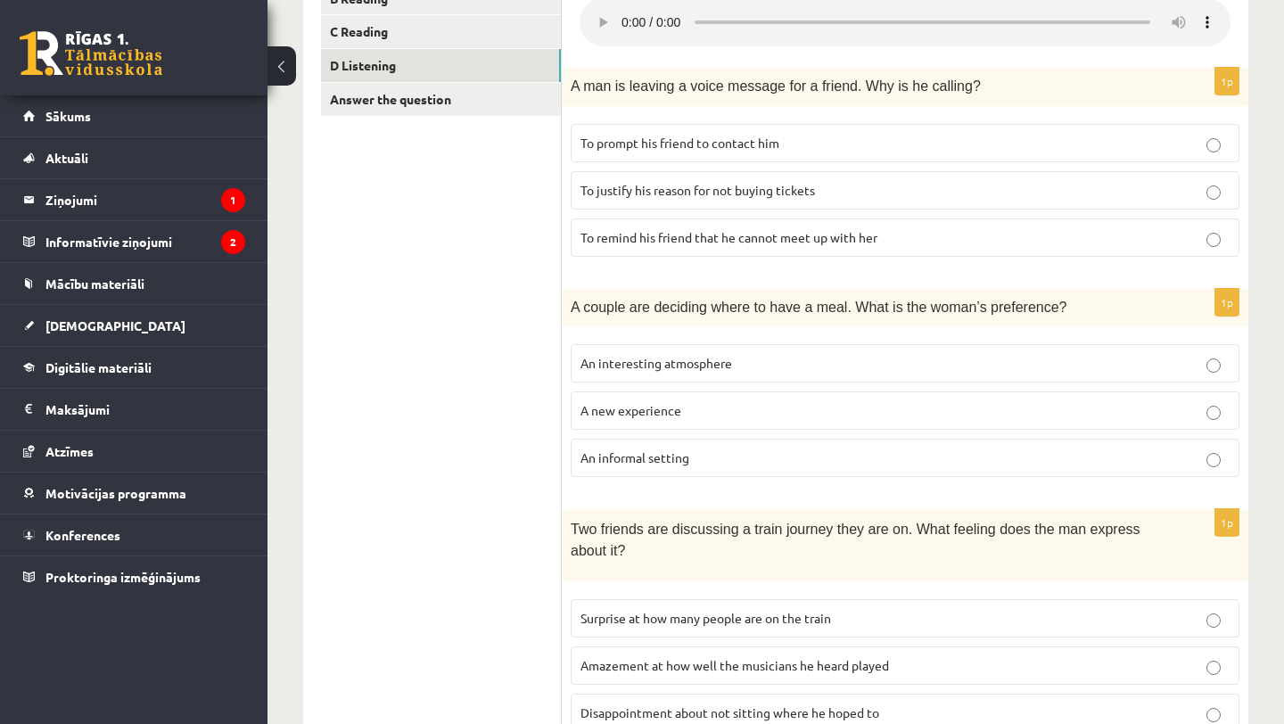
click at [735, 369] on p "An interesting atmosphere" at bounding box center [904, 363] width 649 height 19
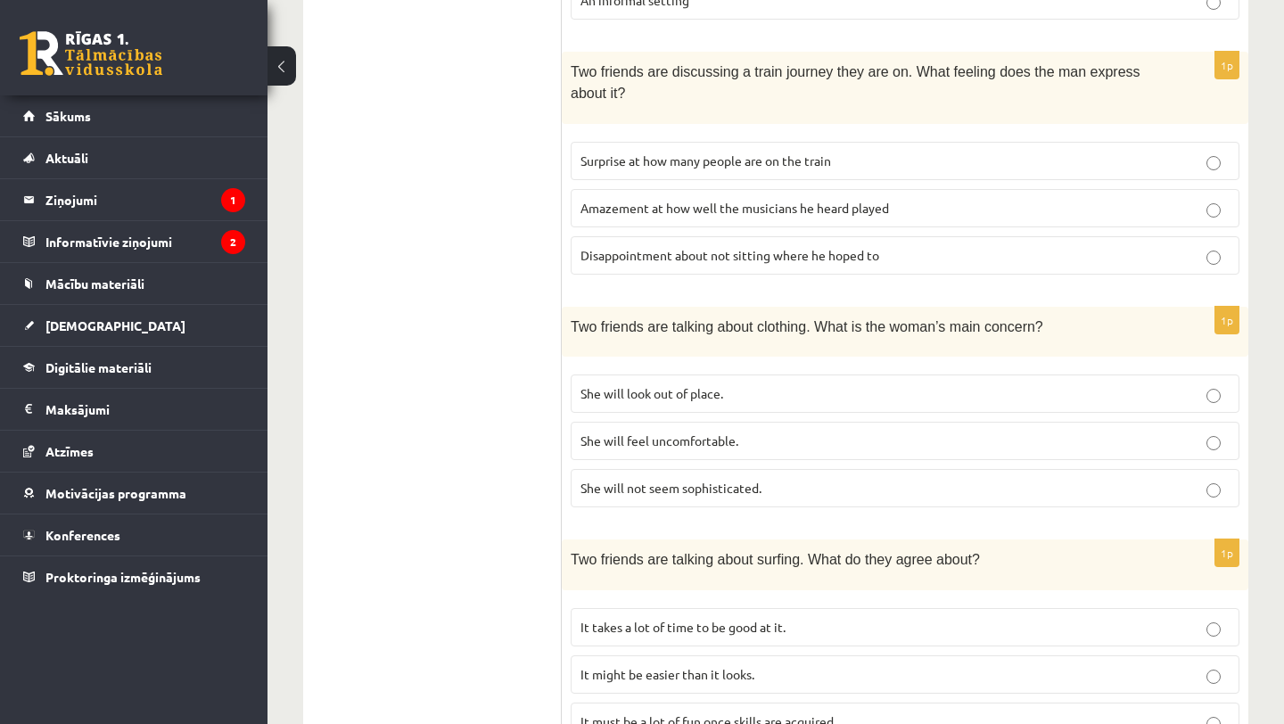
scroll to position [830, 0]
click at [809, 261] on label "Disappointment about not sitting where he hoped to" at bounding box center [904, 254] width 669 height 38
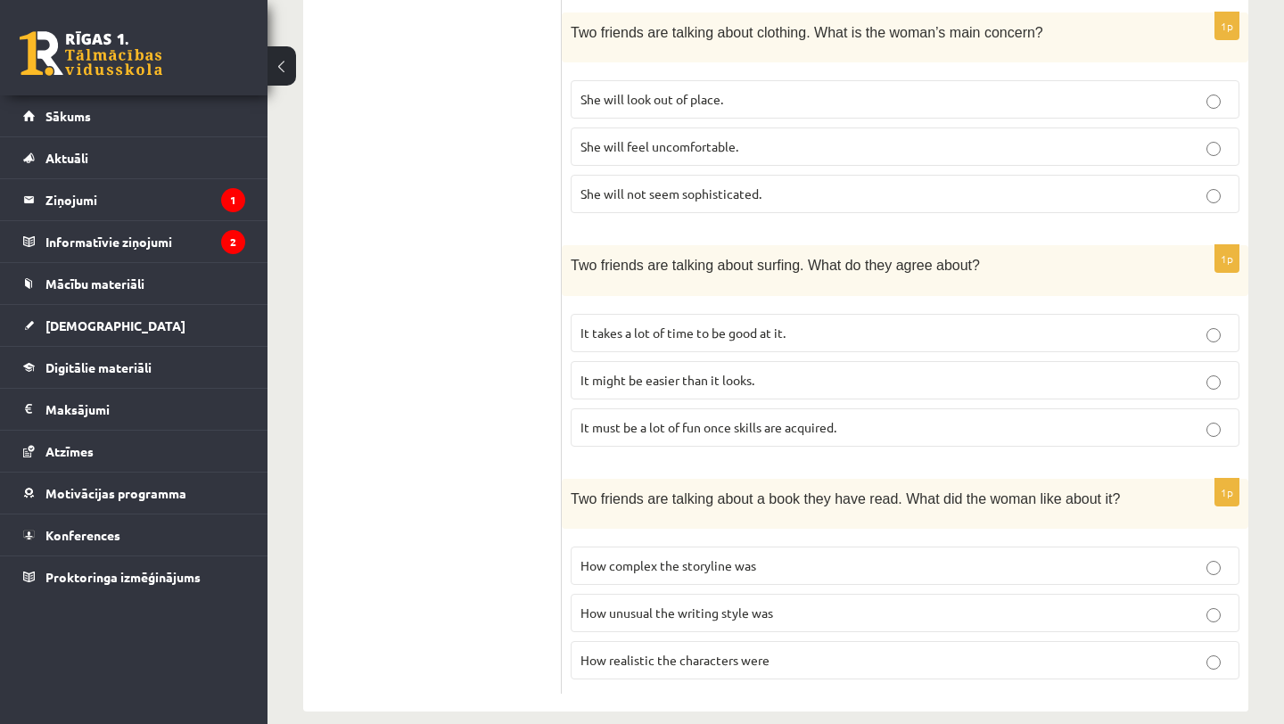
scroll to position [1125, 0]
click at [756, 135] on p "She will feel uncomfortable." at bounding box center [904, 144] width 649 height 19
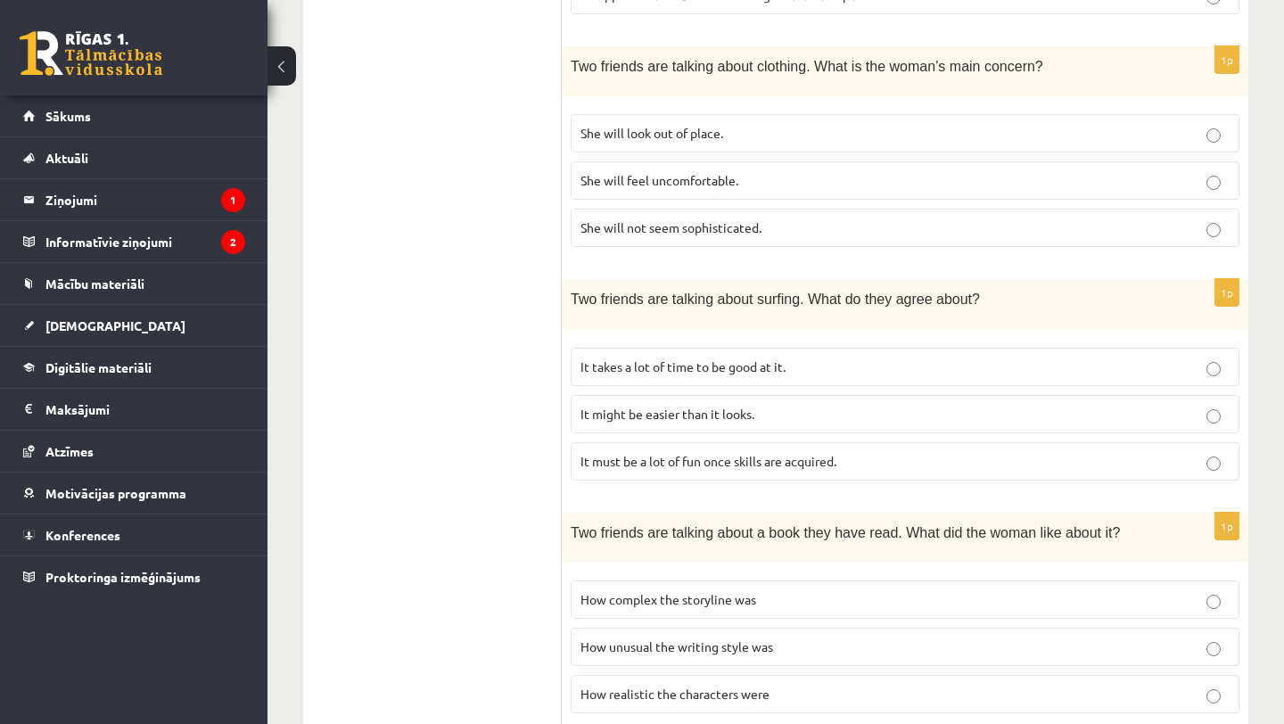
scroll to position [1139, 0]
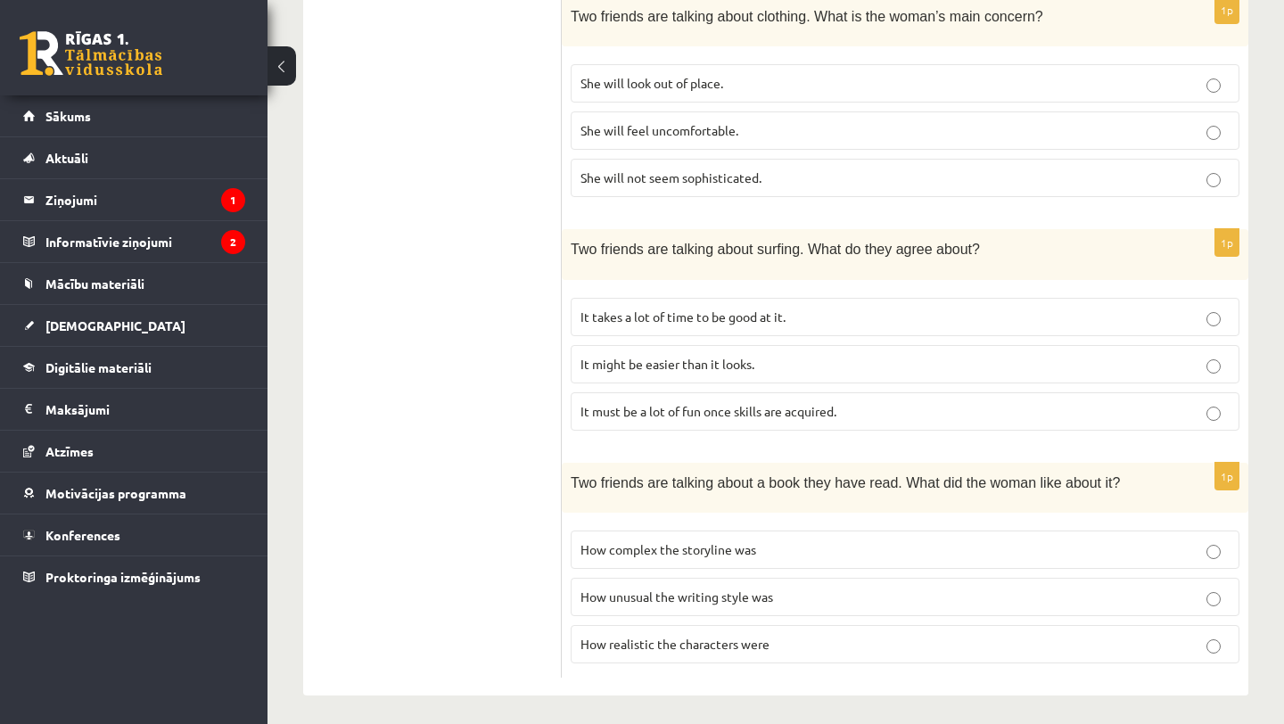
click at [768, 365] on p "It might be easier than it looks." at bounding box center [904, 364] width 649 height 19
click at [716, 596] on p "How unusual the writing style was" at bounding box center [904, 596] width 649 height 19
click at [728, 548] on span "How complex the storyline was" at bounding box center [668, 549] width 176 height 16
click at [728, 595] on span "How unusual the writing style was" at bounding box center [676, 596] width 193 height 16
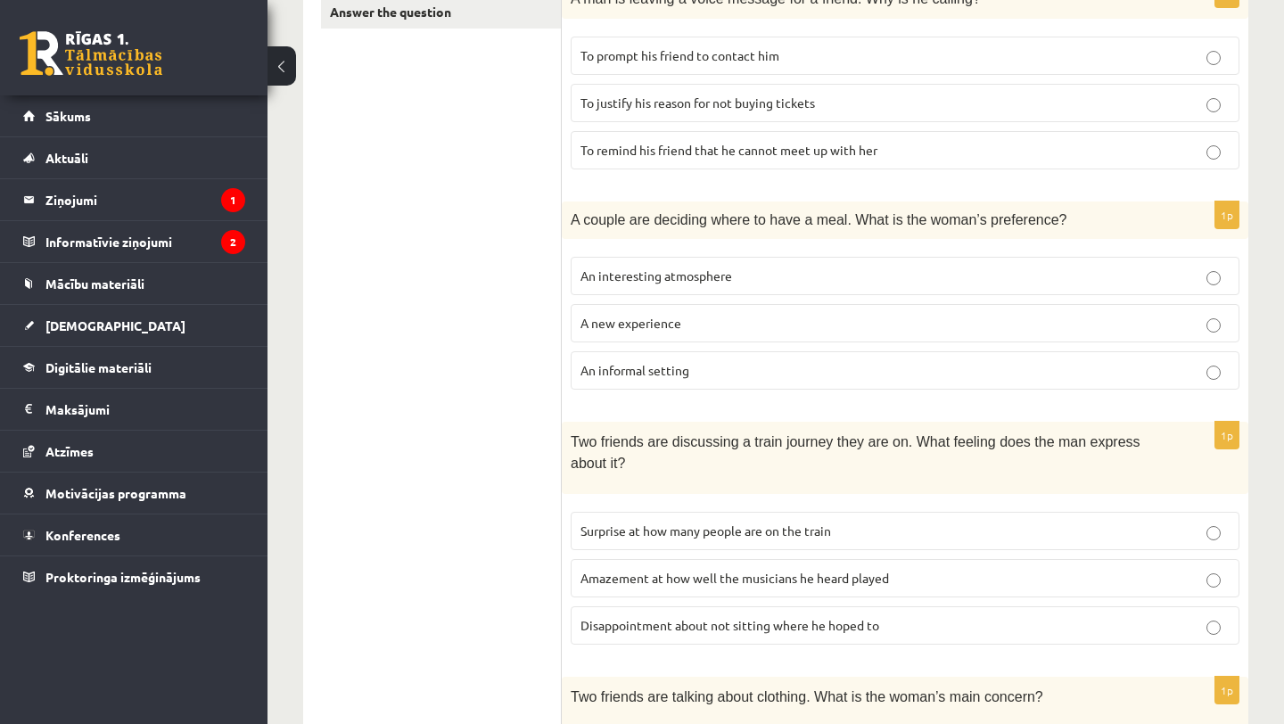
scroll to position [0, 0]
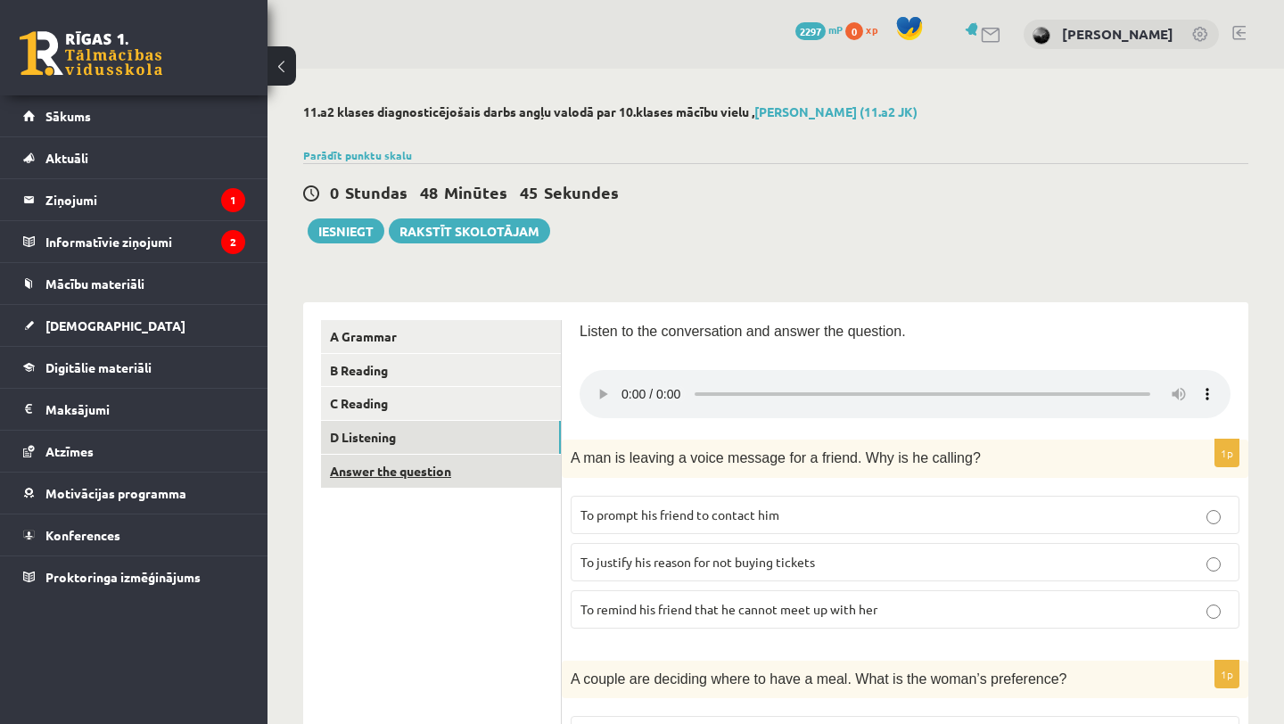
click at [391, 467] on link "Answer the question" at bounding box center [441, 471] width 240 height 33
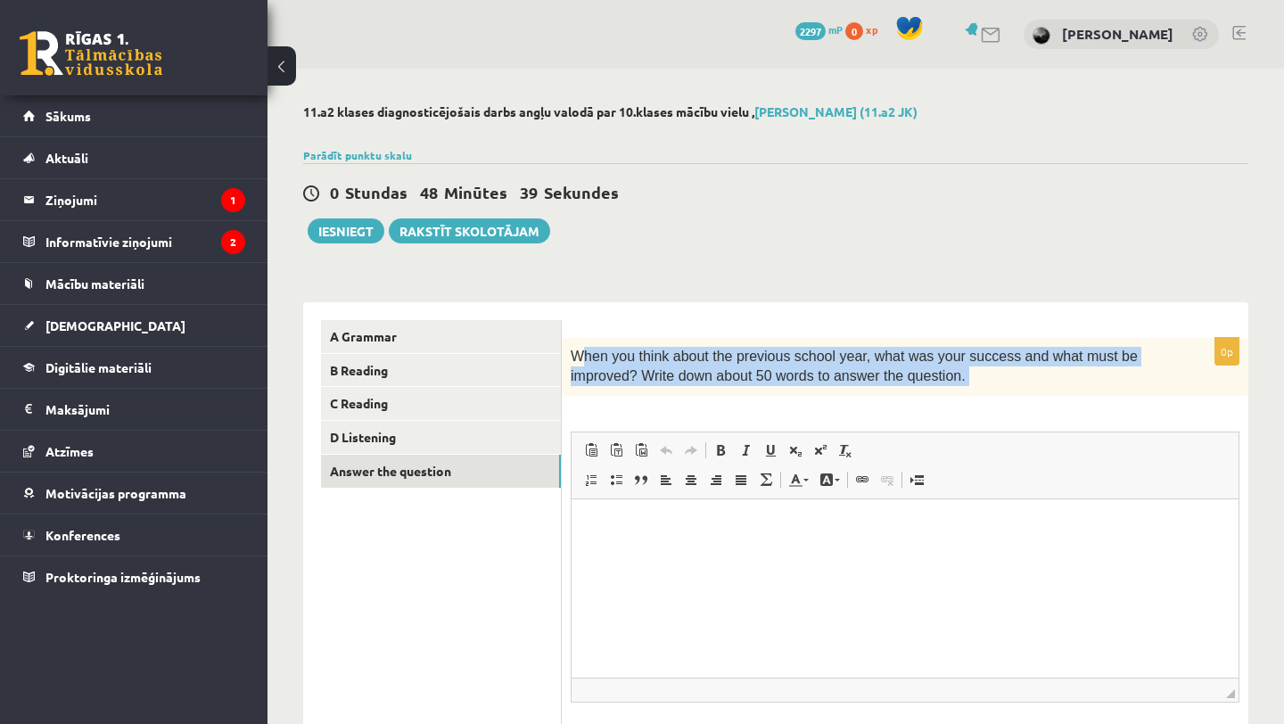
drag, startPoint x: 579, startPoint y: 355, endPoint x: 765, endPoint y: 408, distance: 193.0
click at [765, 408] on div "0p When you think about the previous school year, what was your success and wha…" at bounding box center [905, 570] width 686 height 464
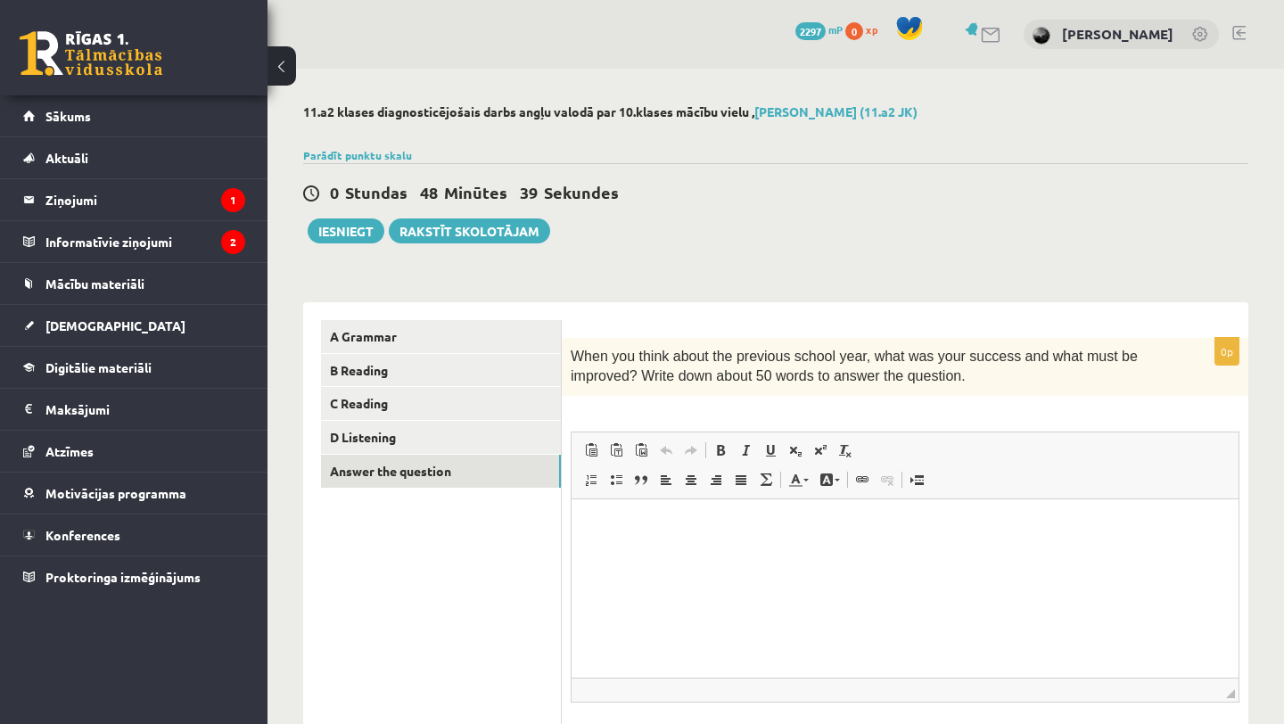
click at [735, 408] on div "0p When you think about the previous school year, what was your success and wha…" at bounding box center [905, 570] width 686 height 464
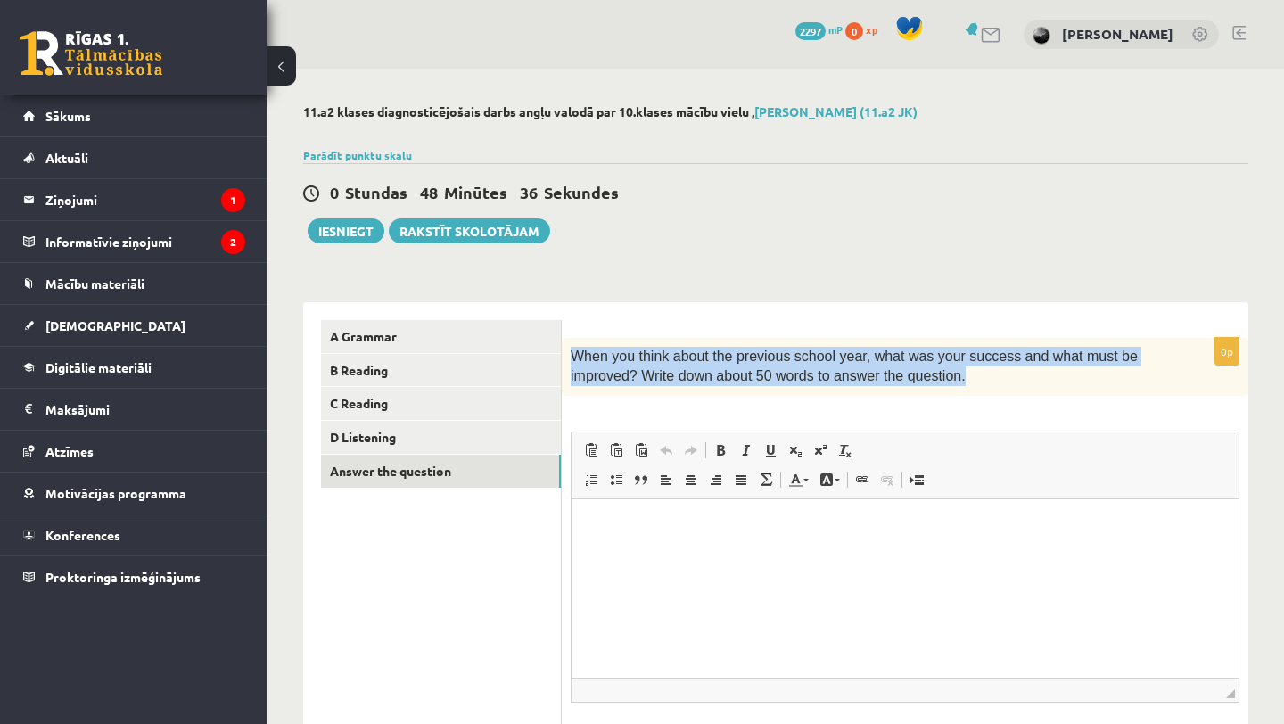
drag, startPoint x: 568, startPoint y: 353, endPoint x: 712, endPoint y: 390, distance: 149.0
click at [712, 390] on div "When you think about the previous school year, what was your success and what m…" at bounding box center [905, 367] width 686 height 58
click at [319, 228] on button "Iesniegt" at bounding box center [346, 230] width 77 height 25
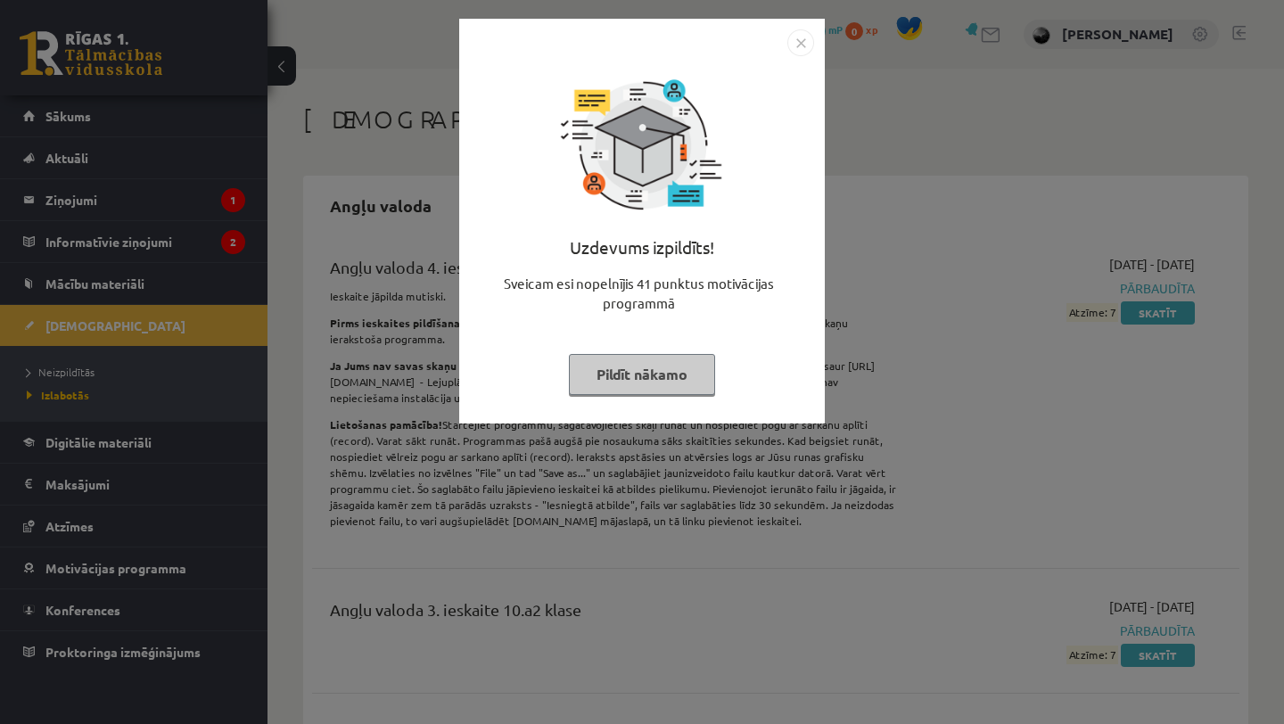
click at [640, 378] on button "Pildīt nākamo" at bounding box center [642, 374] width 146 height 41
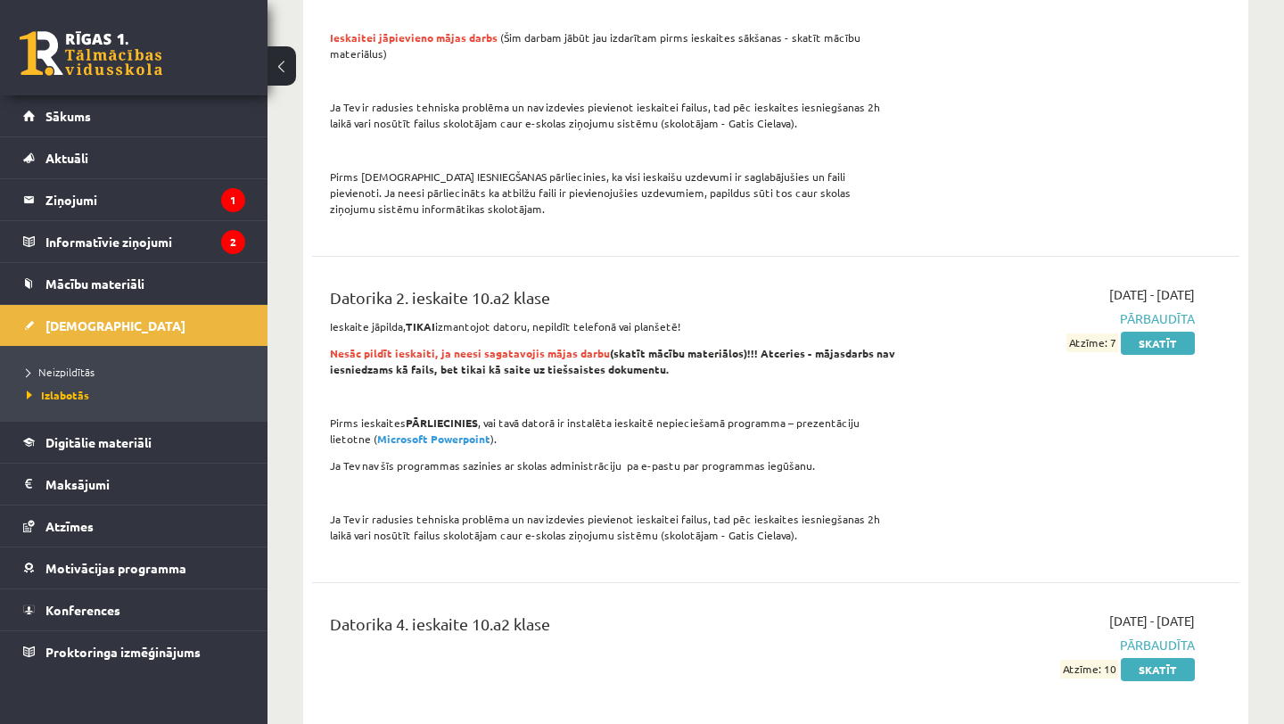
scroll to position [1487, 0]
drag, startPoint x: 94, startPoint y: 417, endPoint x: 94, endPoint y: 338, distance: 79.3
click at [94, 343] on li "Ieskaites Neizpildītās Izlabotās" at bounding box center [133, 362] width 267 height 117
click at [87, 332] on link "[DEMOGRAPHIC_DATA]" at bounding box center [134, 325] width 222 height 41
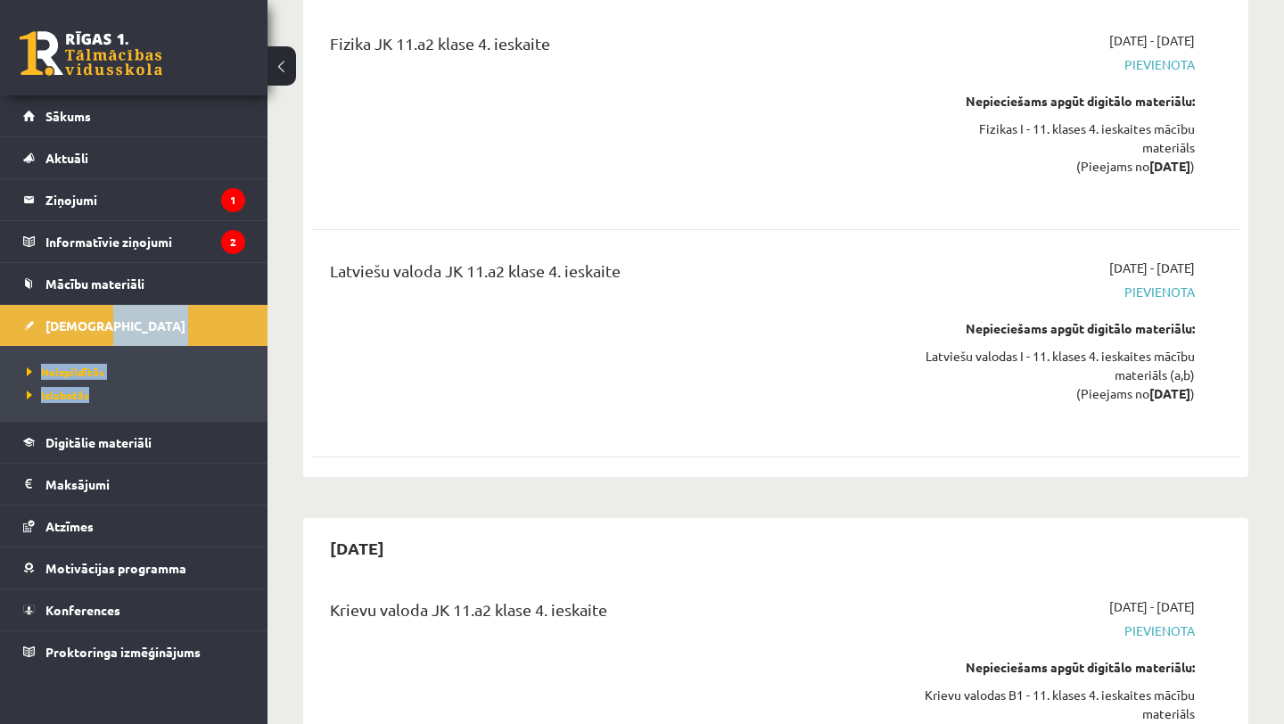
scroll to position [16225, 0]
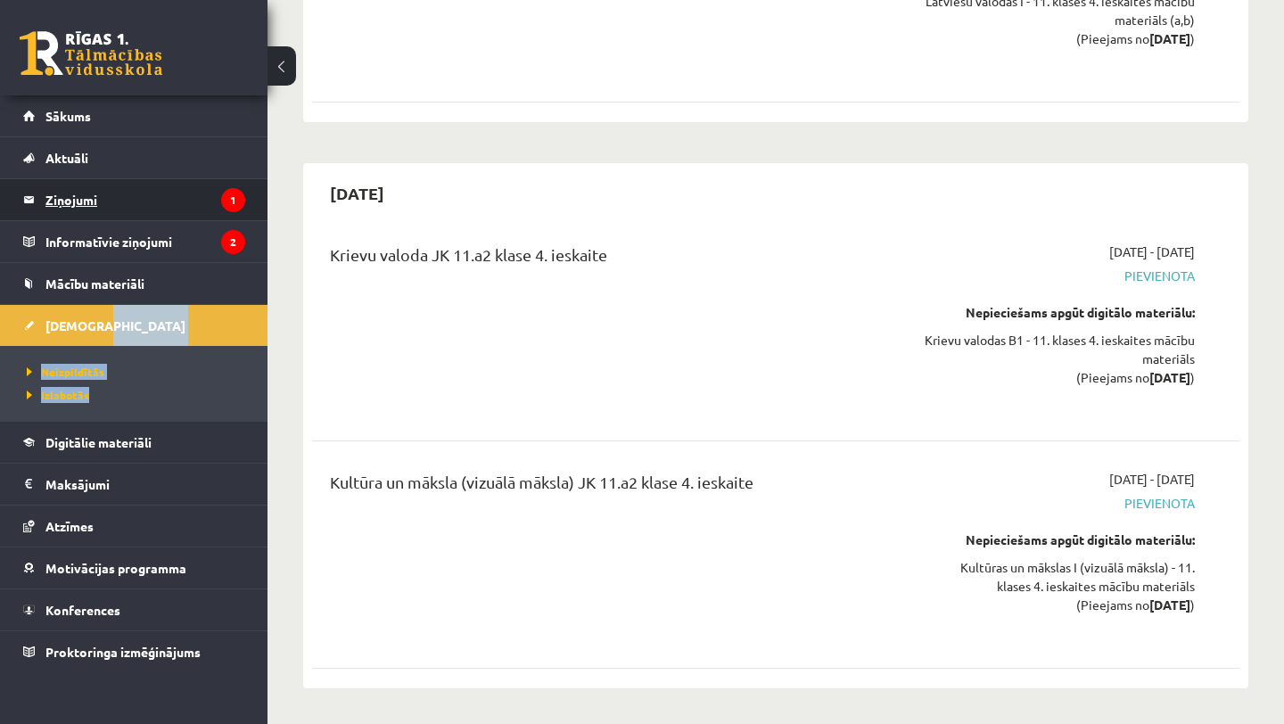
click at [86, 213] on legend "Ziņojumi 1" at bounding box center [145, 199] width 200 height 41
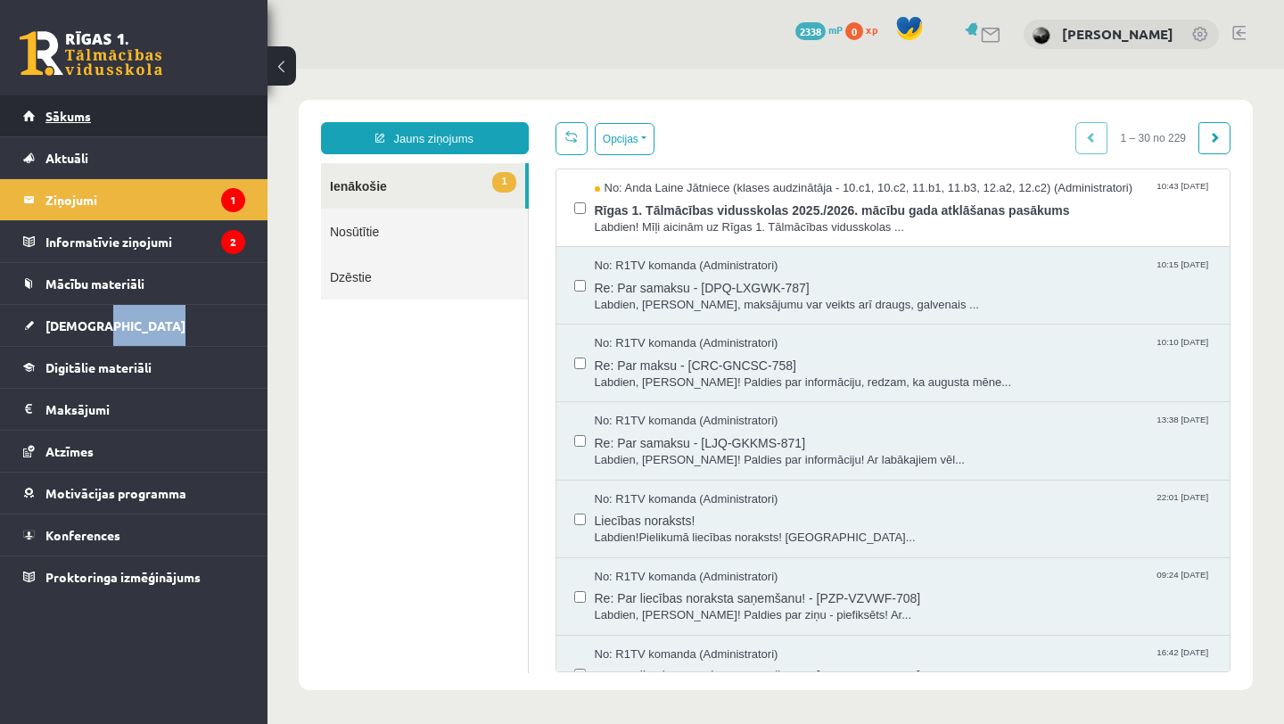
click at [78, 115] on span "Sākums" at bounding box center [67, 116] width 45 height 16
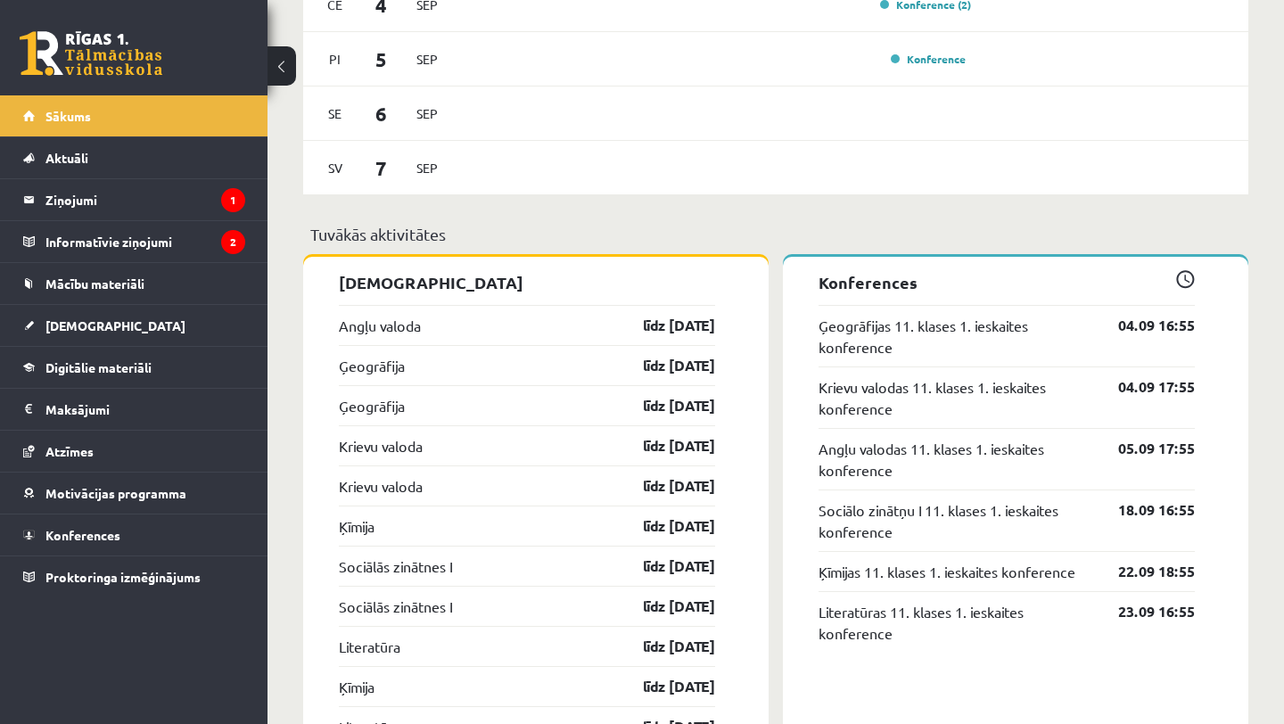
scroll to position [1274, 0]
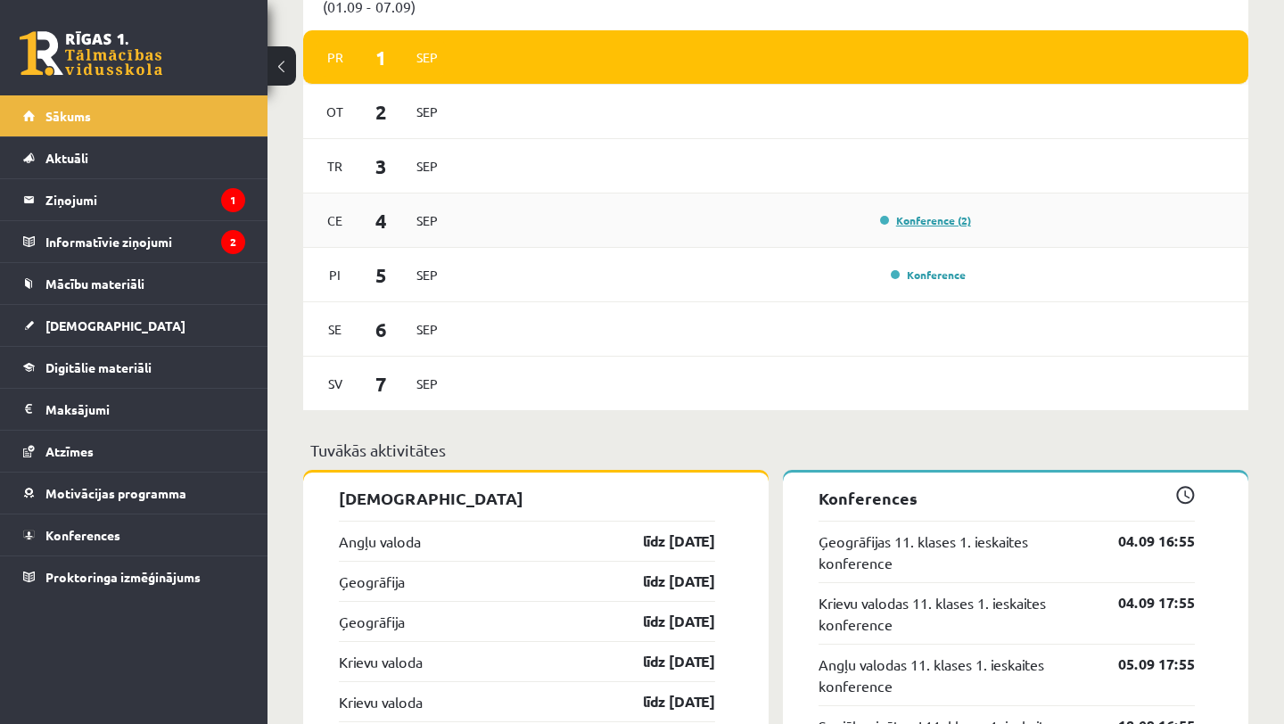
click at [908, 224] on link "Konference (2)" at bounding box center [925, 220] width 91 height 14
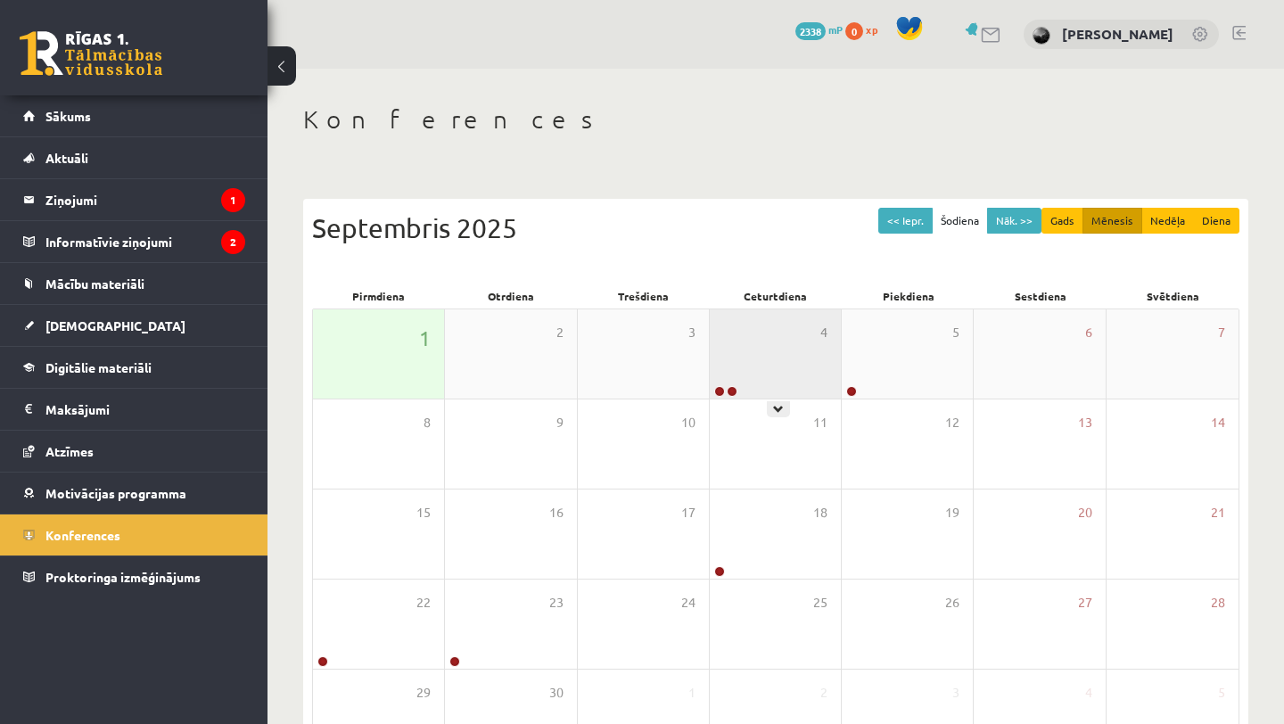
click at [758, 373] on div "4" at bounding box center [775, 353] width 131 height 89
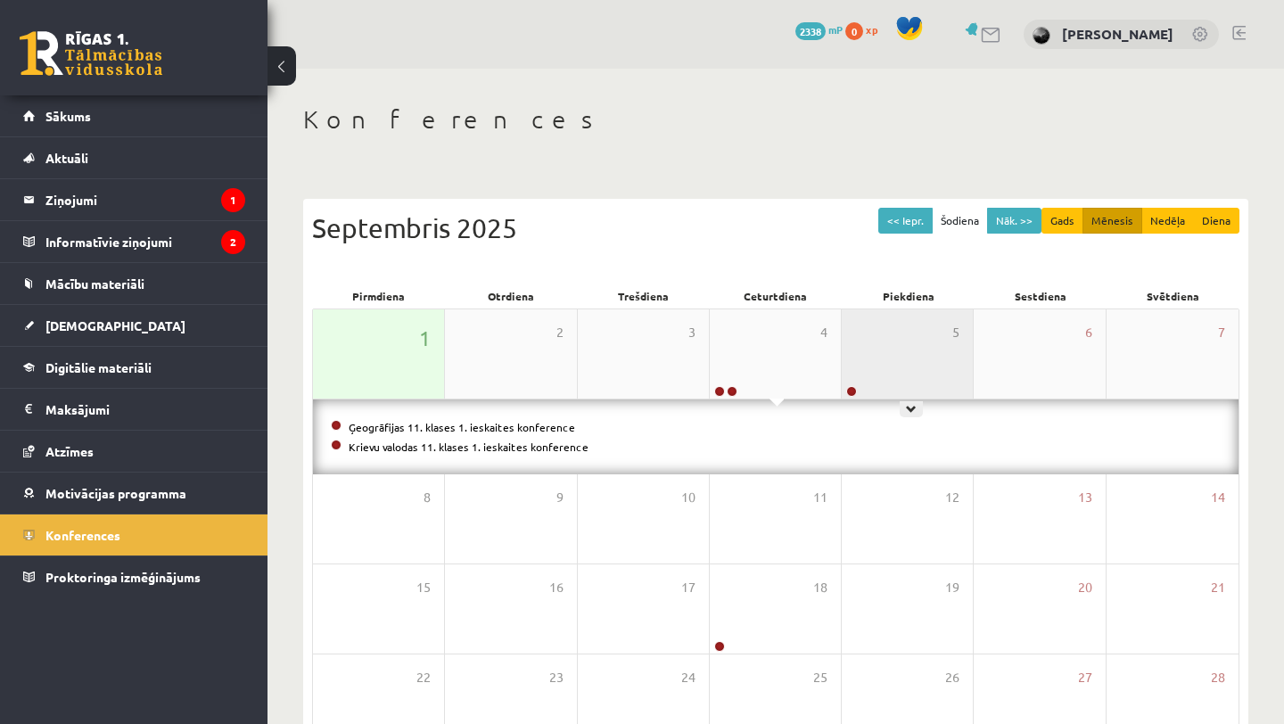
click at [928, 387] on div "5" at bounding box center [906, 353] width 131 height 89
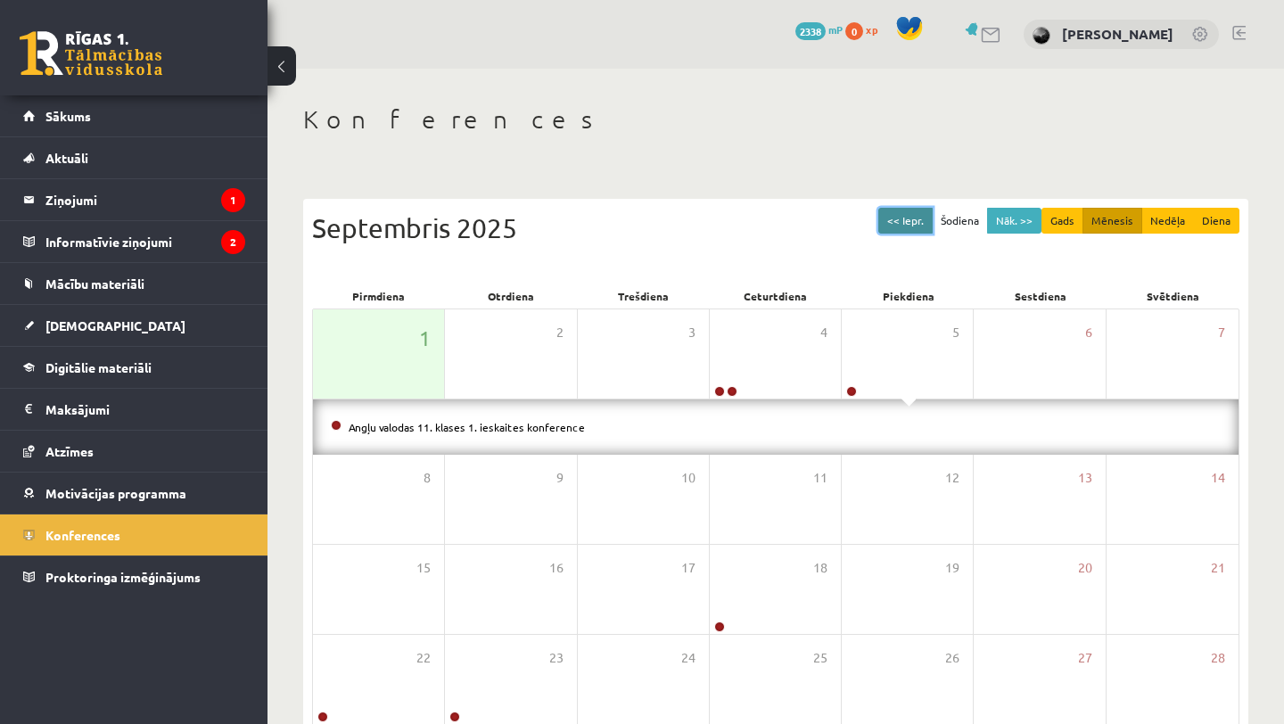
click at [894, 226] on button "<< Iepr." at bounding box center [905, 221] width 54 height 26
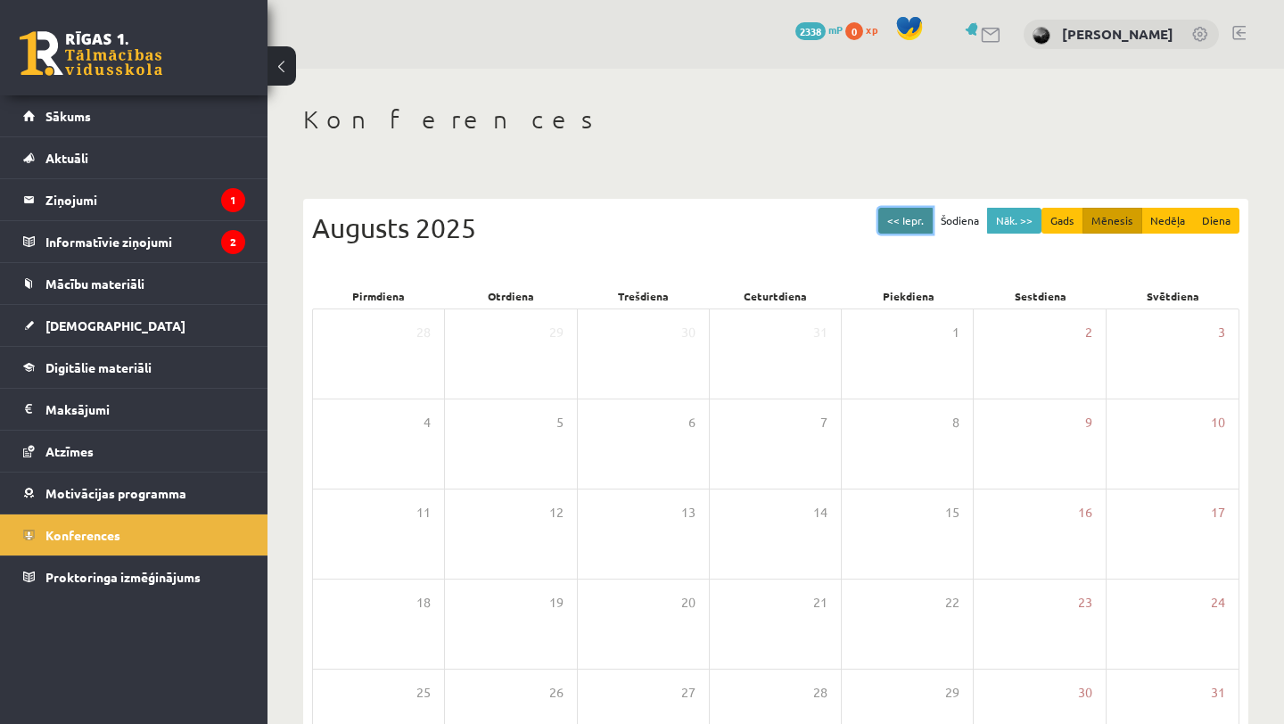
click at [894, 226] on button "<< Iepr." at bounding box center [905, 221] width 54 height 26
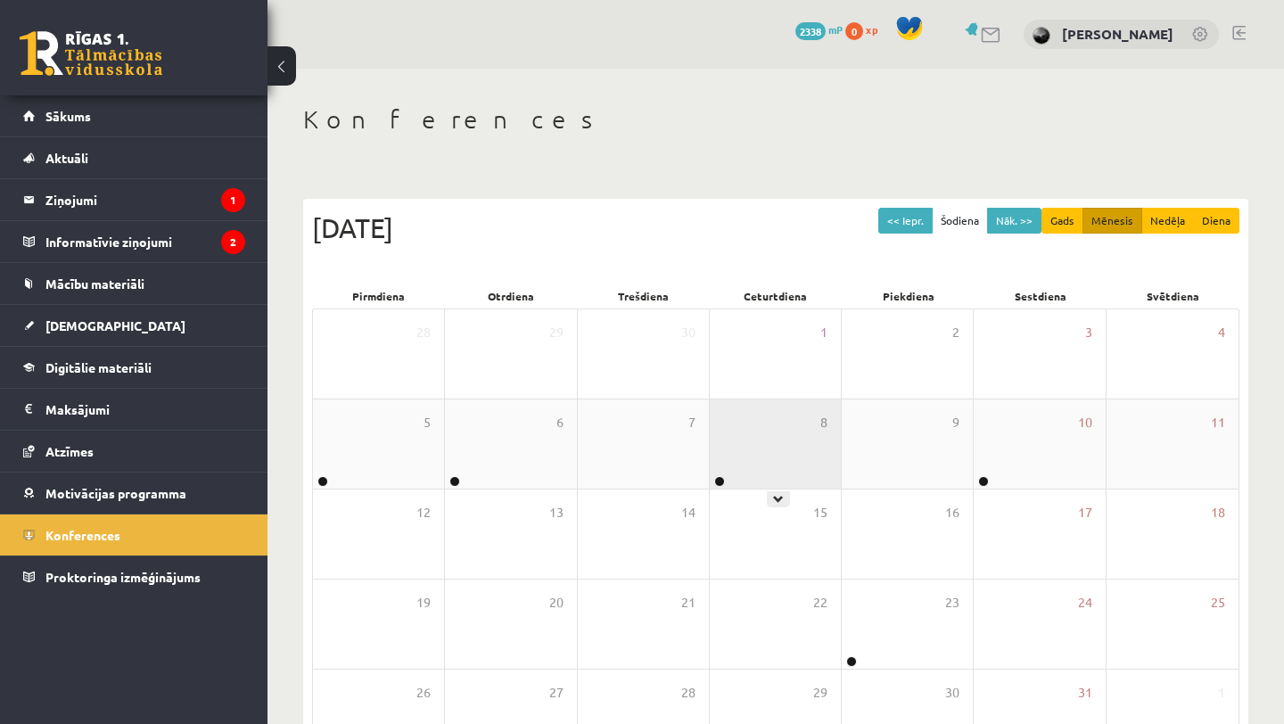
click at [756, 476] on div "8" at bounding box center [775, 443] width 131 height 89
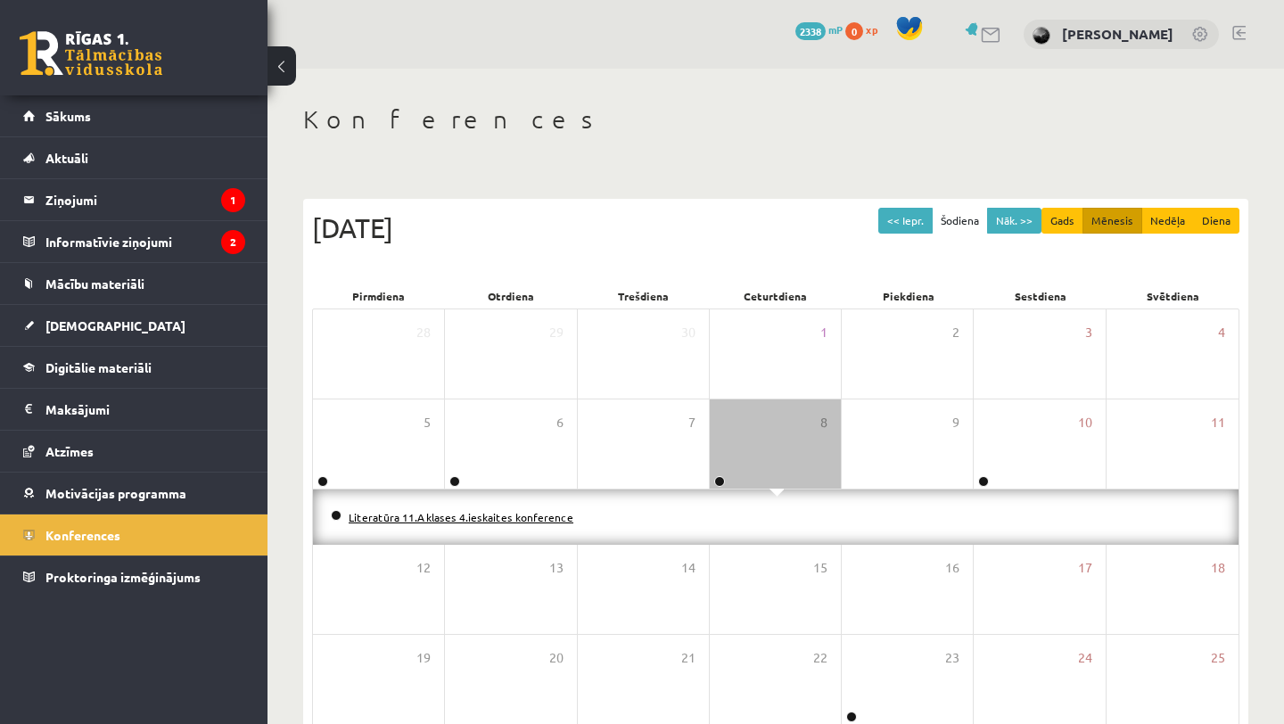
click at [534, 517] on link "Literatūra 11.A klases 4.ieskaites konference" at bounding box center [461, 517] width 225 height 14
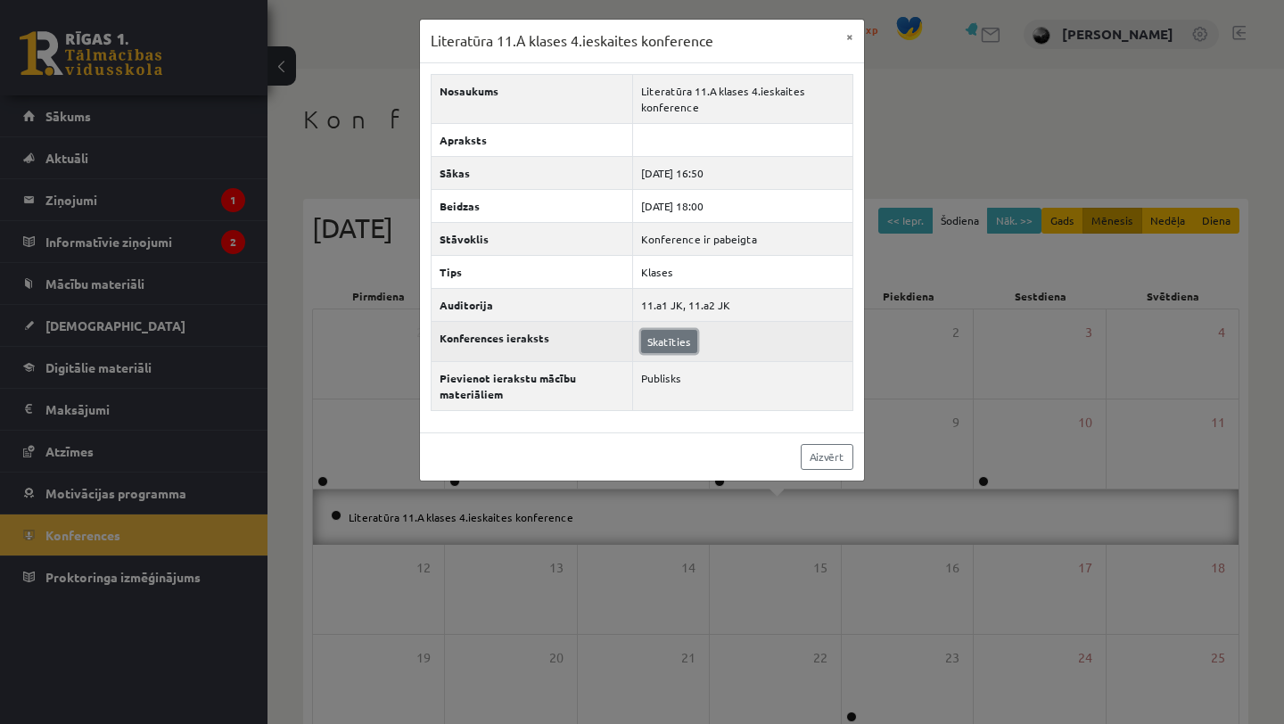
click at [666, 345] on link "Skatīties" at bounding box center [669, 341] width 56 height 23
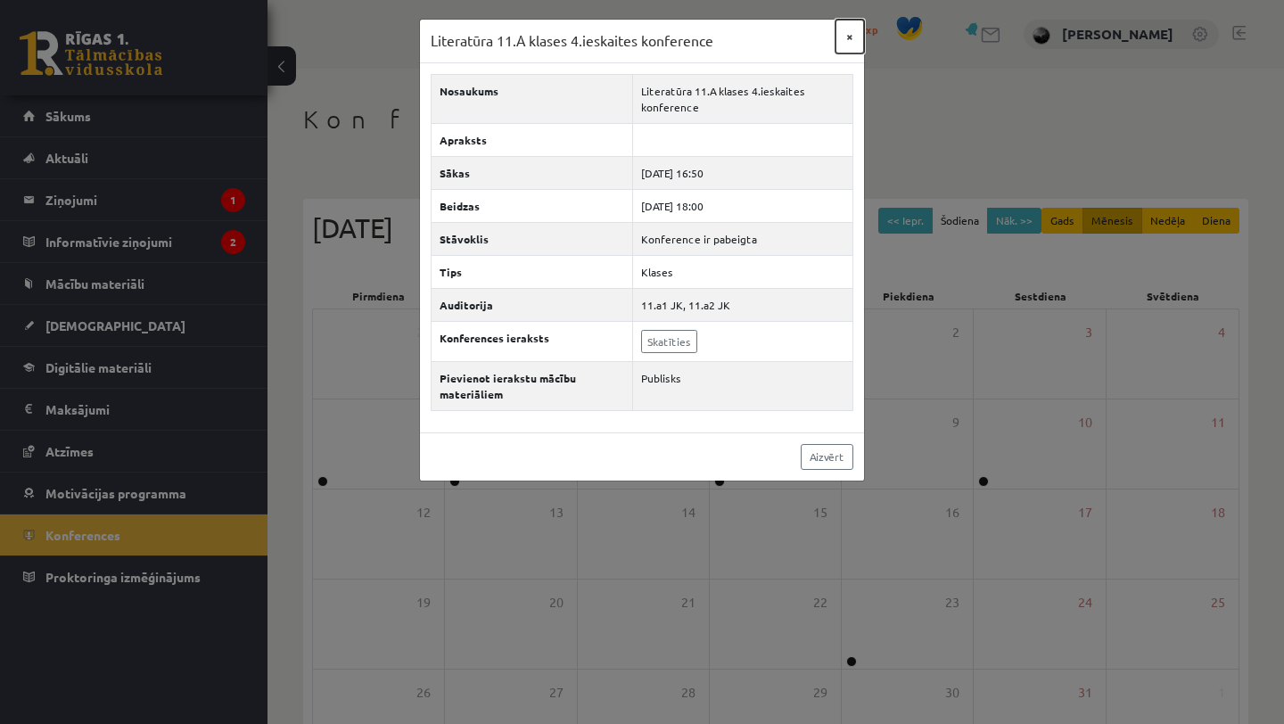
click at [849, 39] on button "×" at bounding box center [849, 37] width 29 height 34
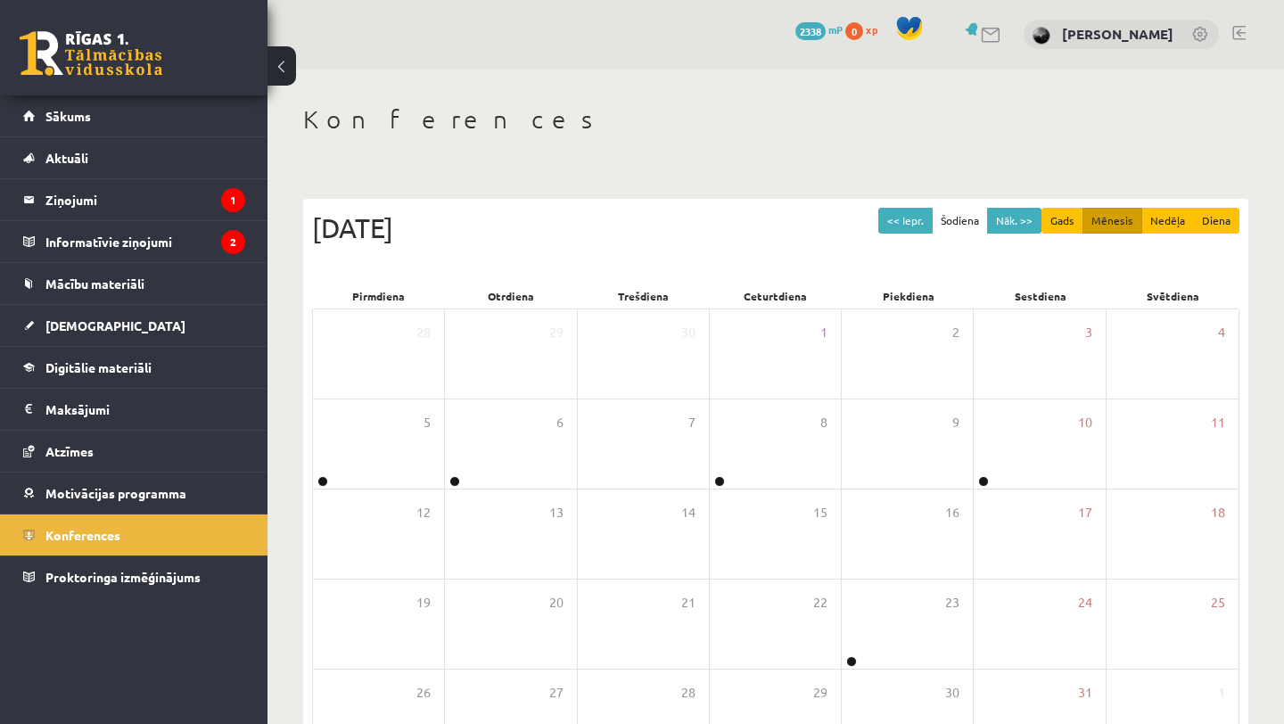
click at [126, 62] on link at bounding box center [91, 53] width 143 height 45
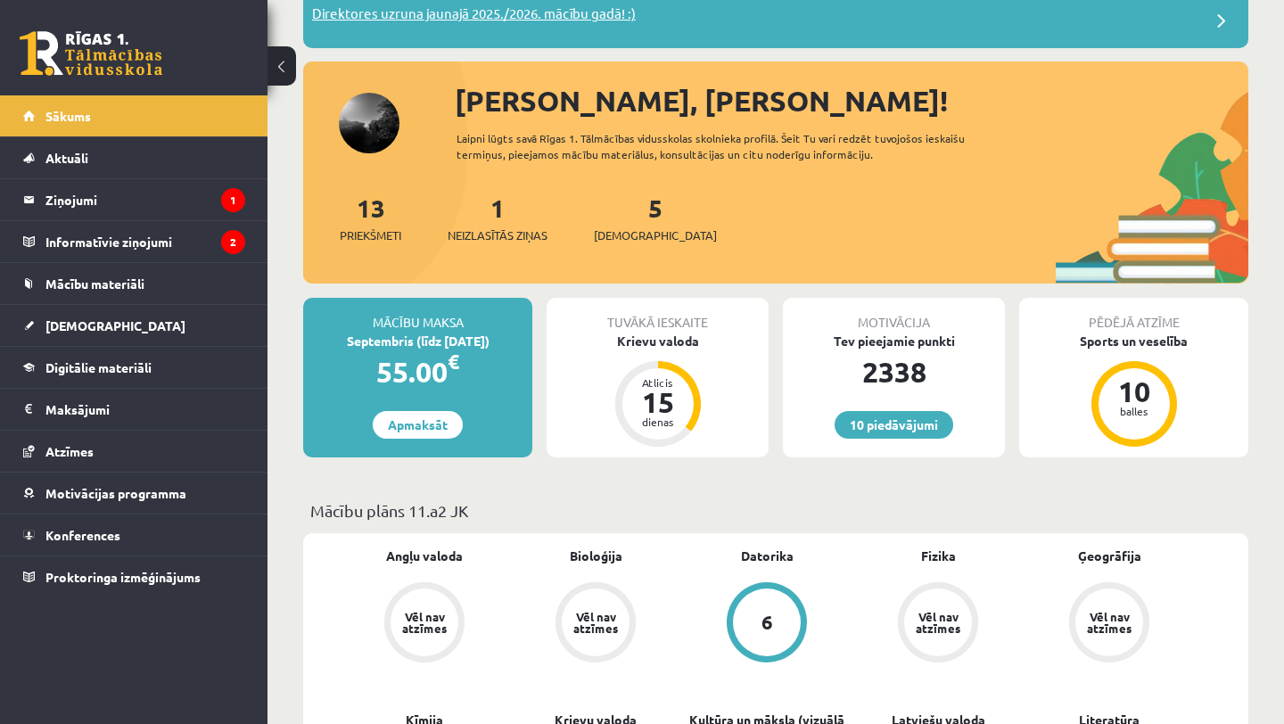
scroll to position [155, 0]
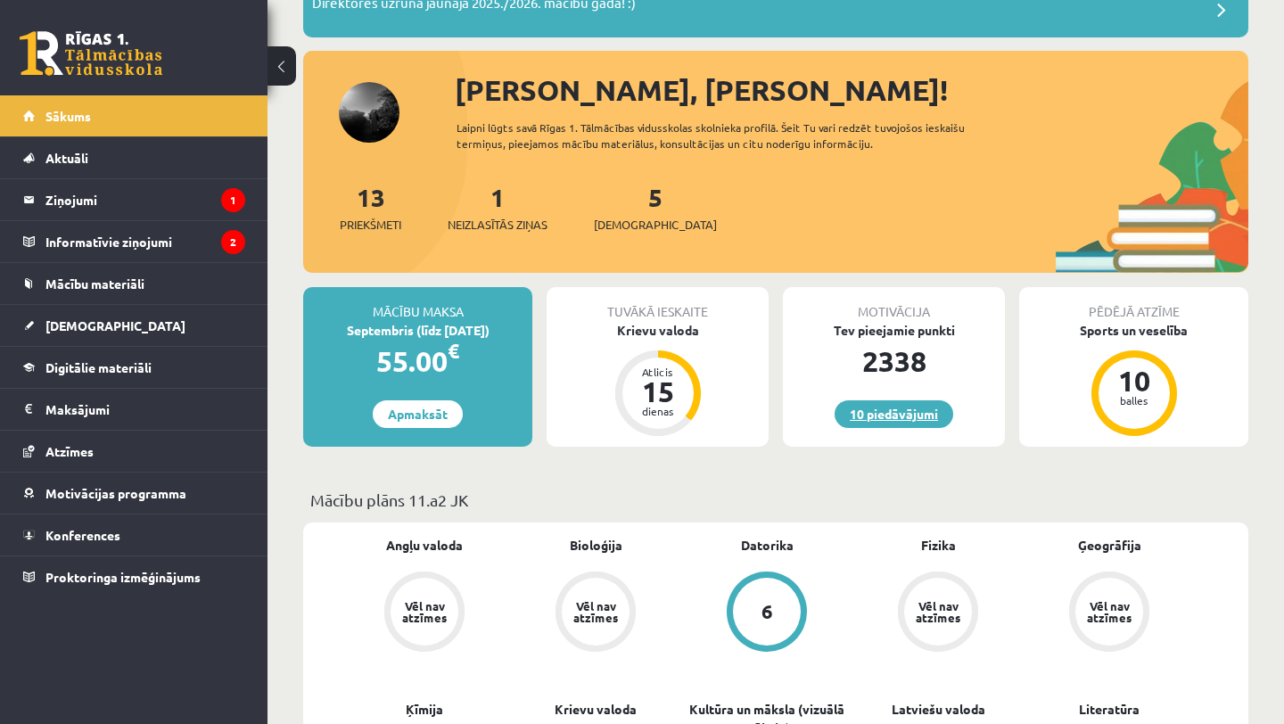
click at [890, 420] on link "10 piedāvājumi" at bounding box center [893, 414] width 119 height 28
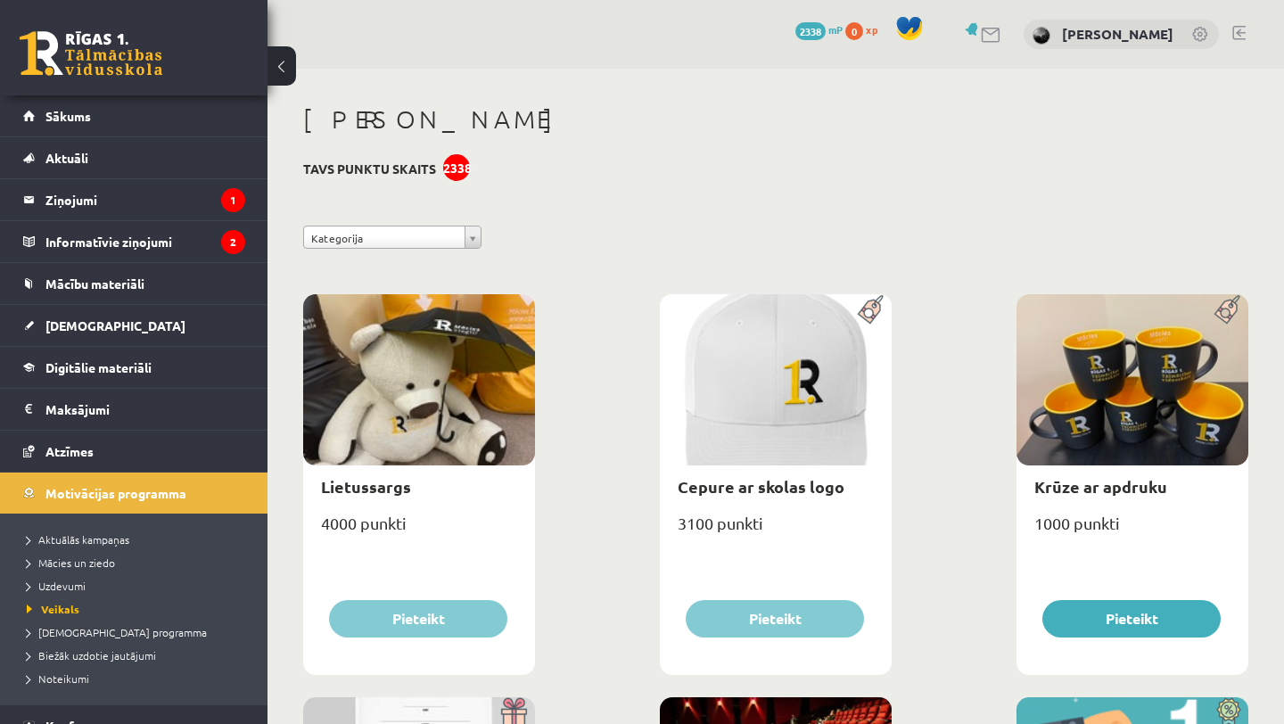
click at [112, 55] on link at bounding box center [91, 53] width 143 height 45
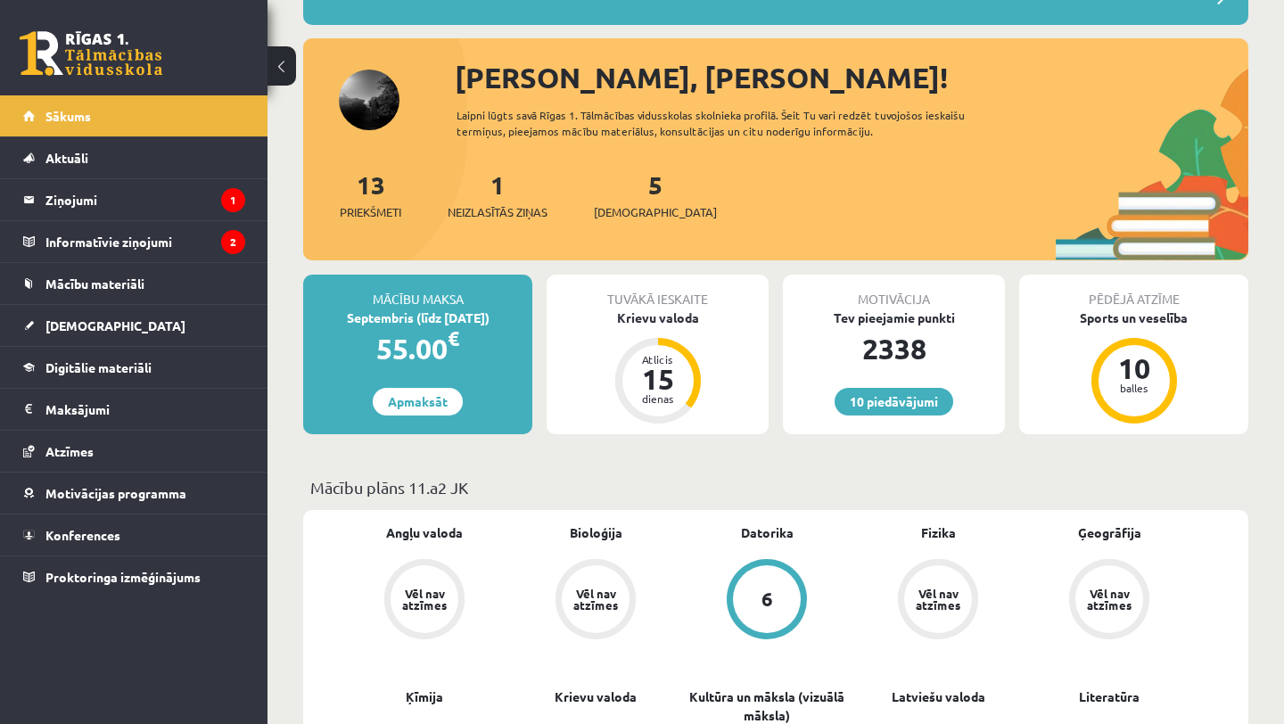
scroll to position [175, 0]
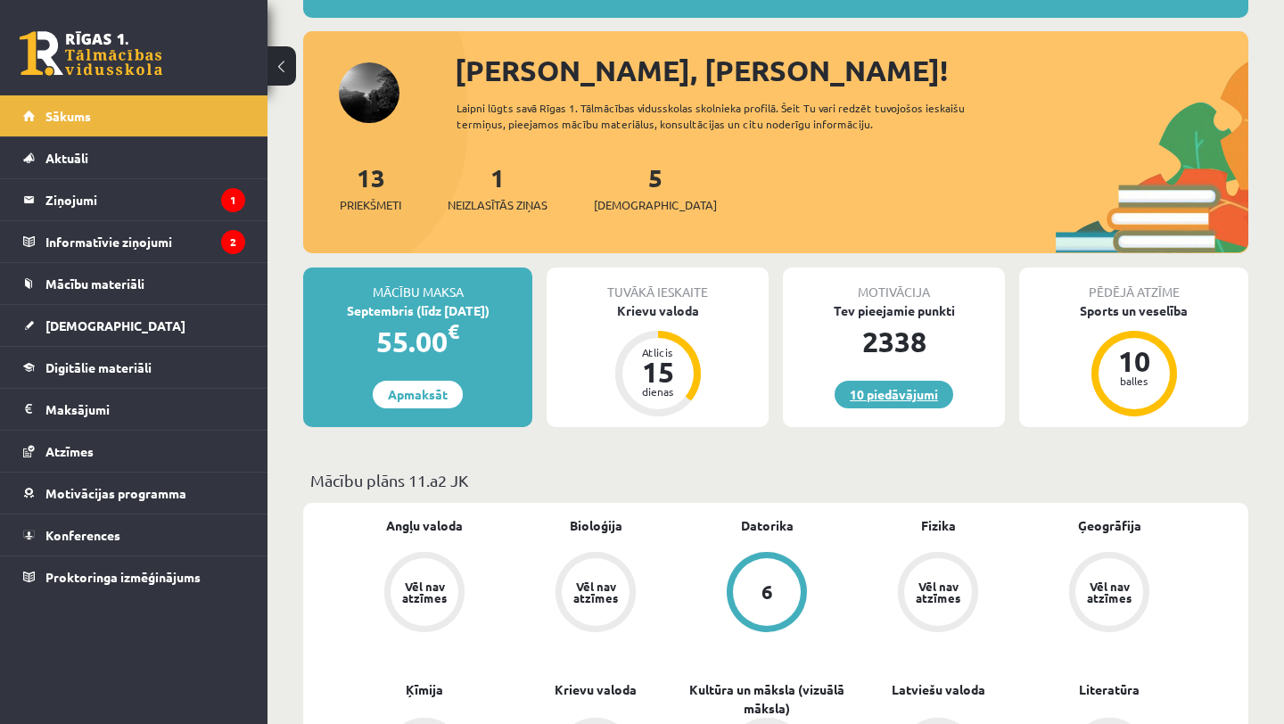
click at [889, 393] on link "10 piedāvājumi" at bounding box center [893, 395] width 119 height 28
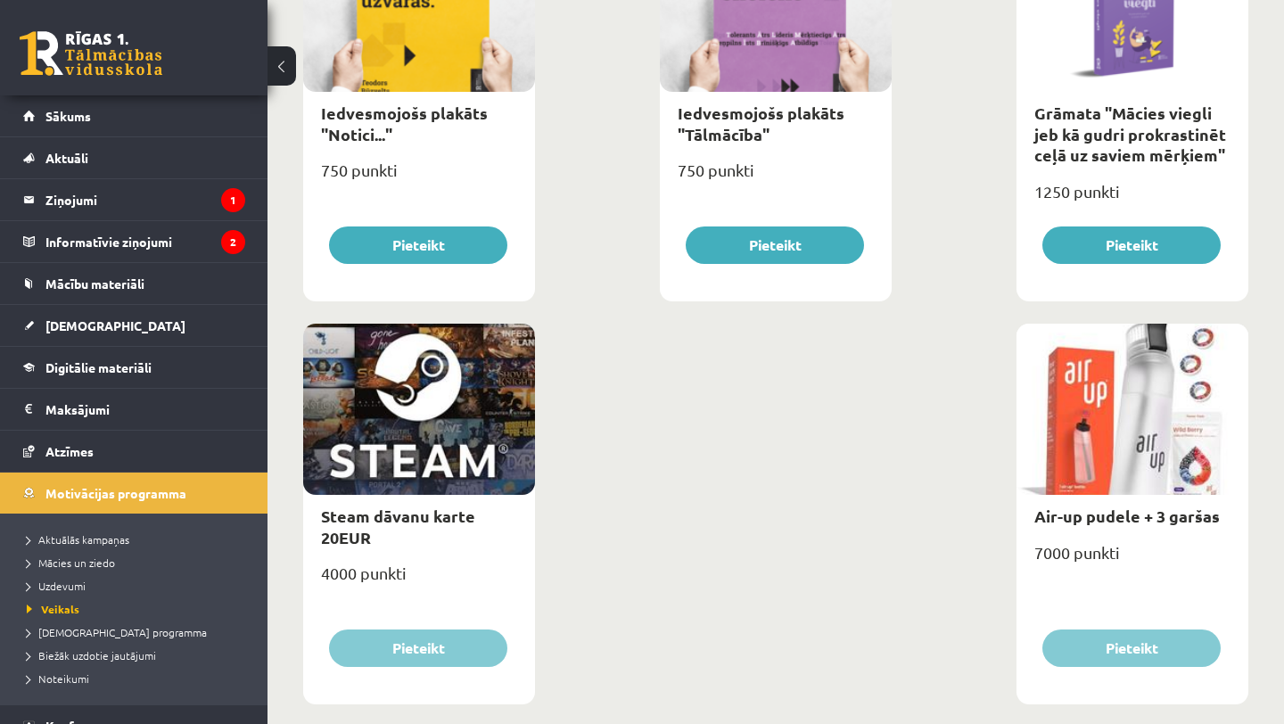
scroll to position [2792, 0]
click at [382, 451] on div at bounding box center [419, 408] width 232 height 171
click at [380, 529] on div "Steam dāvanu karte 20EUR" at bounding box center [419, 525] width 232 height 63
click at [378, 515] on link "Steam dāvanu karte 20EUR" at bounding box center [398, 525] width 154 height 41
type input "*"
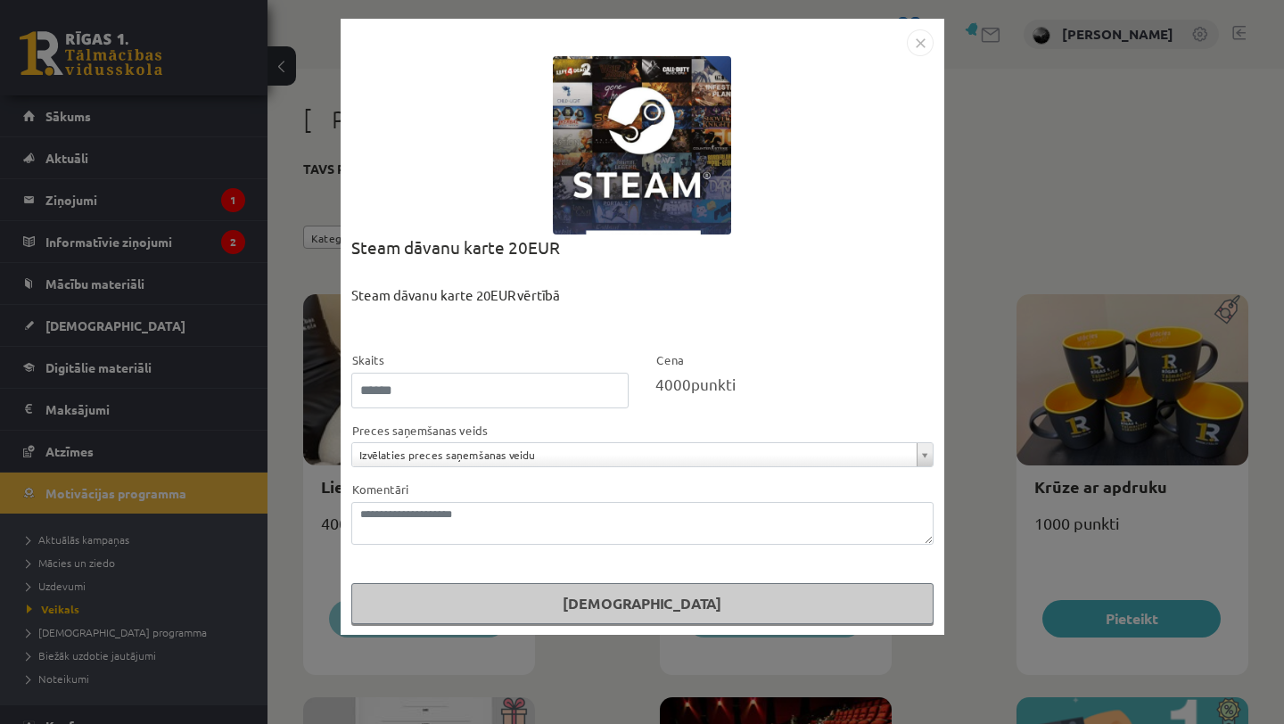
click at [918, 37] on img "Close" at bounding box center [920, 42] width 27 height 27
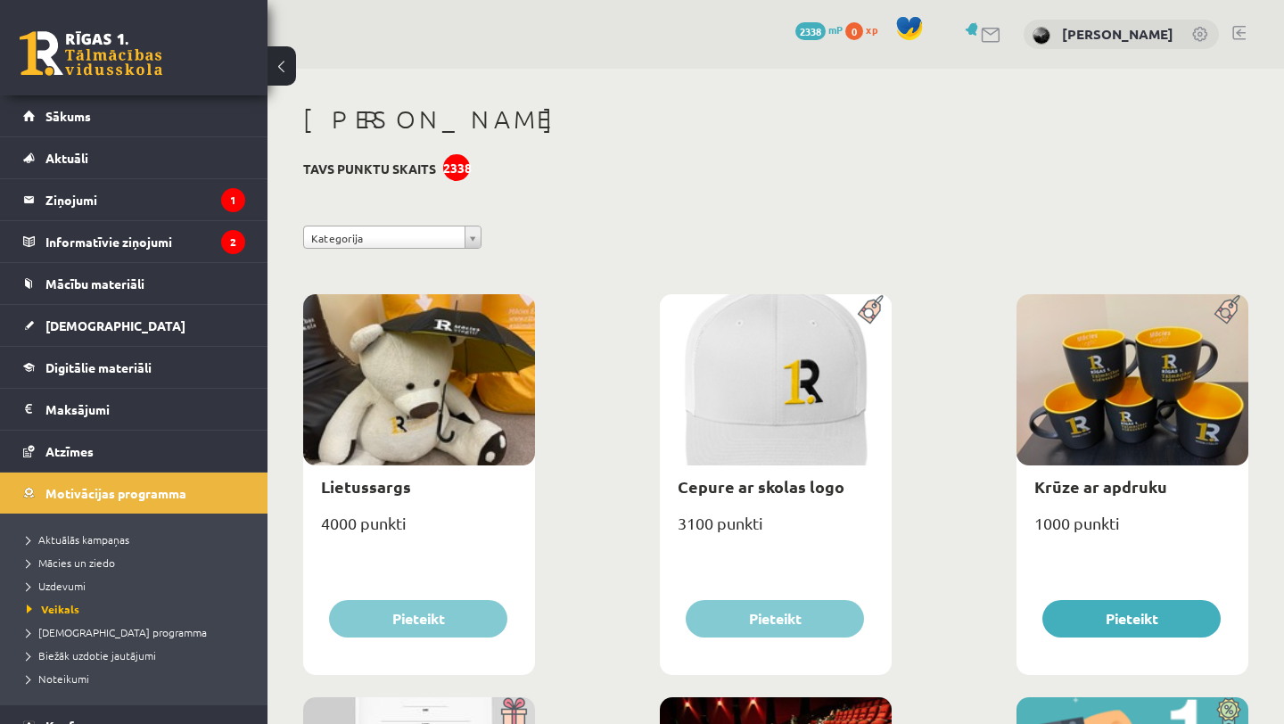
click at [119, 62] on link at bounding box center [91, 53] width 143 height 45
